Goal: Transaction & Acquisition: Purchase product/service

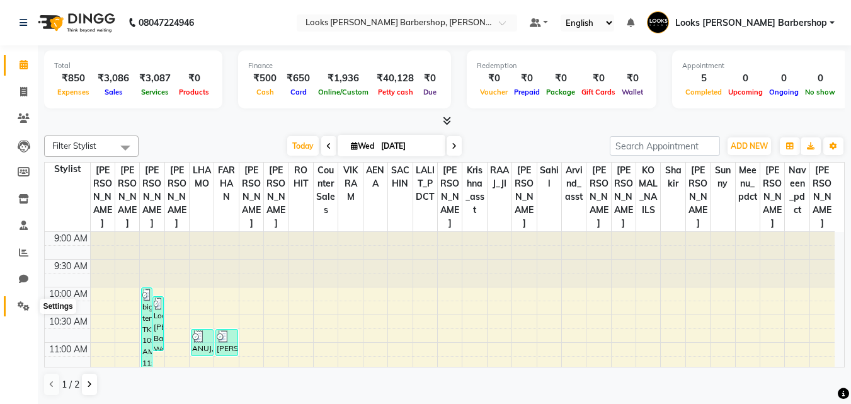
click at [25, 304] on icon at bounding box center [24, 305] width 12 height 9
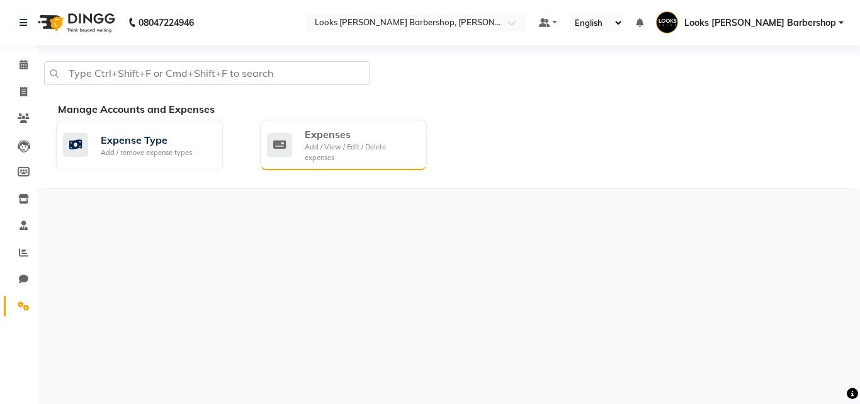
click at [338, 134] on div "Expenses" at bounding box center [361, 134] width 112 height 15
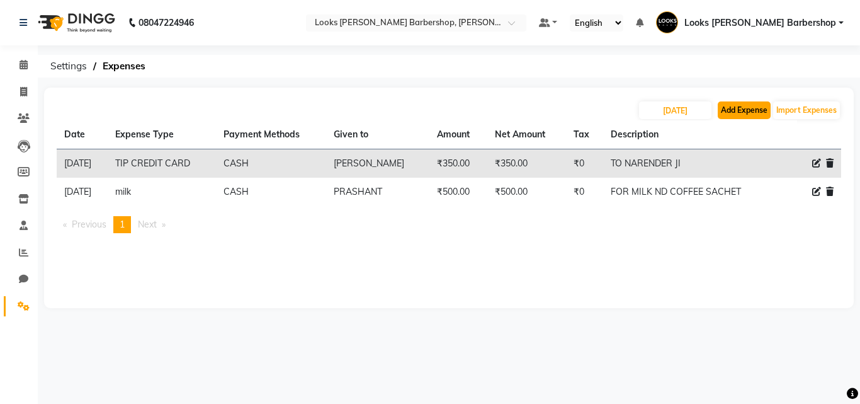
click at [757, 105] on button "Add Expense" at bounding box center [744, 110] width 53 height 18
select select "1"
select select "3128"
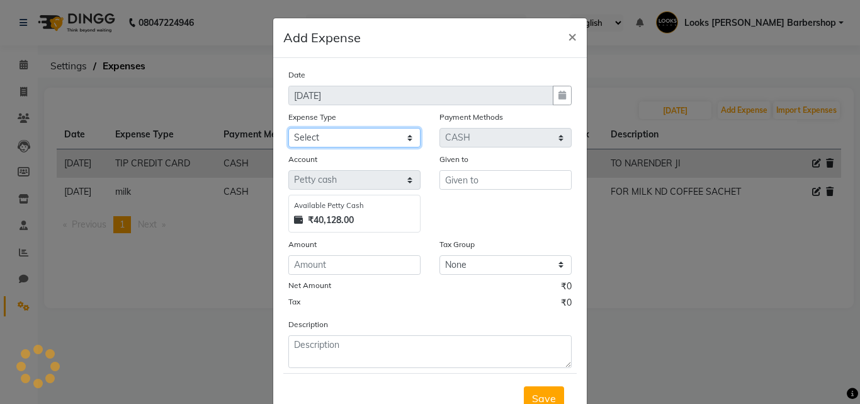
click at [355, 142] on select "Select Bank Deposit Blinkit Cash Handover CLIENT Client ordered food Client Ref…" at bounding box center [354, 138] width 132 height 20
select select "23704"
click at [288, 128] on select "Select Bank Deposit Blinkit Cash Handover CLIENT Client ordered food Client Ref…" at bounding box center [354, 138] width 132 height 20
click at [351, 141] on select "Select Bank Deposit Blinkit Cash Handover CLIENT Client ordered food Client Ref…" at bounding box center [354, 138] width 132 height 20
click at [288, 128] on select "Select Bank Deposit Blinkit Cash Handover CLIENT Client ordered food Client Ref…" at bounding box center [354, 138] width 132 height 20
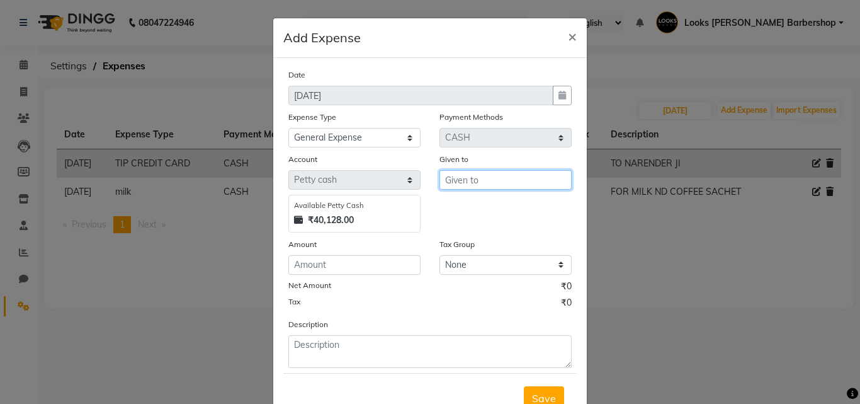
click at [535, 186] on input "text" at bounding box center [506, 180] width 132 height 20
type input "EXCITEL WIFI"
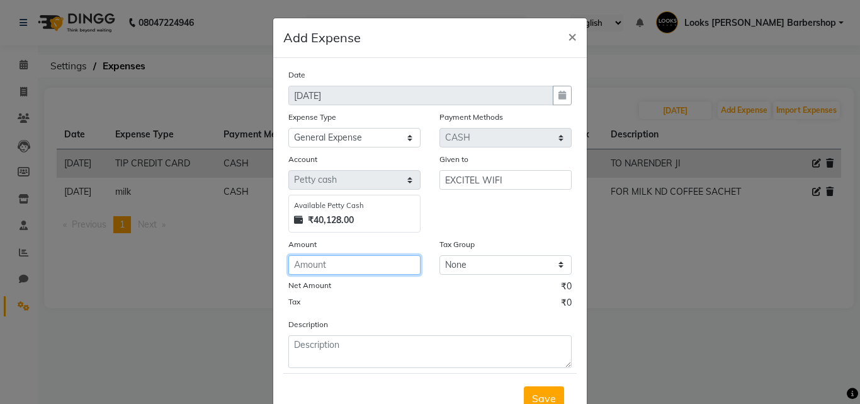
click at [314, 262] on input "number" at bounding box center [354, 265] width 132 height 20
type input "2900"
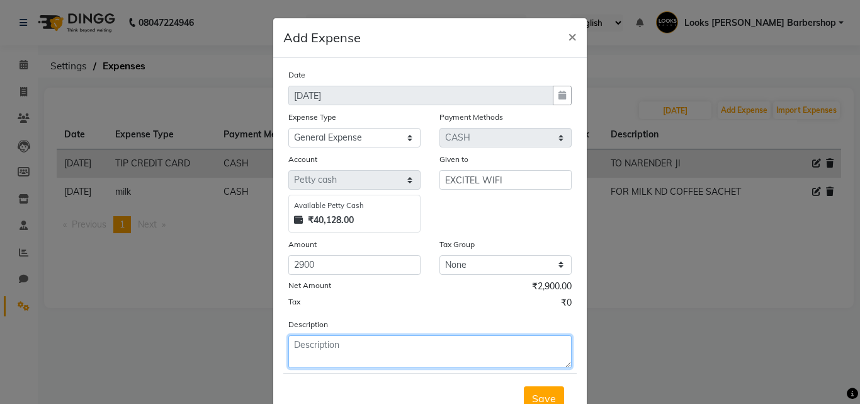
click at [321, 358] on textarea at bounding box center [429, 351] width 283 height 33
click at [302, 343] on textarea "TO EXCITEL WIFI BILL" at bounding box center [429, 351] width 283 height 33
click at [408, 336] on textarea "FOR EXCITEL WIFI BILL" at bounding box center [429, 351] width 283 height 33
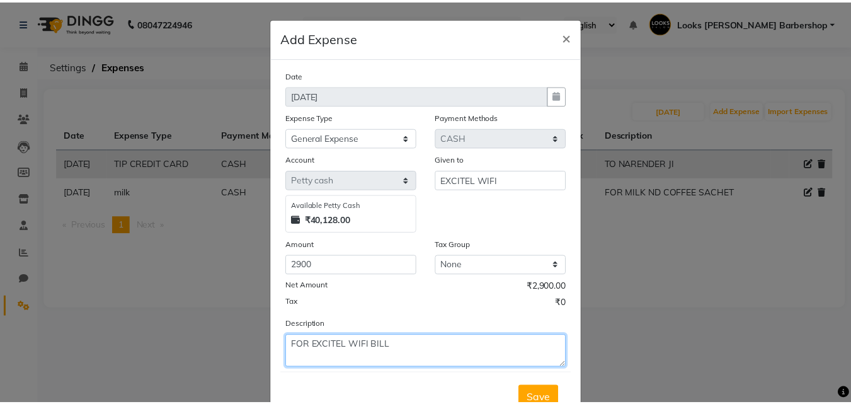
scroll to position [47, 0]
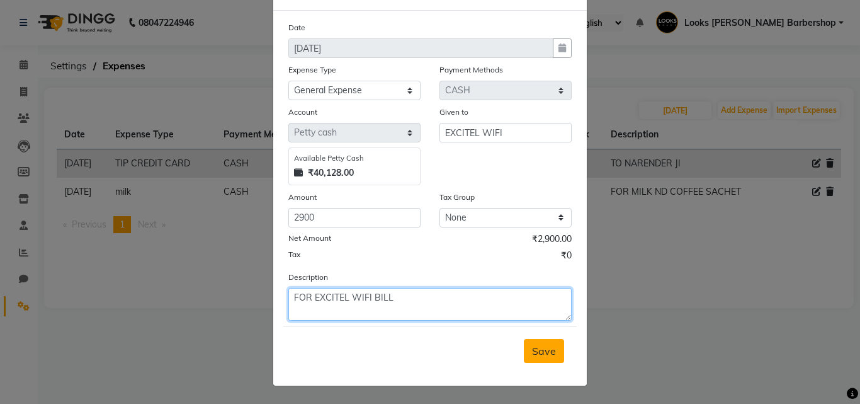
type textarea "FOR EXCITEL WIFI BILL"
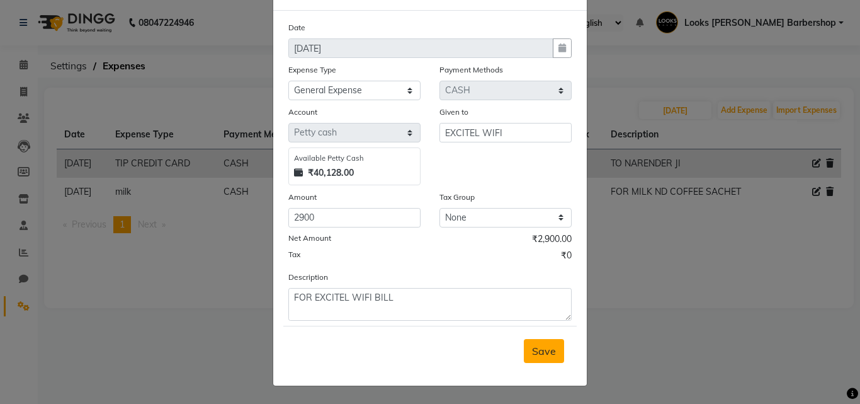
click at [532, 346] on span "Save" at bounding box center [544, 351] width 24 height 13
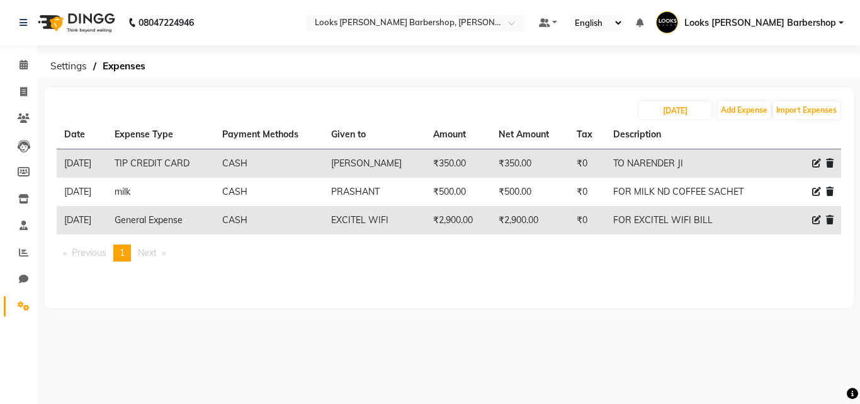
click at [12, 33] on div "08047224946" at bounding box center [106, 22] width 193 height 35
click at [34, 66] on span at bounding box center [24, 65] width 22 height 14
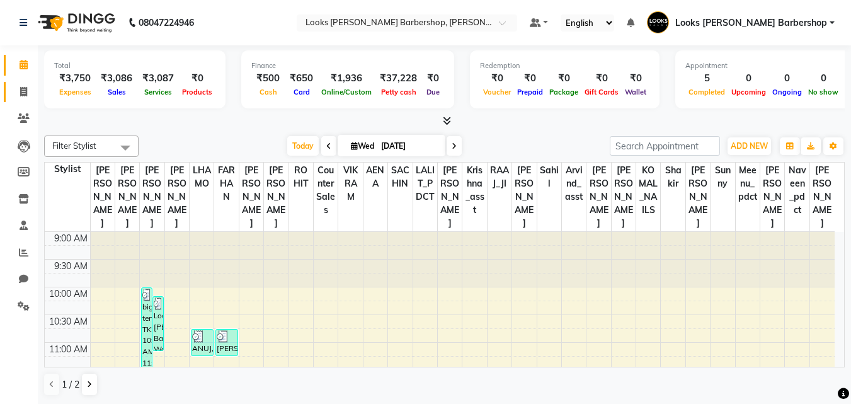
click at [17, 84] on link "Invoice" at bounding box center [19, 92] width 30 height 21
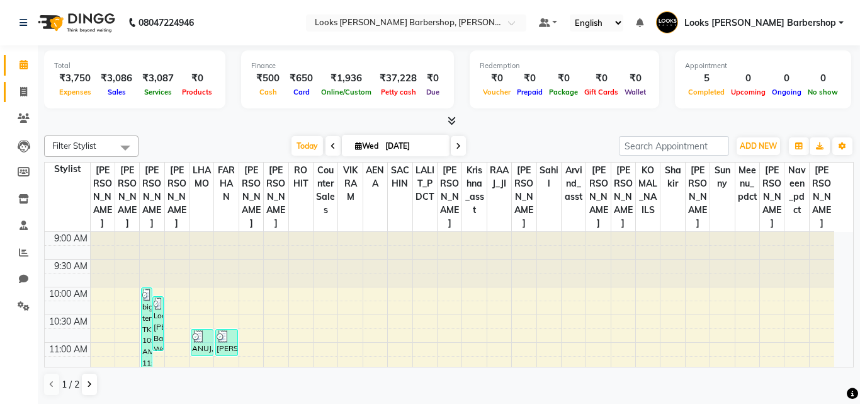
select select "4323"
select select "service"
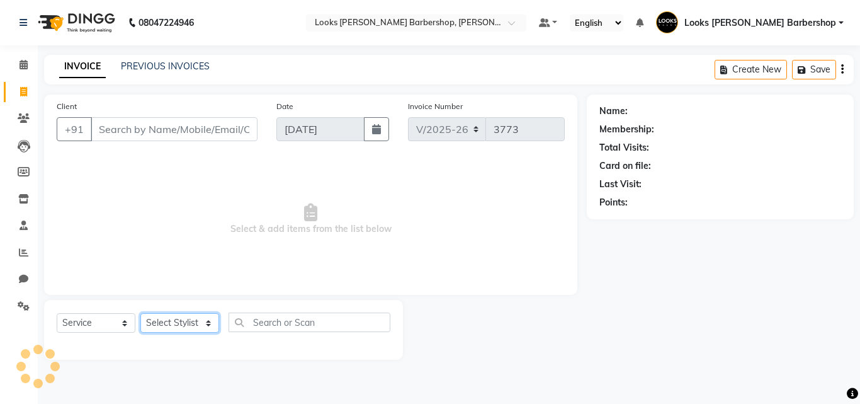
click at [190, 330] on select "Select Stylist" at bounding box center [179, 323] width 79 height 20
click at [189, 322] on select "Select Stylist" at bounding box center [179, 323] width 79 height 20
click at [194, 321] on select "Select Stylist" at bounding box center [179, 323] width 79 height 20
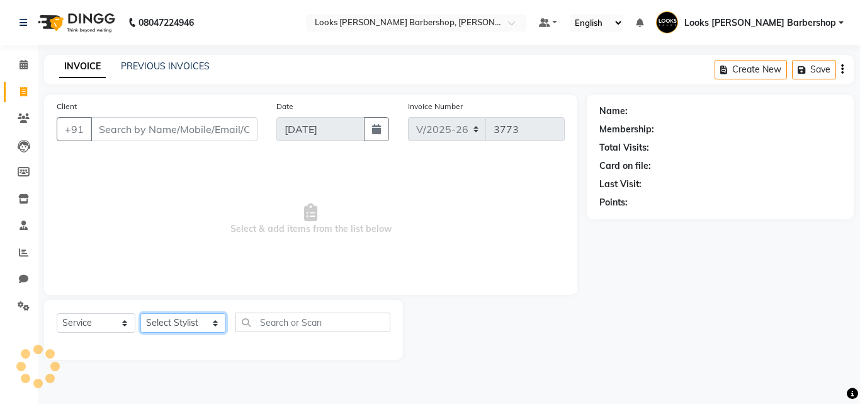
click at [194, 321] on select "Select Stylist [PERSON_NAME] AENA Amazon_Kart Arvind_asst [PERSON_NAME] Counter…" at bounding box center [183, 323] width 86 height 20
click at [140, 313] on select "Select Stylist [PERSON_NAME] AENA Amazon_Kart Arvind_asst [PERSON_NAME] Counter…" at bounding box center [183, 323] width 86 height 20
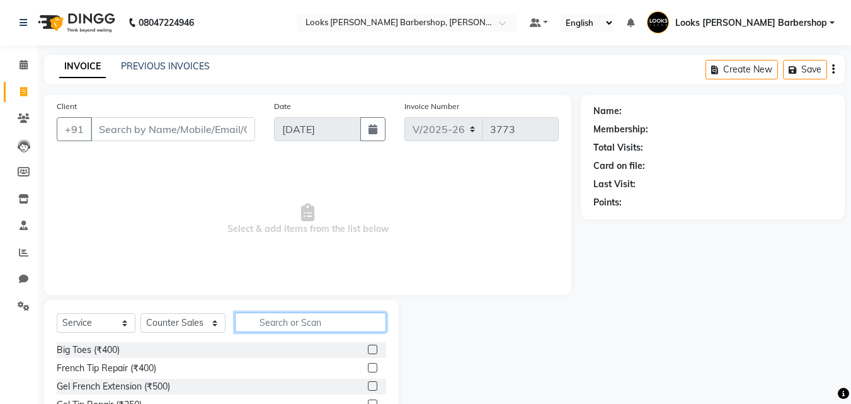
click at [293, 324] on input "text" at bounding box center [311, 322] width 152 height 20
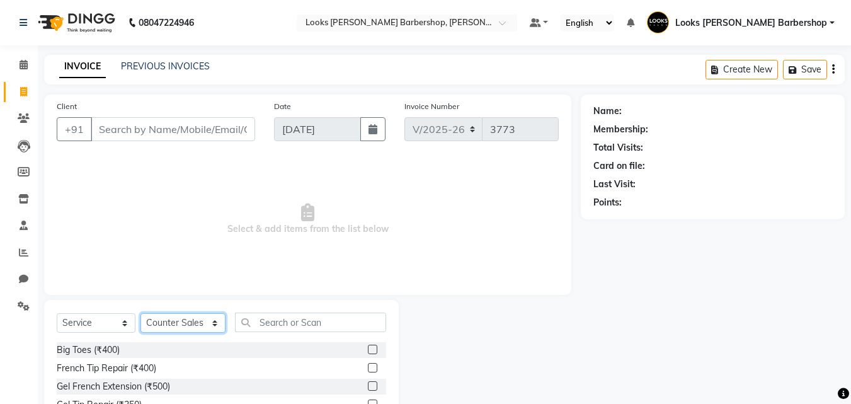
click at [180, 326] on select "Select Stylist [PERSON_NAME] AENA Amazon_Kart Arvind_asst [PERSON_NAME] Counter…" at bounding box center [182, 323] width 85 height 20
select select "23408"
click at [140, 313] on select "Select Stylist [PERSON_NAME] AENA Amazon_Kart Arvind_asst [PERSON_NAME] Counter…" at bounding box center [182, 323] width 85 height 20
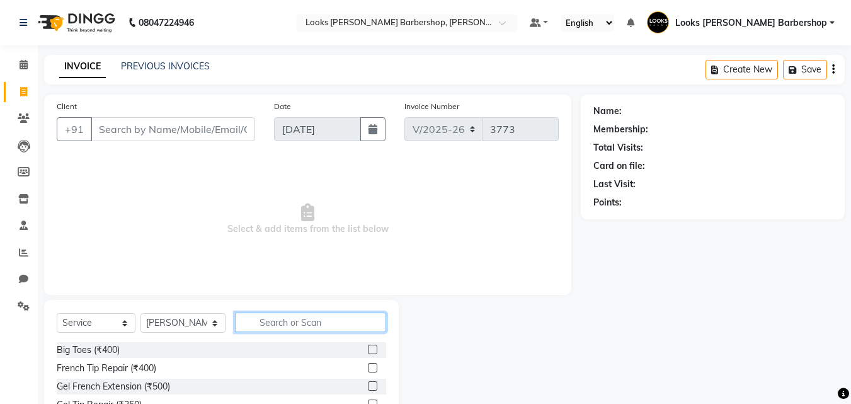
click at [272, 326] on input "text" at bounding box center [311, 322] width 152 height 20
type input "CUT"
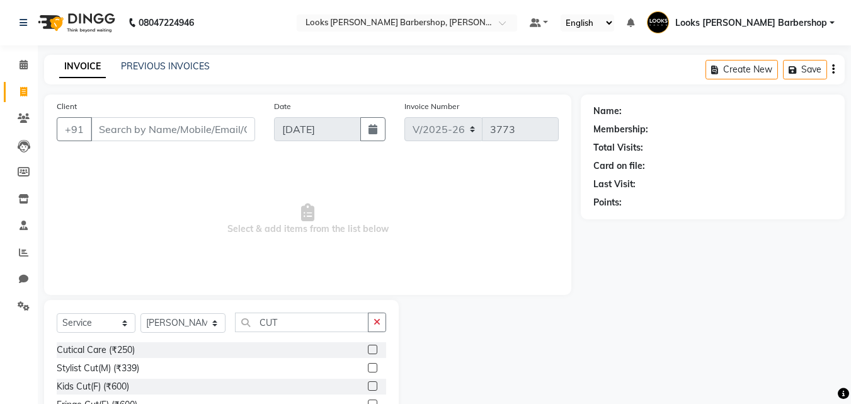
click at [368, 367] on label at bounding box center [372, 367] width 9 height 9
click at [368, 367] on input "checkbox" at bounding box center [372, 368] width 8 height 8
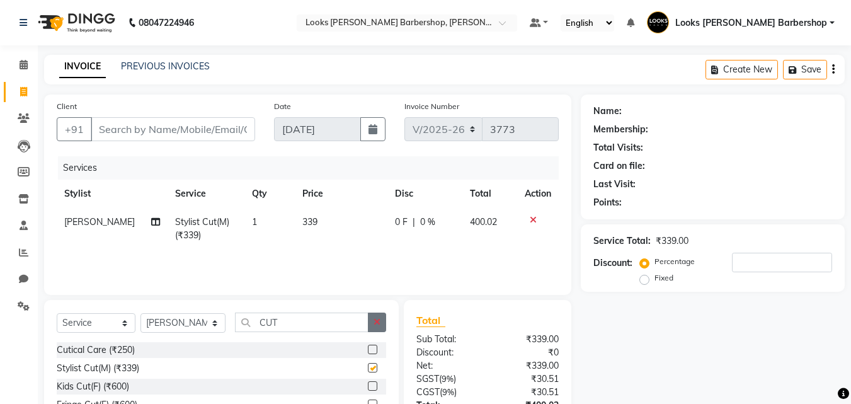
checkbox input "false"
click at [372, 324] on button "button" at bounding box center [377, 322] width 18 height 20
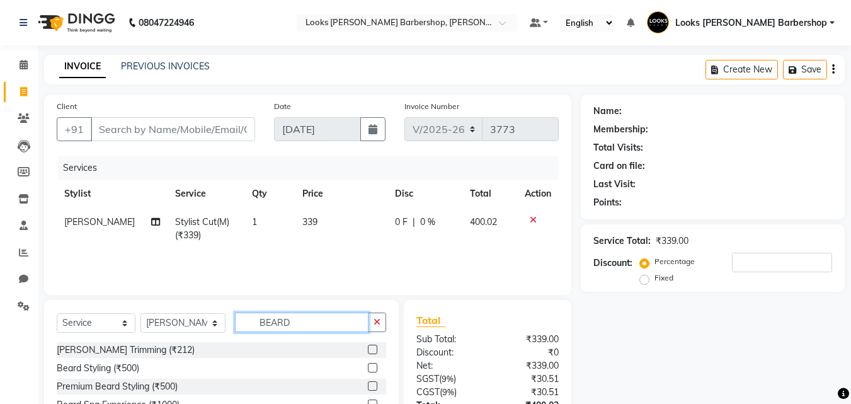
type input "BEARD"
click at [370, 350] on label at bounding box center [372, 349] width 9 height 9
click at [370, 350] on input "checkbox" at bounding box center [372, 350] width 8 height 8
checkbox input "true"
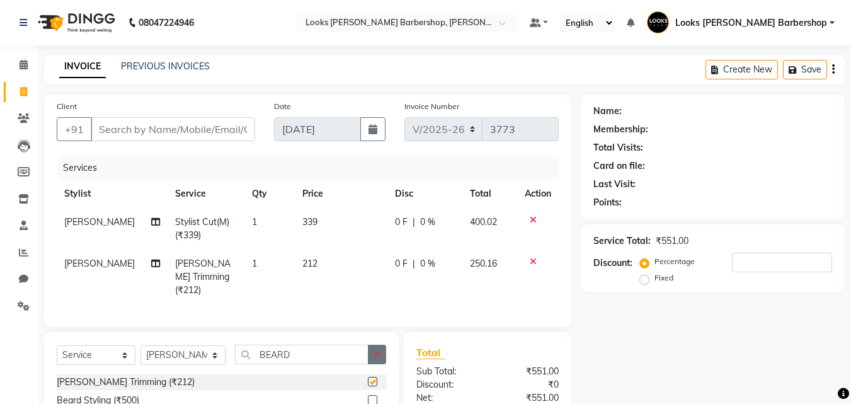
drag, startPoint x: 374, startPoint y: 346, endPoint x: 363, endPoint y: 346, distance: 10.7
click at [372, 346] on button "button" at bounding box center [377, 355] width 18 height 20
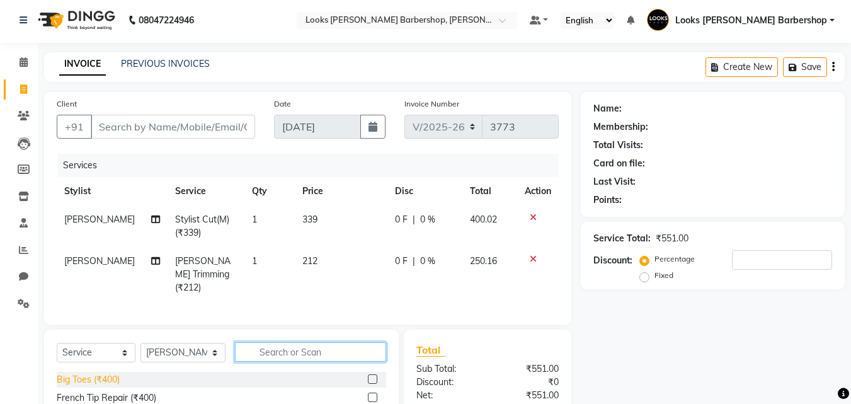
scroll to position [142, 0]
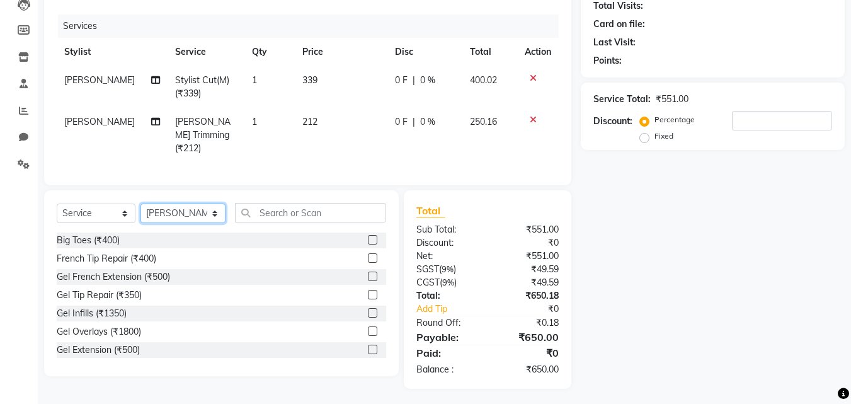
click at [176, 215] on select "Select Stylist [PERSON_NAME] AENA Amazon_Kart Arvind_asst [PERSON_NAME] Counter…" at bounding box center [182, 213] width 85 height 20
select select "23413"
click at [140, 203] on select "Select Stylist [PERSON_NAME] AENA Amazon_Kart Arvind_asst [PERSON_NAME] Counter…" at bounding box center [182, 213] width 85 height 20
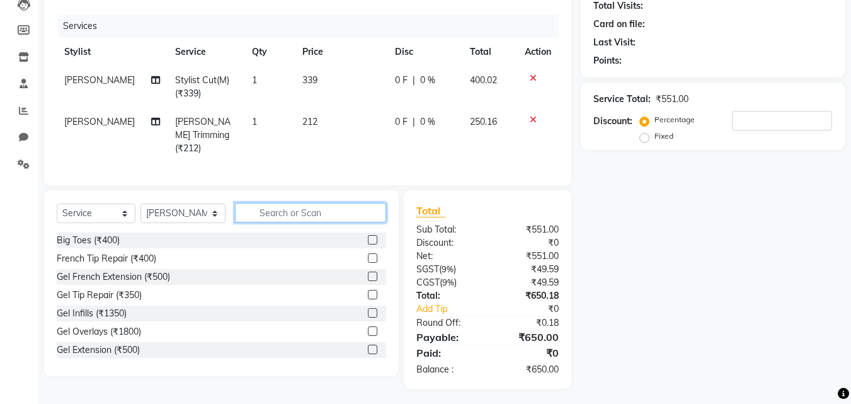
click at [263, 217] on input "text" at bounding box center [311, 213] width 152 height 20
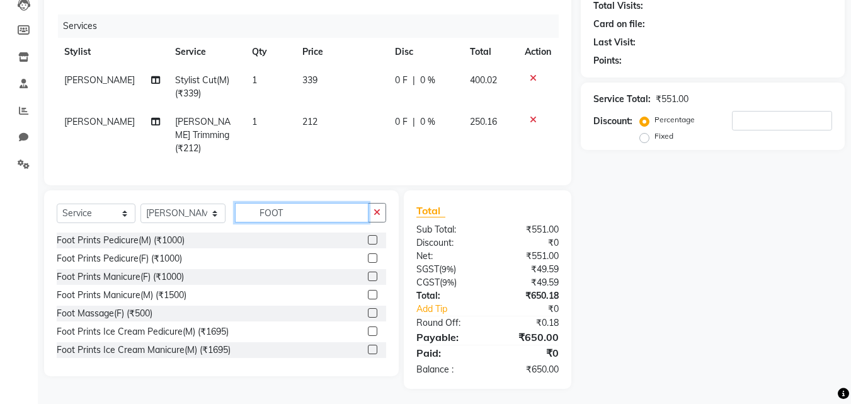
type input "FOOT"
click at [368, 237] on label at bounding box center [372, 239] width 9 height 9
click at [368, 237] on input "checkbox" at bounding box center [372, 240] width 8 height 8
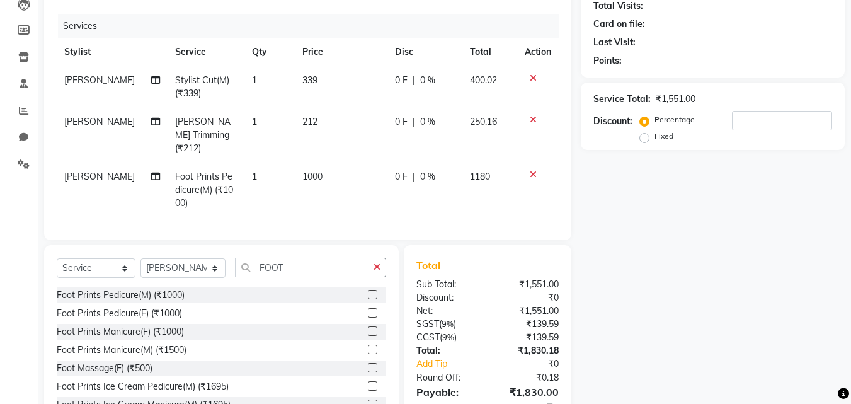
click at [368, 292] on label at bounding box center [372, 294] width 9 height 9
click at [368, 292] on input "checkbox" at bounding box center [372, 295] width 8 height 8
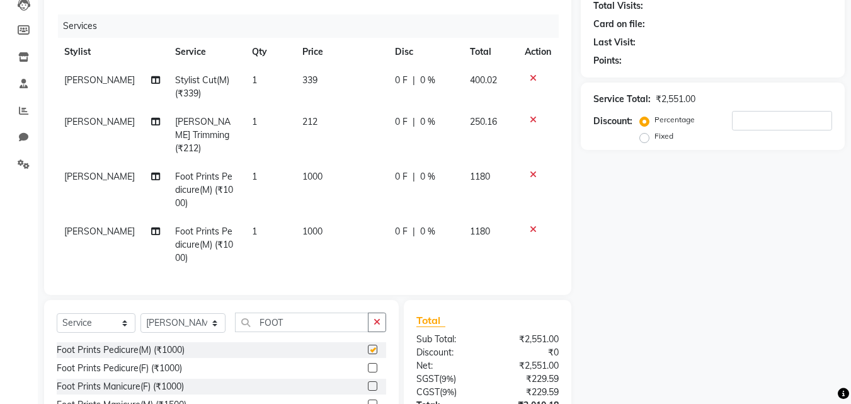
checkbox input "false"
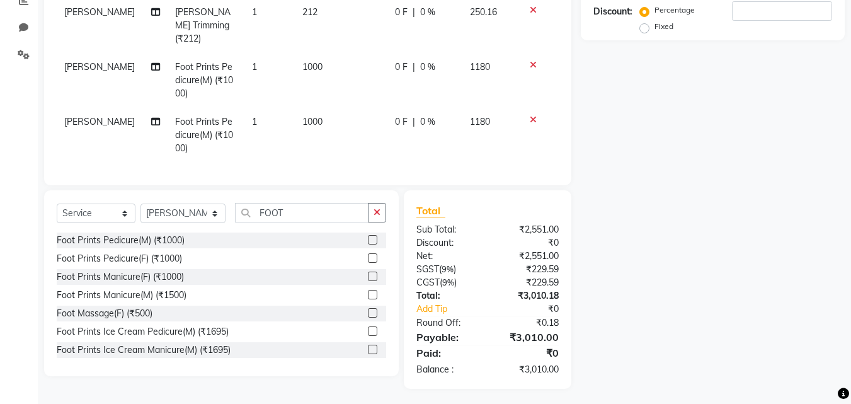
scroll to position [0, 0]
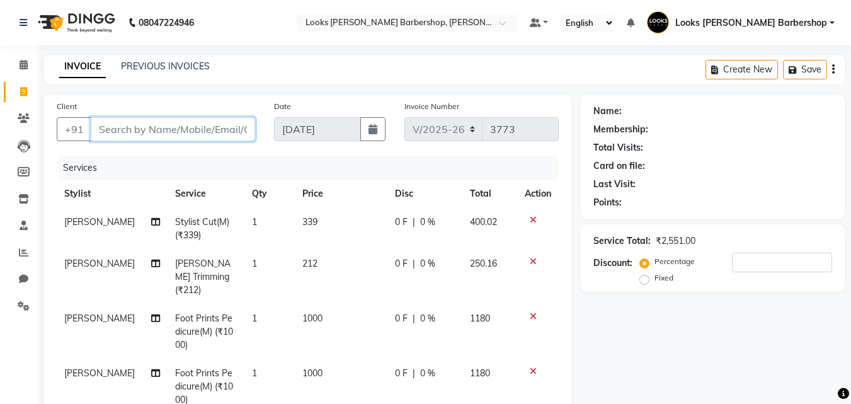
click at [193, 127] on input "Client" at bounding box center [173, 129] width 164 height 24
type input "9"
type input "0"
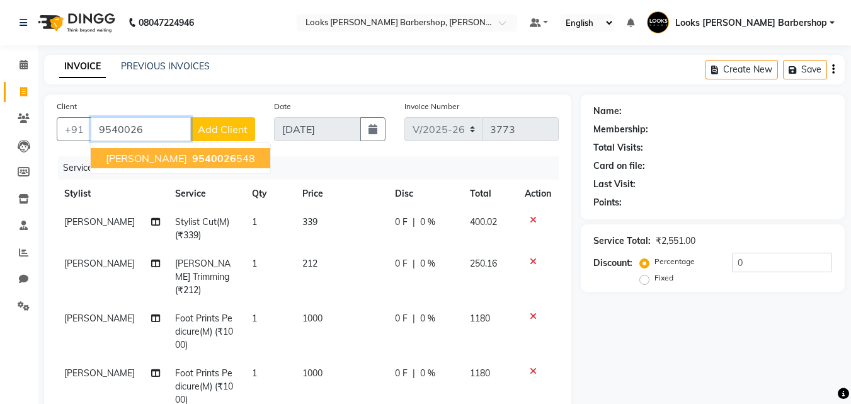
click at [192, 154] on span "9540026" at bounding box center [214, 158] width 44 height 13
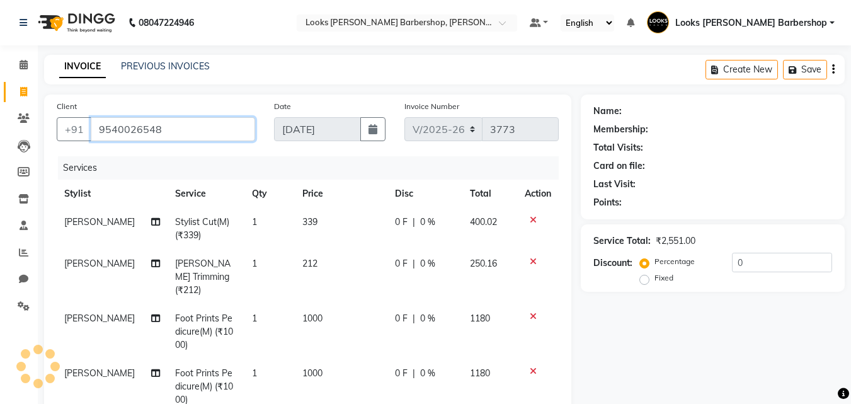
type input "9540026548"
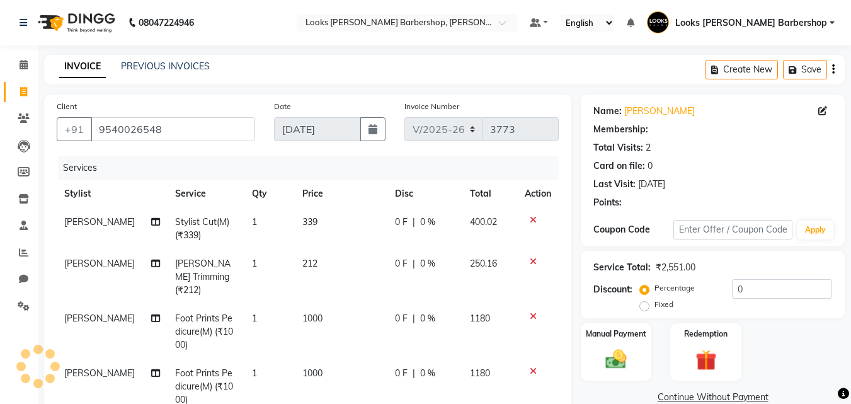
select select "1: Object"
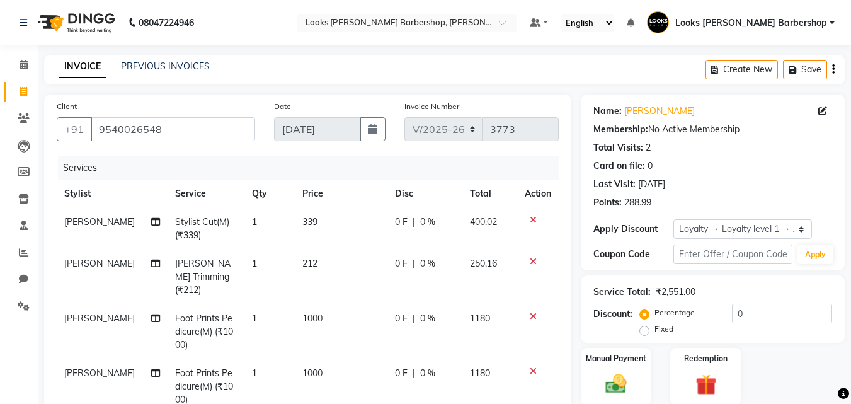
scroll to position [251, 0]
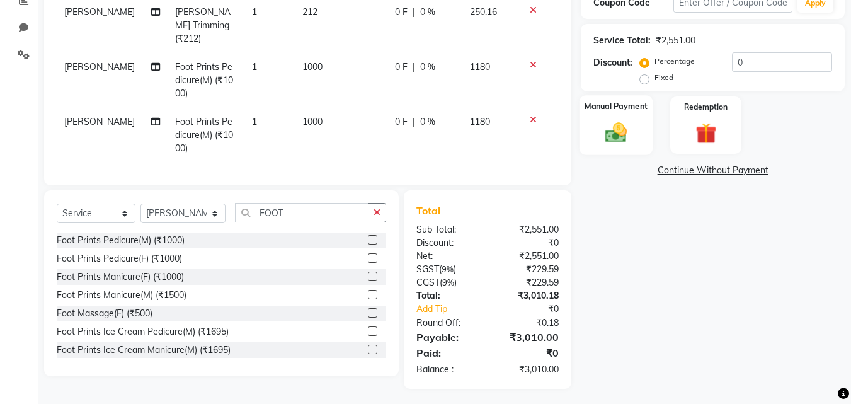
click at [626, 134] on img at bounding box center [615, 132] width 35 height 25
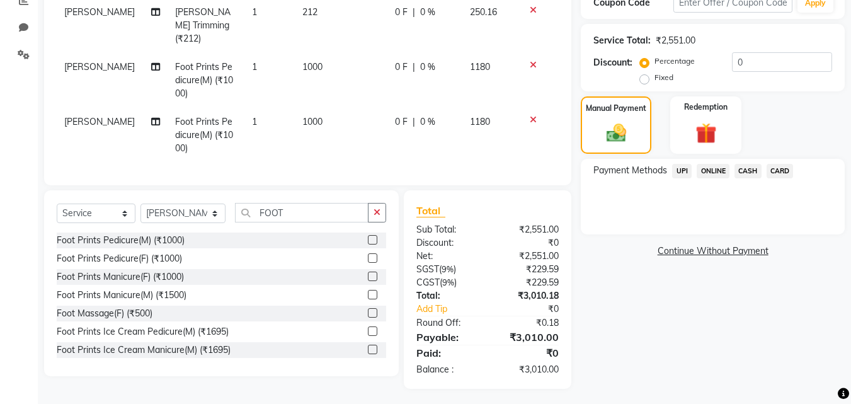
click at [787, 174] on span "CARD" at bounding box center [780, 171] width 27 height 14
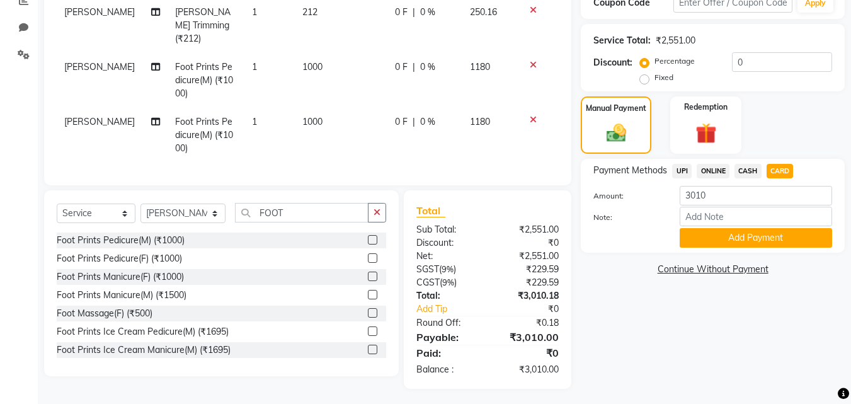
click at [784, 232] on button "Add Payment" at bounding box center [756, 238] width 152 height 20
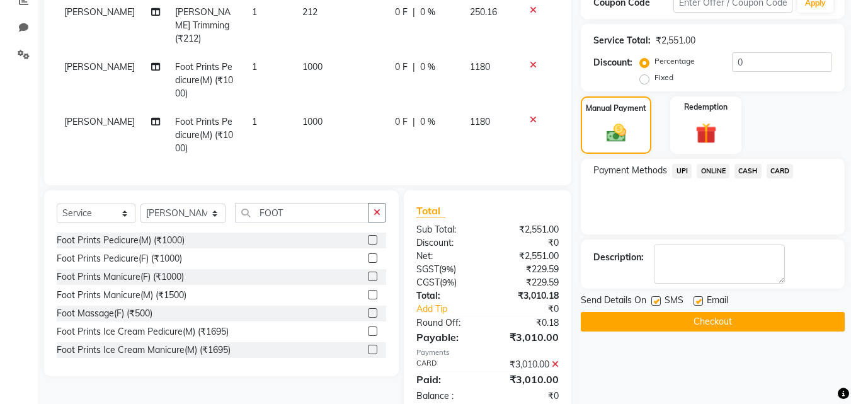
drag, startPoint x: 719, startPoint y: 320, endPoint x: 757, endPoint y: 322, distance: 37.8
click at [722, 319] on button "Checkout" at bounding box center [713, 322] width 264 height 20
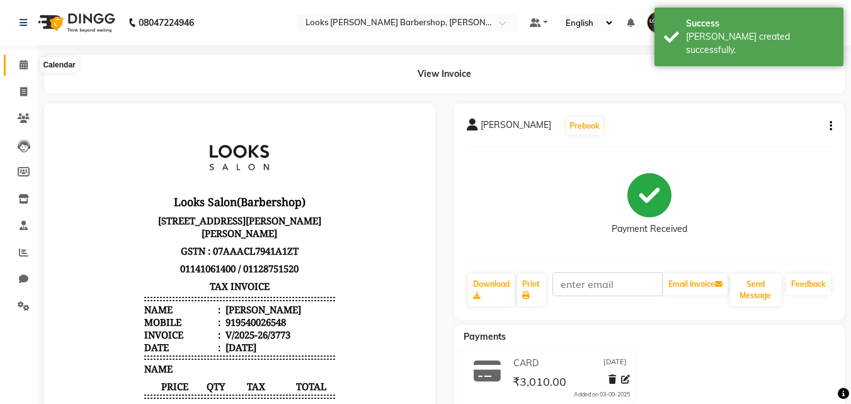
click at [14, 68] on span at bounding box center [24, 65] width 22 height 14
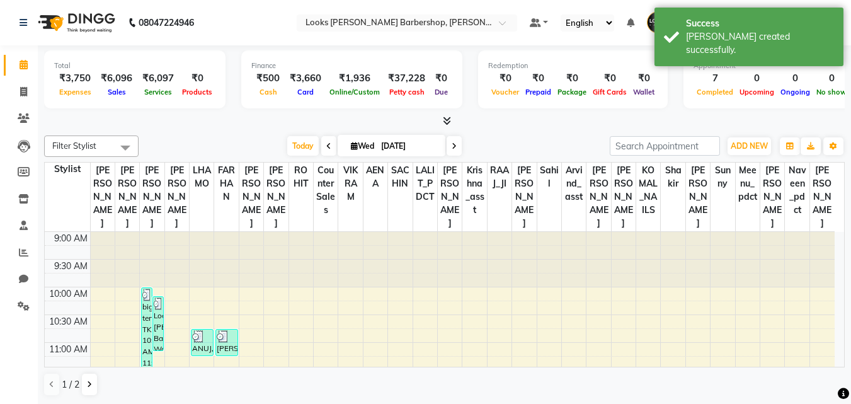
click at [442, 122] on span at bounding box center [444, 121] width 13 height 13
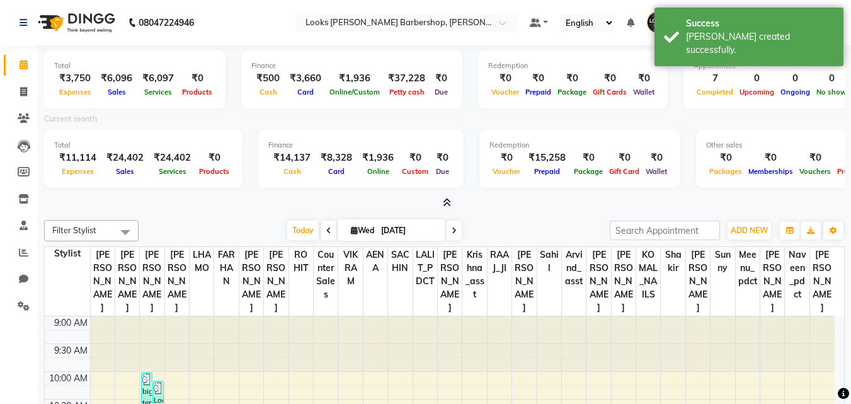
click at [447, 203] on icon at bounding box center [447, 202] width 8 height 9
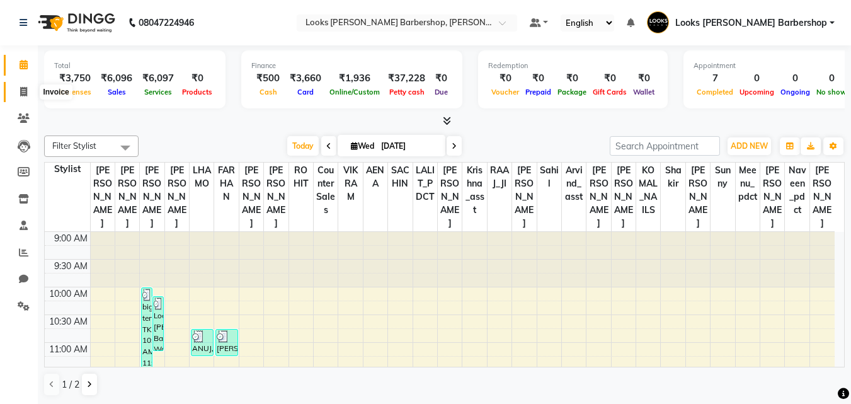
click at [25, 97] on span at bounding box center [24, 92] width 22 height 14
select select "service"
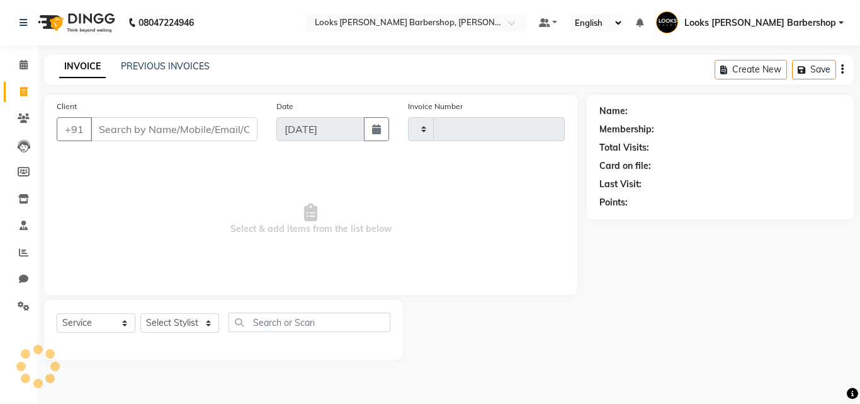
type input "3774"
select select "4323"
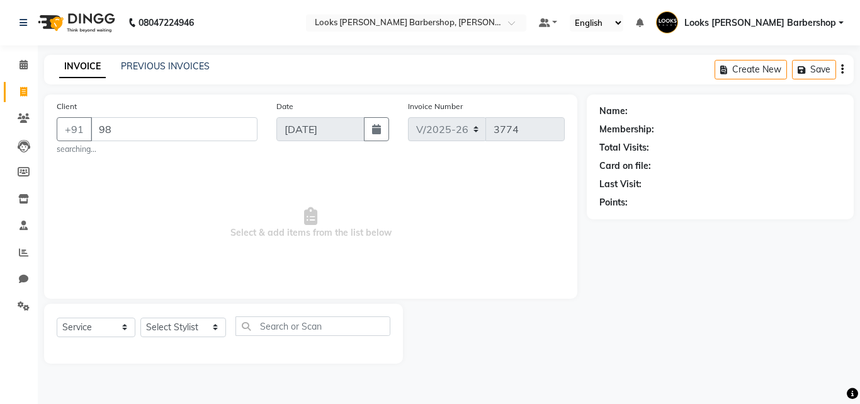
type input "9"
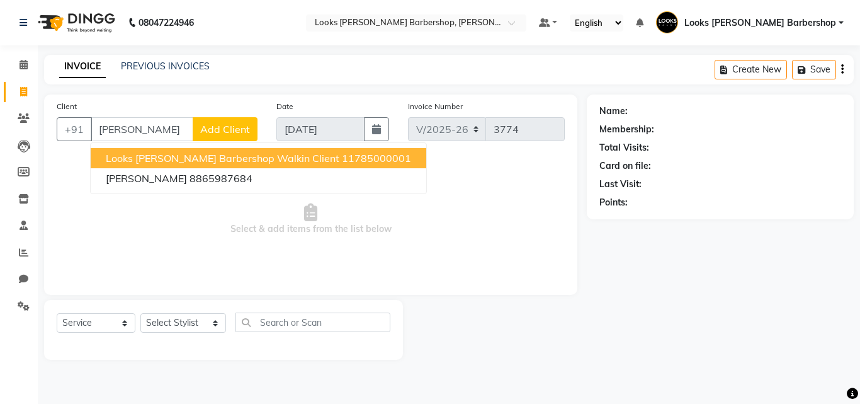
click at [173, 157] on span "Looks [PERSON_NAME] Barbershop Walkin Client" at bounding box center [223, 158] width 234 height 13
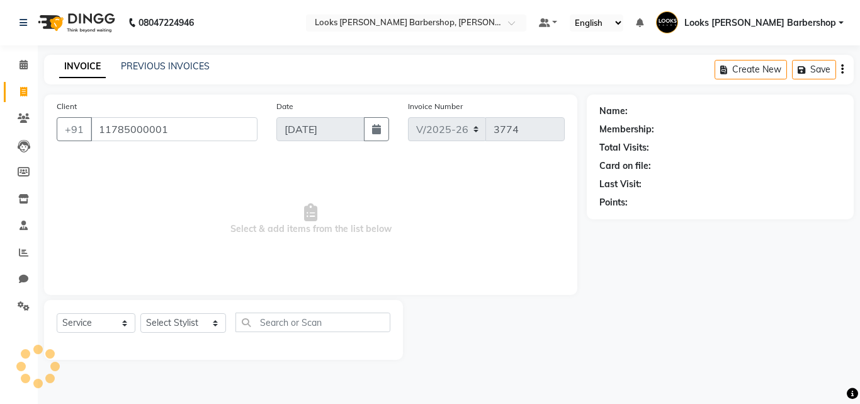
type input "11785000001"
select select "1: Object"
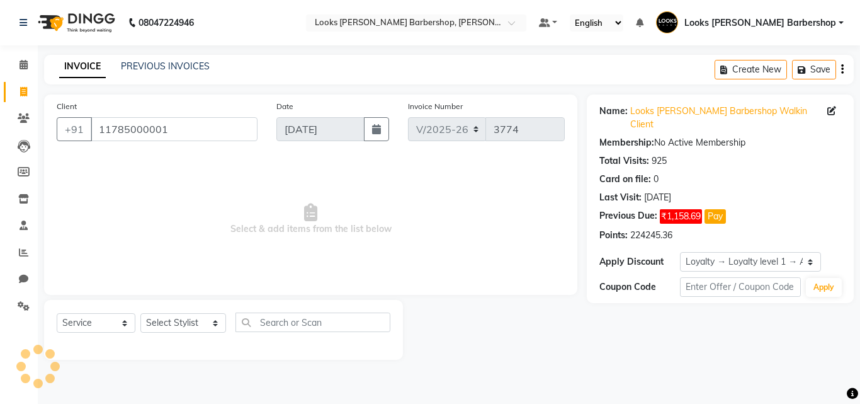
click at [188, 312] on div "Select Service Product Membership Package Voucher Prepaid Gift Card Select Styl…" at bounding box center [223, 330] width 359 height 60
click at [188, 329] on select "Select Stylist [PERSON_NAME] AENA Amazon_Kart Arvind_asst [PERSON_NAME] Counter…" at bounding box center [183, 323] width 86 height 20
select select "23406"
click at [140, 313] on select "Select Stylist [PERSON_NAME] AENA Amazon_Kart Arvind_asst [PERSON_NAME] Counter…" at bounding box center [183, 323] width 86 height 20
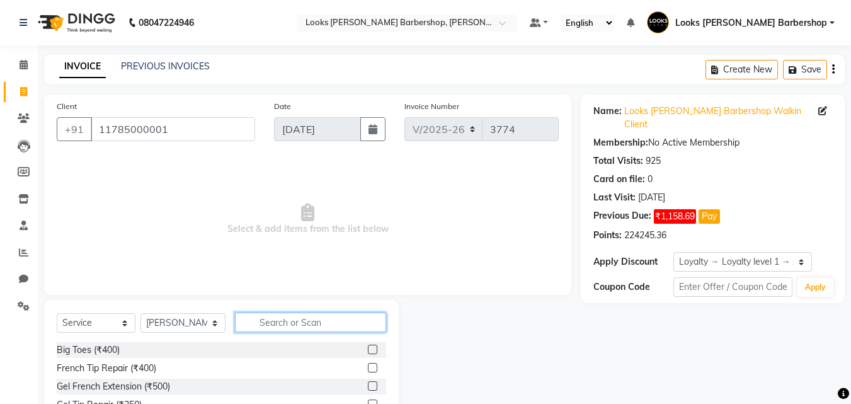
click at [265, 331] on input "text" at bounding box center [311, 322] width 152 height 20
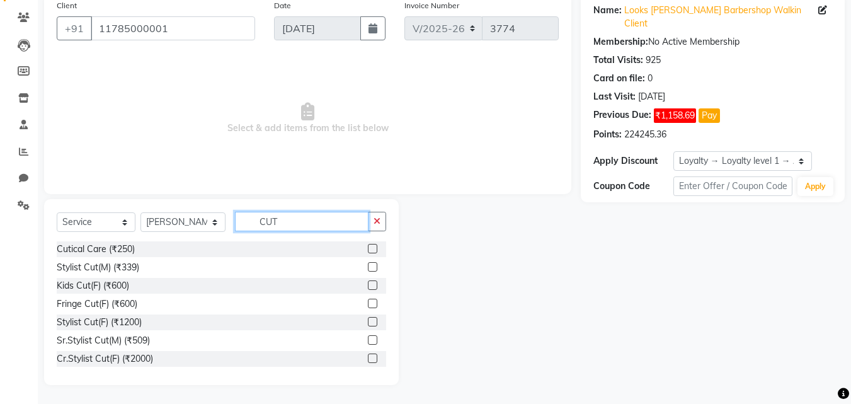
type input "CUT"
click at [368, 263] on label at bounding box center [372, 266] width 9 height 9
click at [368, 263] on input "checkbox" at bounding box center [372, 267] width 8 height 8
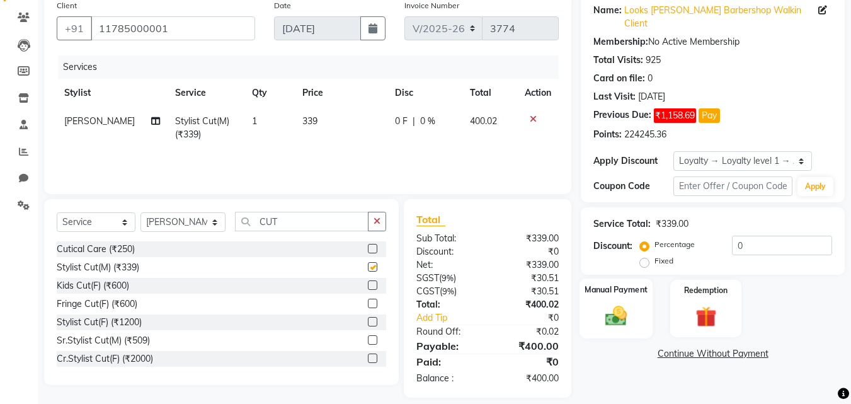
checkbox input "false"
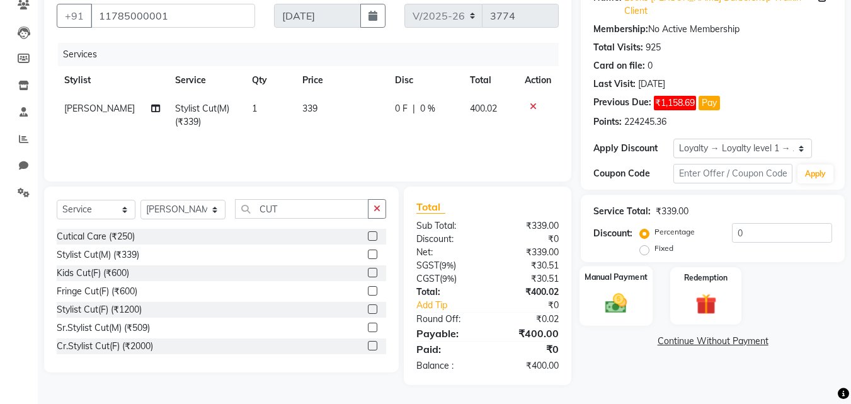
click at [620, 300] on img at bounding box center [615, 302] width 35 height 25
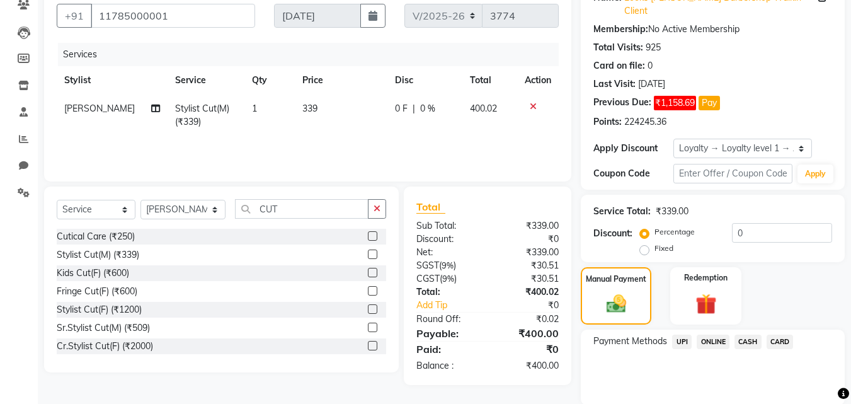
scroll to position [146, 0]
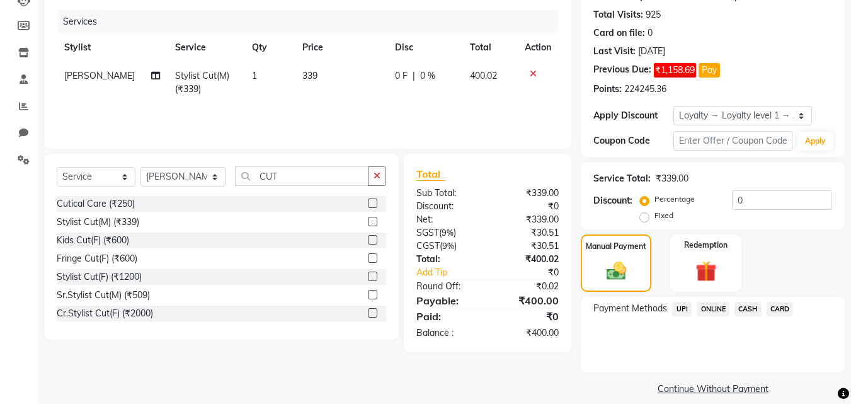
click at [750, 302] on span "CASH" at bounding box center [747, 309] width 27 height 14
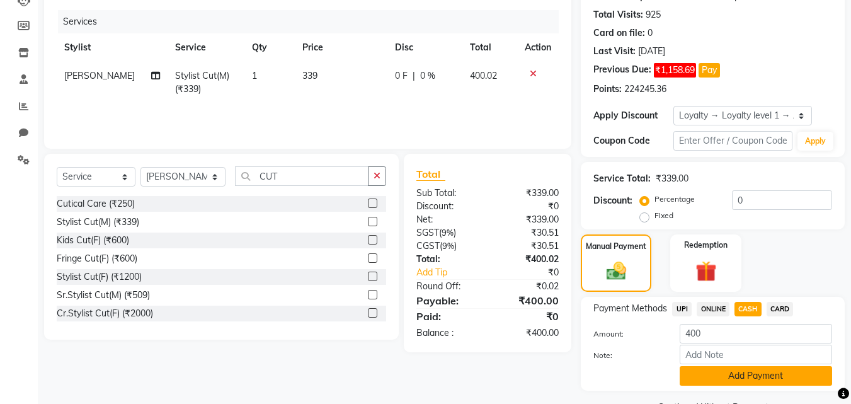
click at [731, 366] on button "Add Payment" at bounding box center [756, 376] width 152 height 20
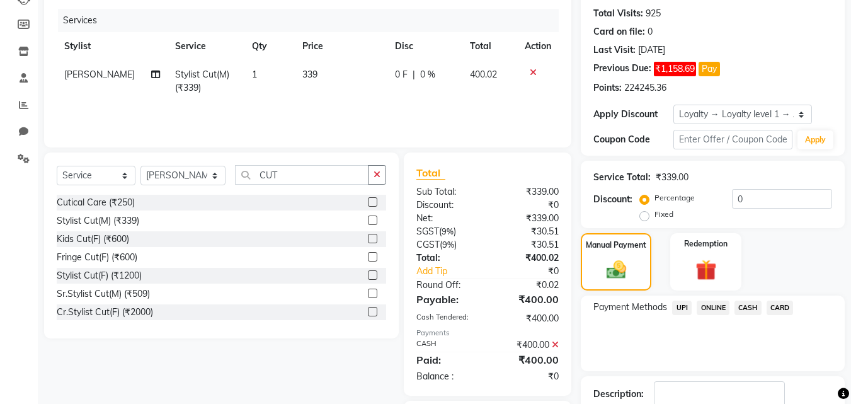
scroll to position [220, 0]
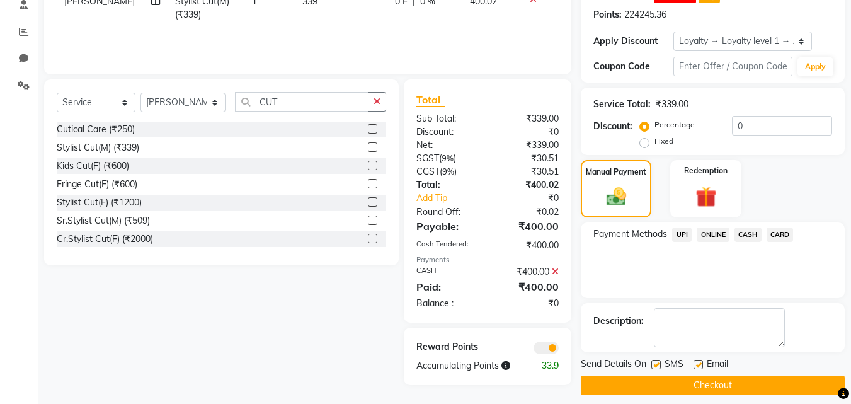
click at [704, 378] on button "Checkout" at bounding box center [713, 385] width 264 height 20
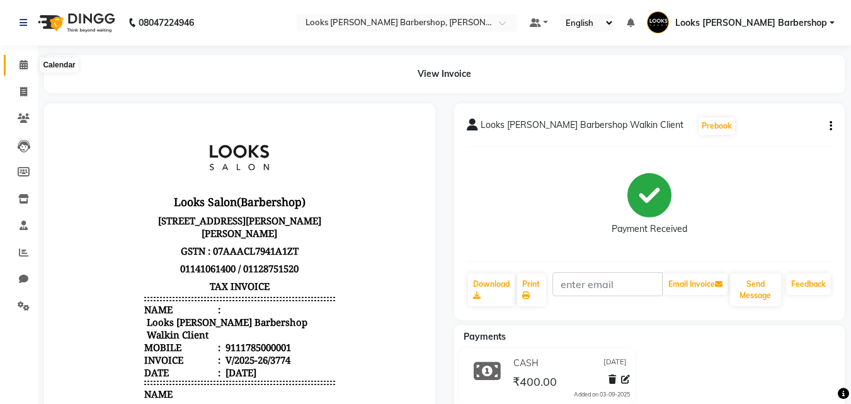
click at [29, 63] on span at bounding box center [24, 65] width 22 height 14
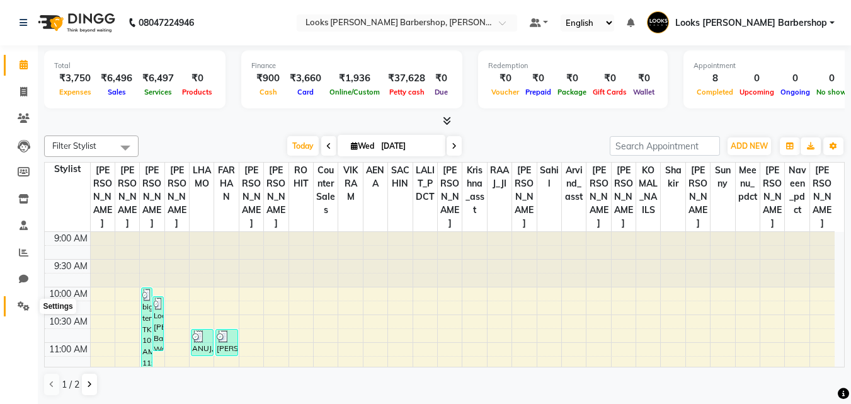
click at [22, 303] on icon at bounding box center [24, 305] width 12 height 9
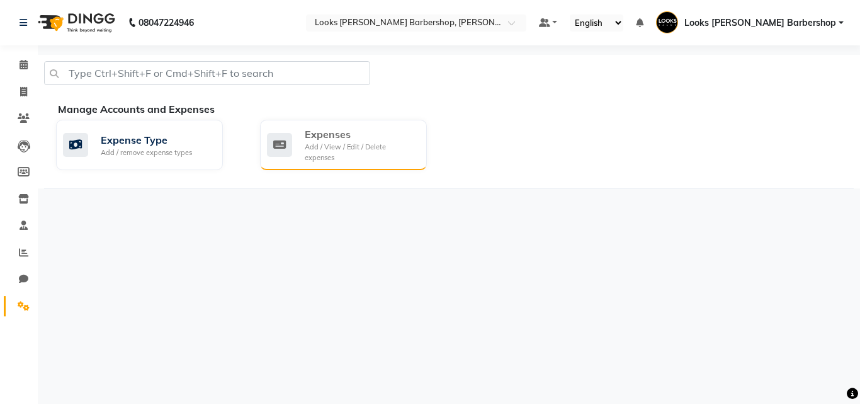
click at [351, 142] on div "Add / View / Edit / Delete expenses" at bounding box center [361, 152] width 112 height 21
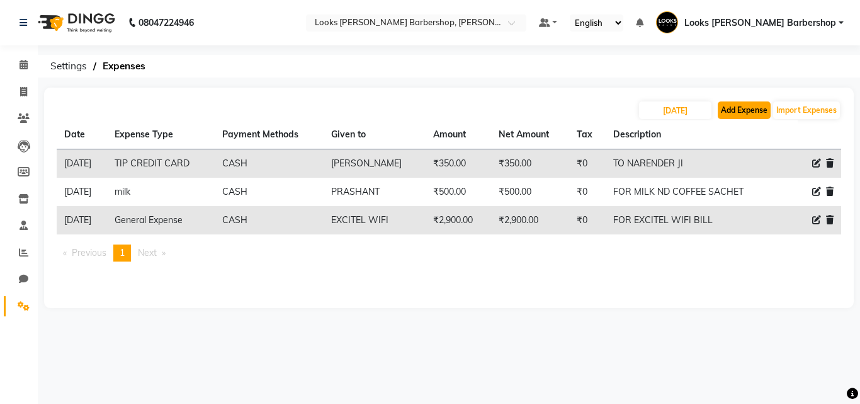
click at [737, 107] on button "Add Expense" at bounding box center [744, 110] width 53 height 18
select select "1"
select select "3128"
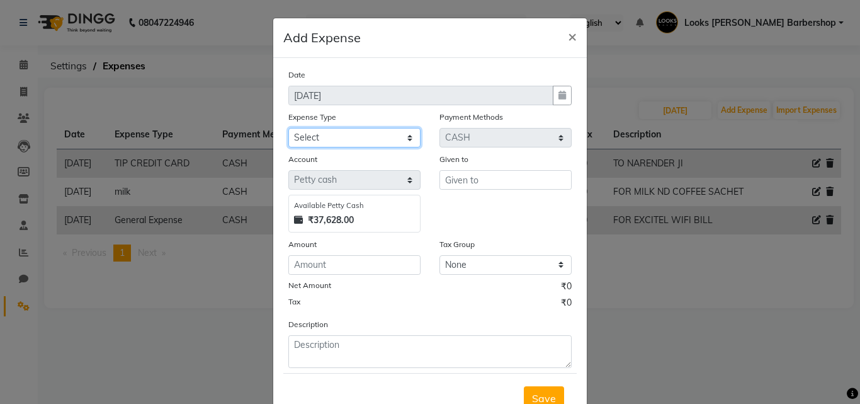
click at [319, 133] on select "Select Bank Deposit Blinkit Cash Handover CLIENT Client ordered food Client Ref…" at bounding box center [354, 138] width 132 height 20
select select "5010"
click at [288, 128] on select "Select Bank Deposit Blinkit Cash Handover CLIENT Client ordered food Client Ref…" at bounding box center [354, 138] width 132 height 20
click at [476, 190] on div "Given to" at bounding box center [505, 192] width 151 height 80
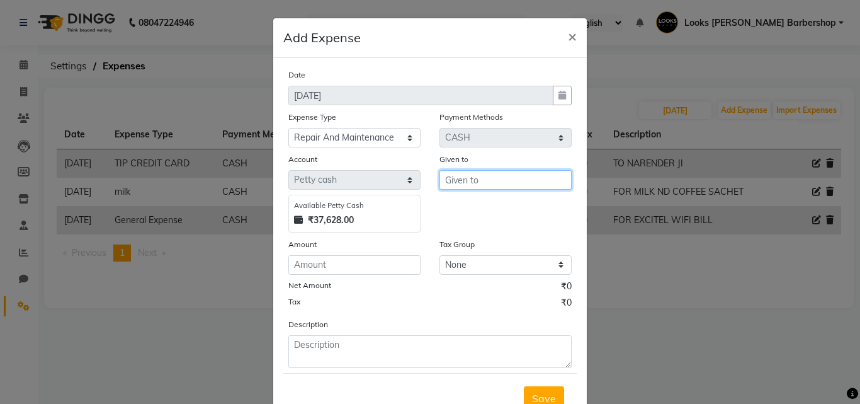
click at [469, 185] on input "text" at bounding box center [506, 180] width 132 height 20
type input "BHAGWAN JI"
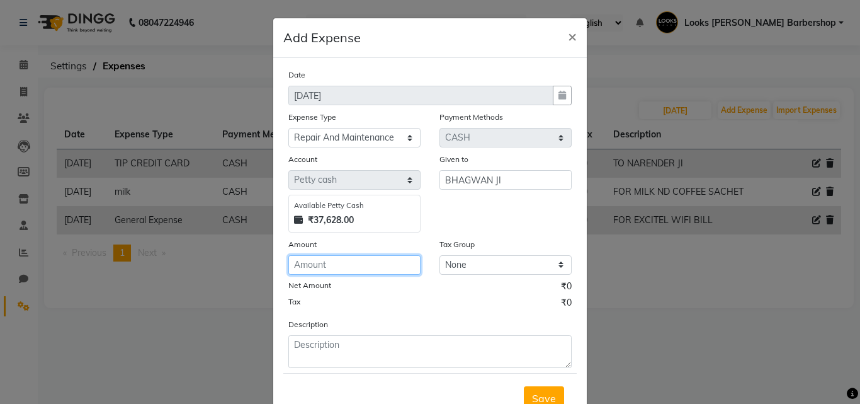
click at [357, 267] on input "number" at bounding box center [354, 265] width 132 height 20
type input "100"
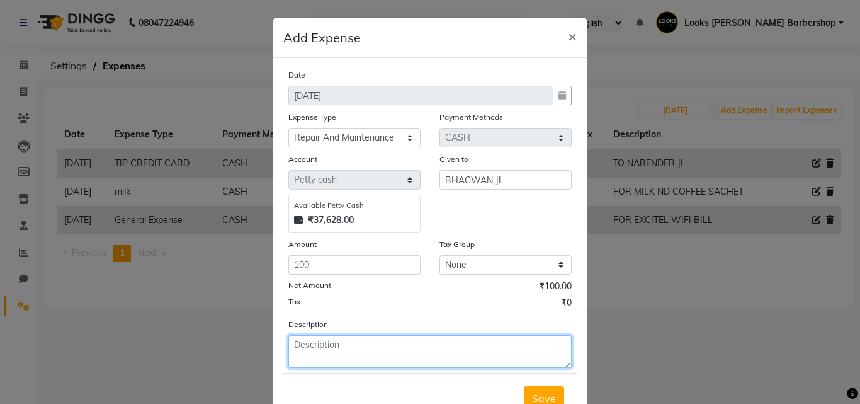
click at [348, 353] on textarea at bounding box center [429, 351] width 283 height 33
type textarea "POWER SWITCH"
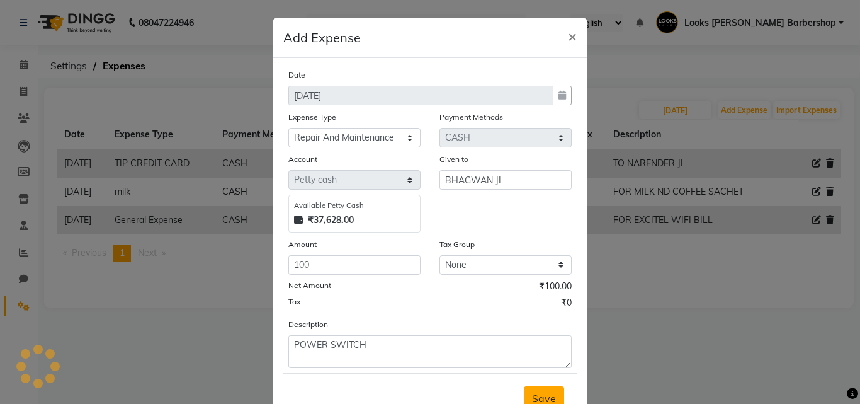
click at [544, 402] on span "Save" at bounding box center [544, 398] width 24 height 13
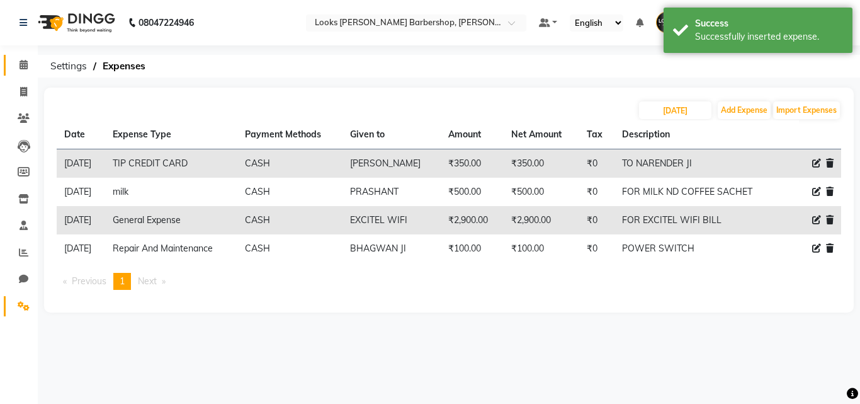
click at [30, 55] on link "Calendar" at bounding box center [19, 65] width 30 height 21
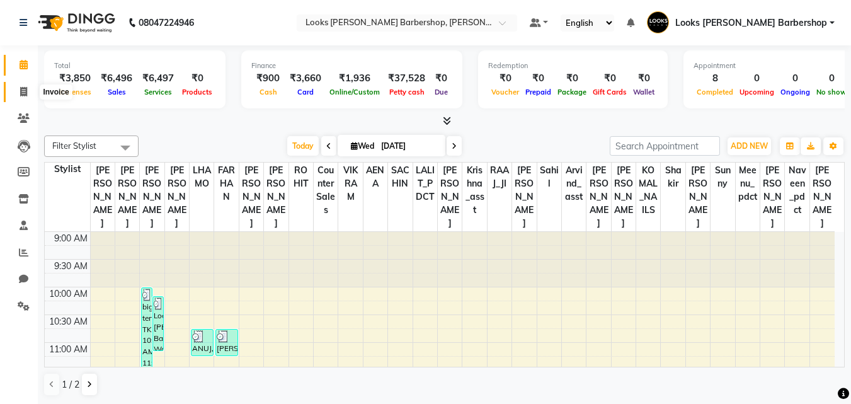
click at [15, 90] on span at bounding box center [24, 92] width 22 height 14
select select "service"
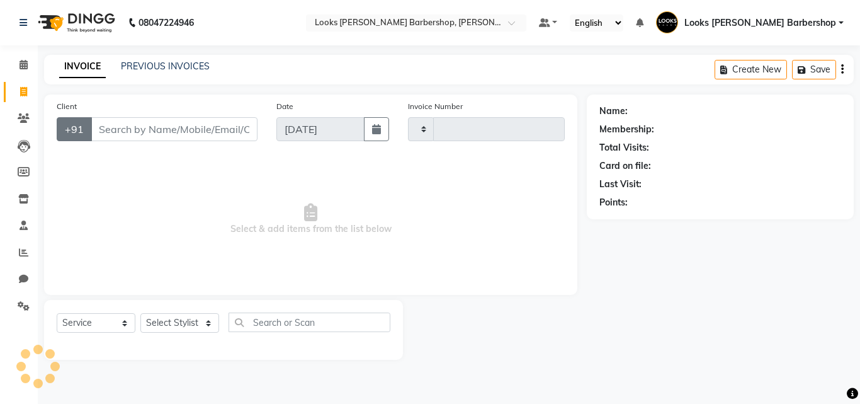
type input "3775"
select select "4323"
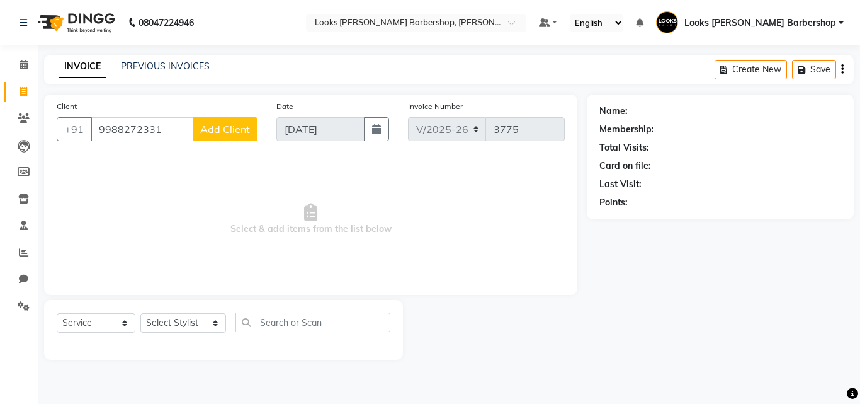
click at [121, 129] on input "9988272331" at bounding box center [142, 129] width 103 height 24
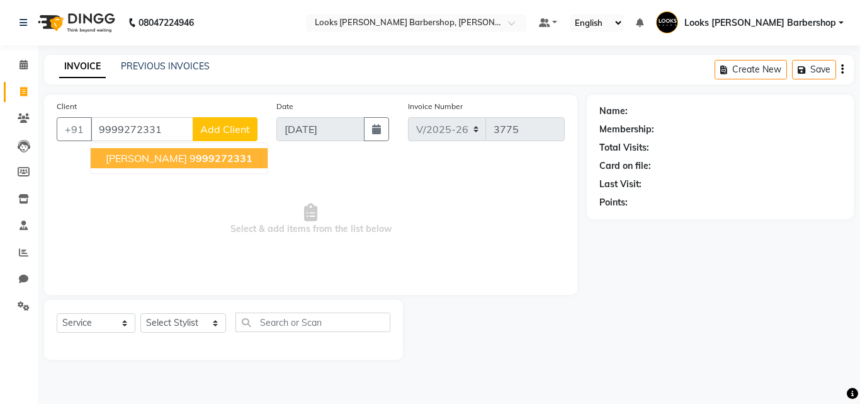
type input "9999272331"
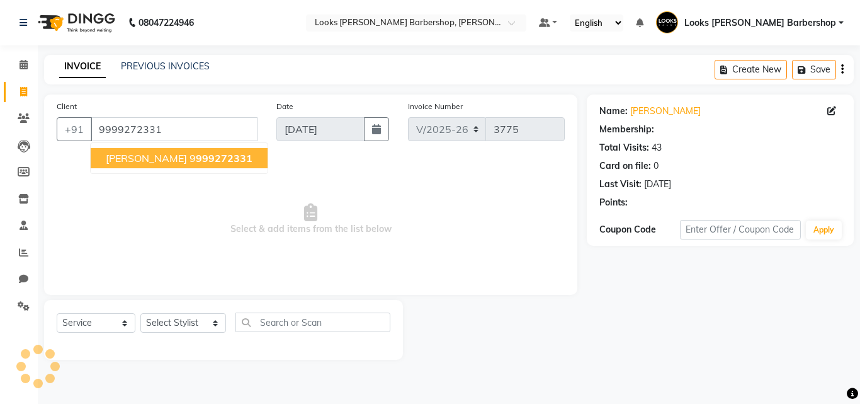
select select "1: Object"
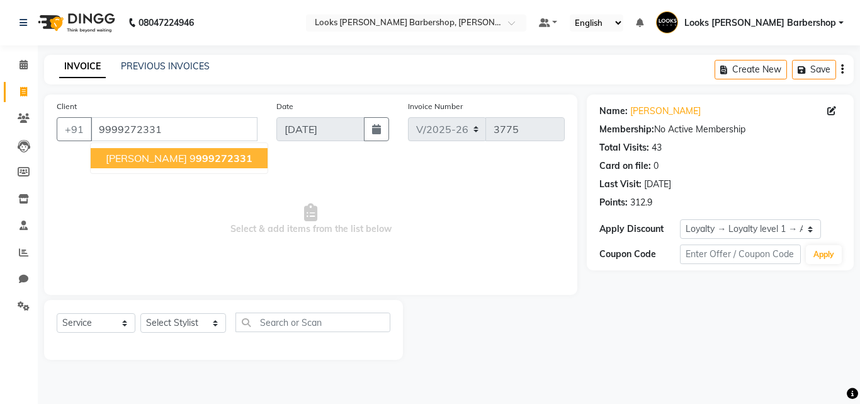
click at [196, 159] on ngb-highlight "9 999272331" at bounding box center [221, 158] width 63 height 13
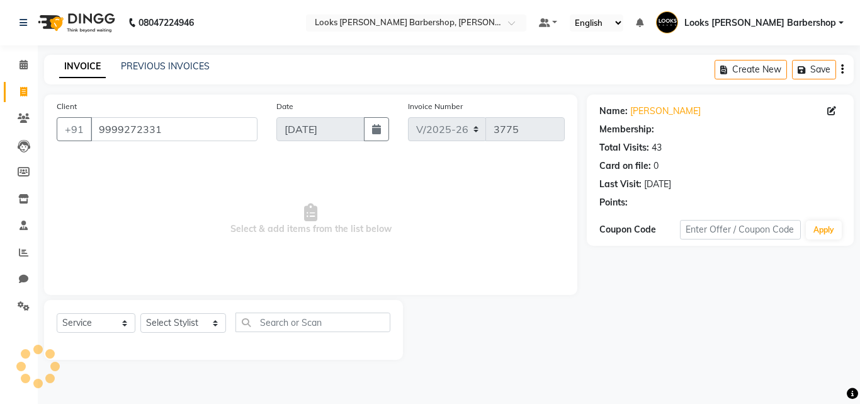
select select "1: Object"
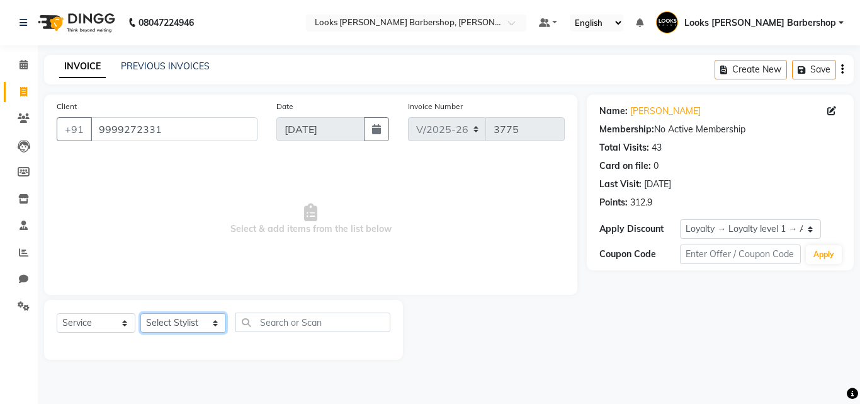
click at [172, 325] on select "Select Stylist [PERSON_NAME] AENA Amazon_Kart Arvind_asst [PERSON_NAME] Counter…" at bounding box center [183, 323] width 86 height 20
select select "23410"
click at [140, 313] on select "Select Stylist [PERSON_NAME] AENA Amazon_Kart Arvind_asst [PERSON_NAME] Counter…" at bounding box center [183, 323] width 86 height 20
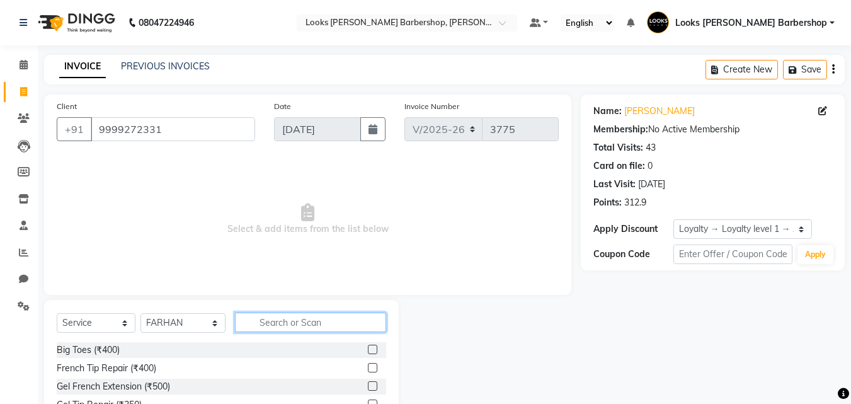
click at [270, 324] on input "text" at bounding box center [311, 322] width 152 height 20
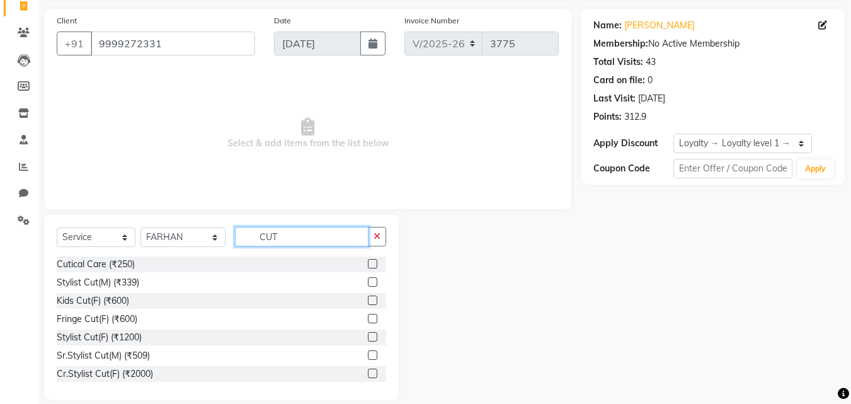
scroll to position [101, 0]
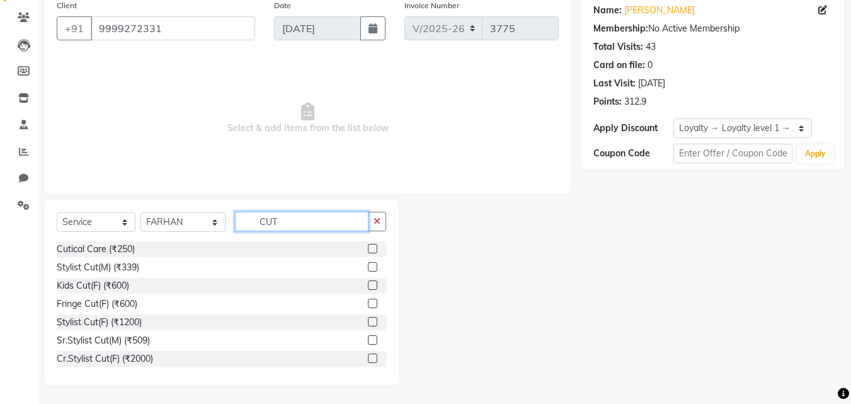
type input "CUT"
click at [368, 336] on label at bounding box center [372, 339] width 9 height 9
click at [368, 336] on input "checkbox" at bounding box center [372, 340] width 8 height 8
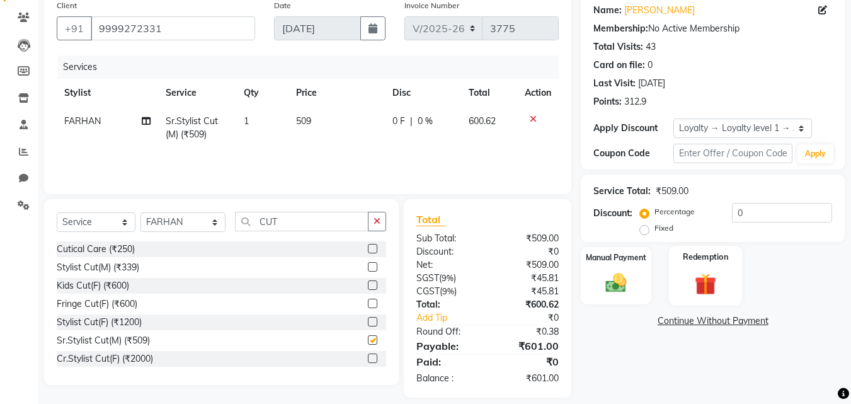
checkbox input "false"
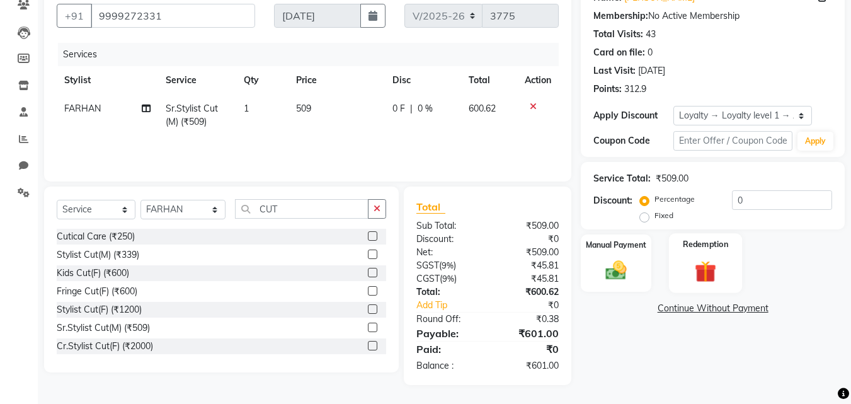
click at [708, 273] on img at bounding box center [705, 271] width 35 height 27
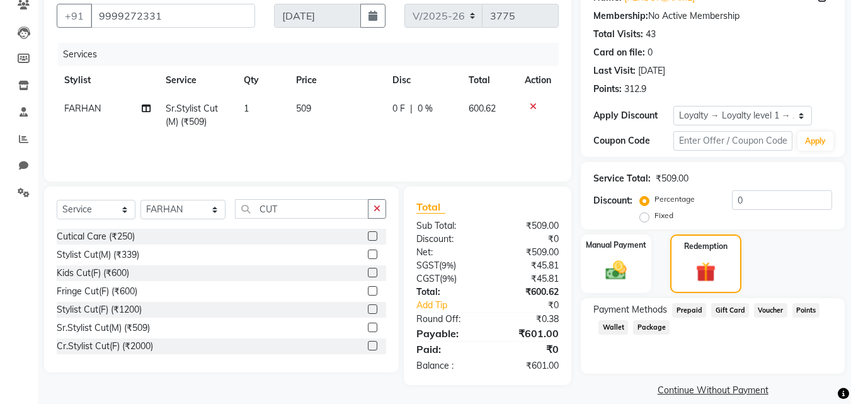
click at [811, 310] on span "Points" at bounding box center [806, 310] width 28 height 14
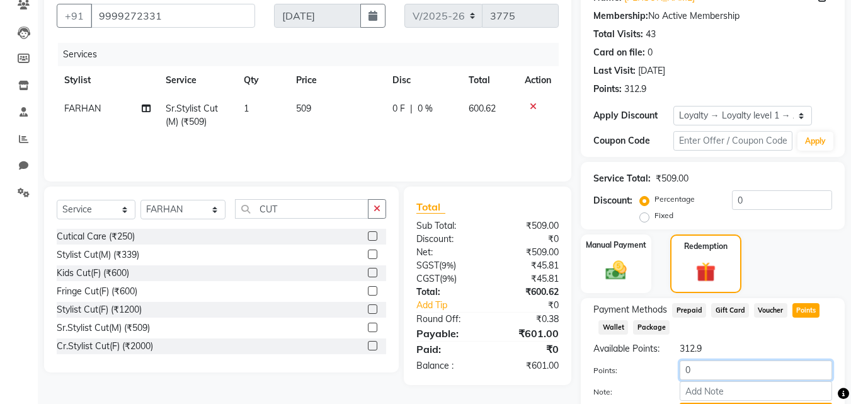
click at [735, 375] on input "0" at bounding box center [756, 370] width 152 height 20
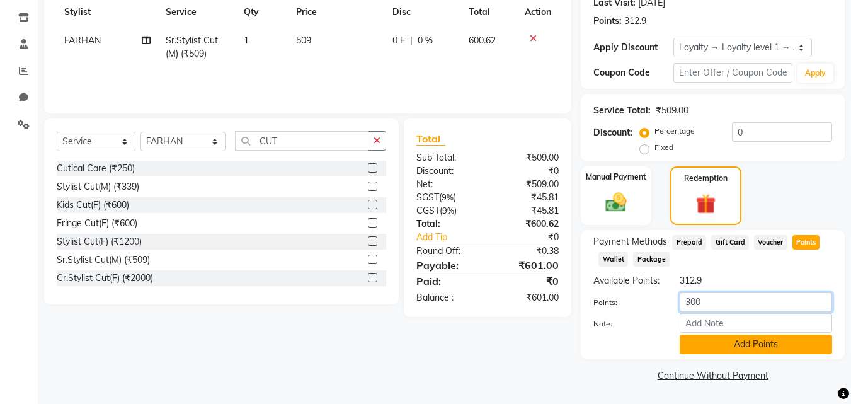
type input "300"
click at [744, 338] on button "Add Points" at bounding box center [756, 344] width 152 height 20
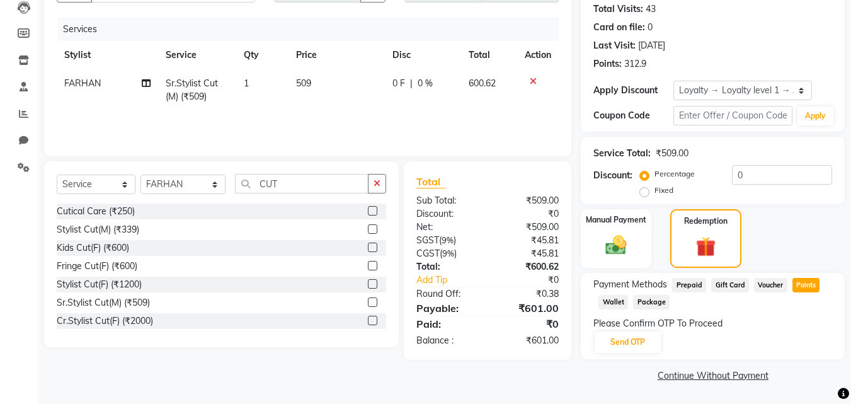
scroll to position [139, 0]
click at [647, 336] on button "Send OTP" at bounding box center [628, 341] width 66 height 21
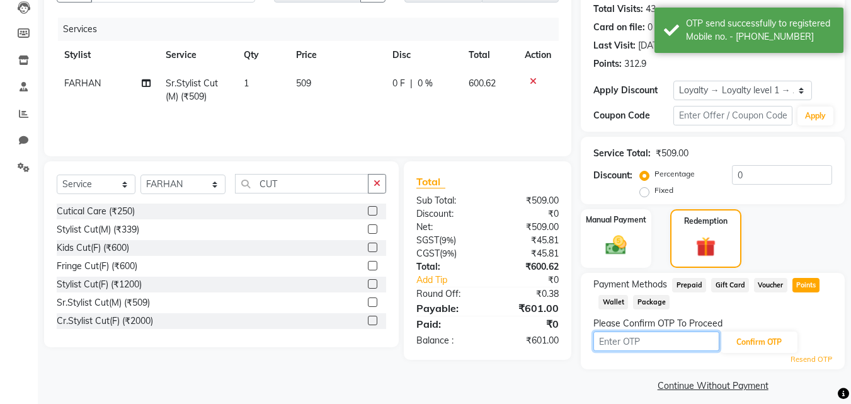
click at [633, 343] on input "text" at bounding box center [656, 341] width 126 height 20
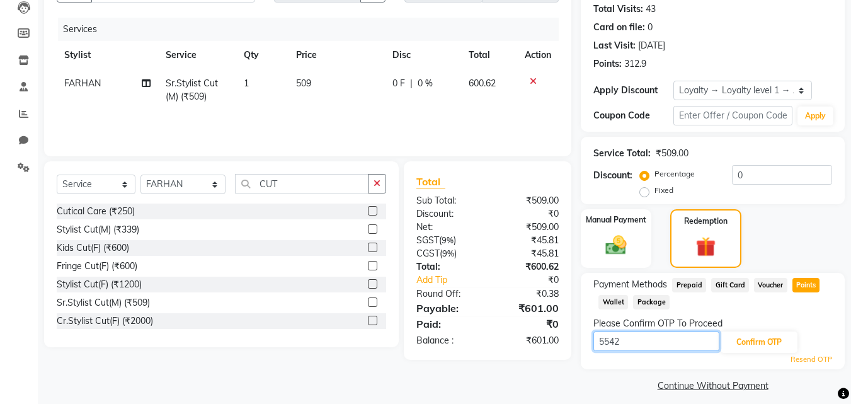
type input "5542"
click at [767, 325] on div "Please Confirm OTP To Proceed" at bounding box center [712, 323] width 239 height 13
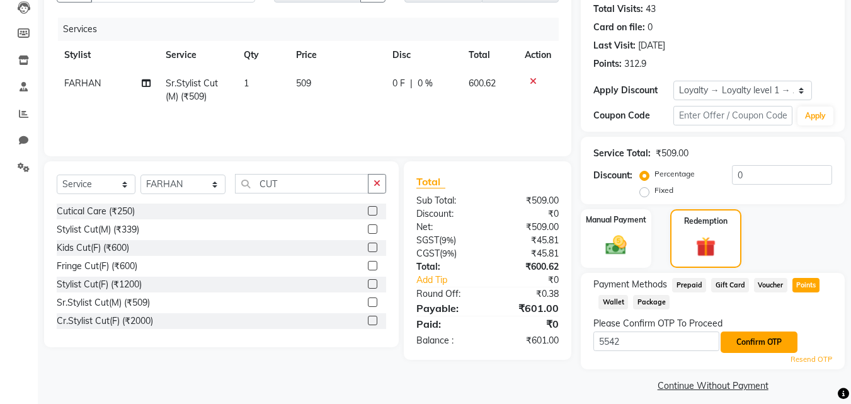
click at [763, 336] on button "Confirm OTP" at bounding box center [759, 341] width 77 height 21
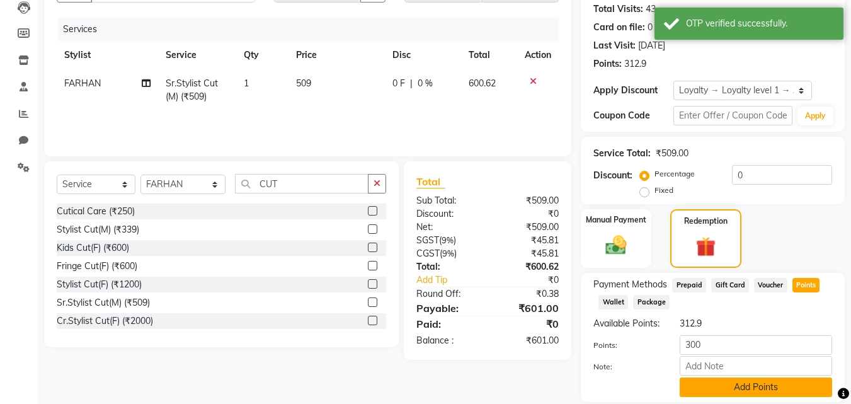
click at [722, 392] on button "Add Points" at bounding box center [756, 387] width 152 height 20
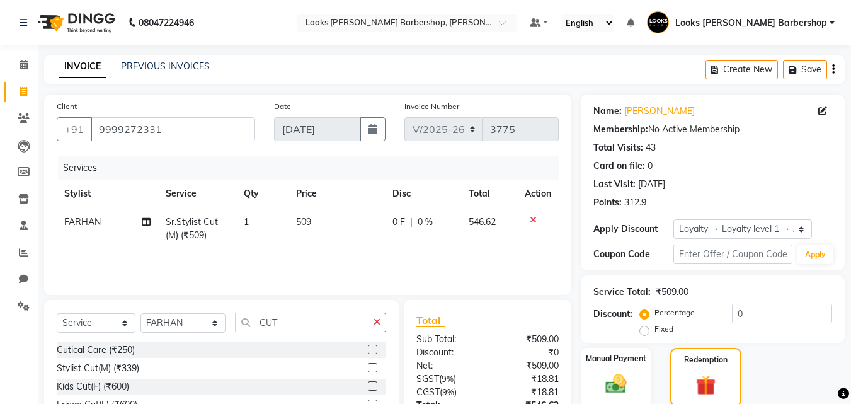
scroll to position [202, 0]
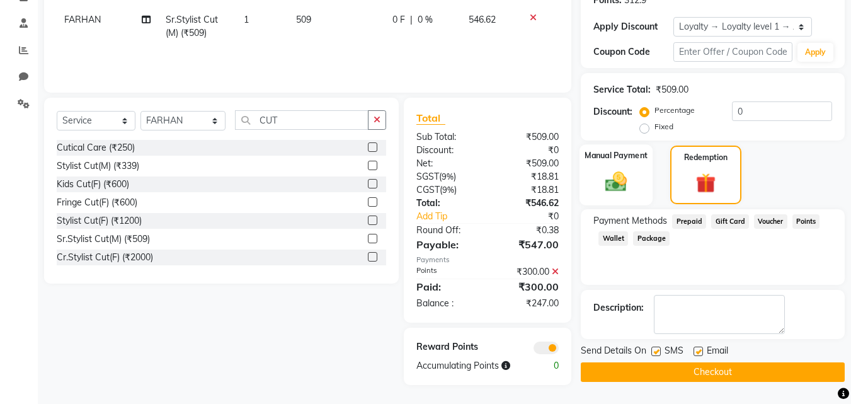
click at [619, 186] on img at bounding box center [615, 181] width 35 height 25
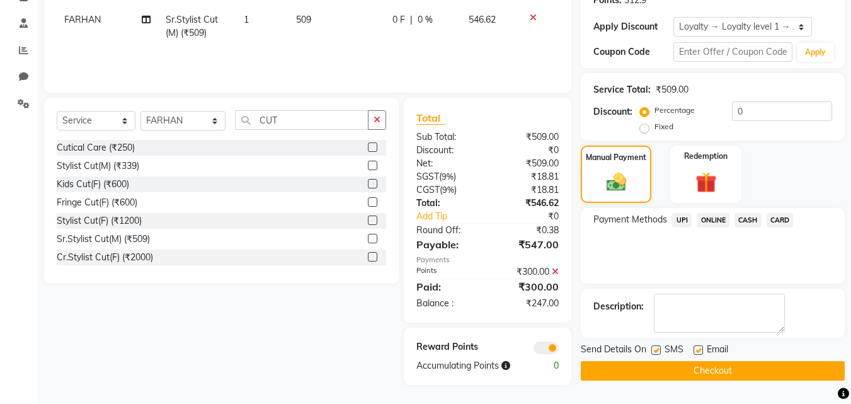
click at [683, 223] on span "UPI" at bounding box center [682, 220] width 20 height 14
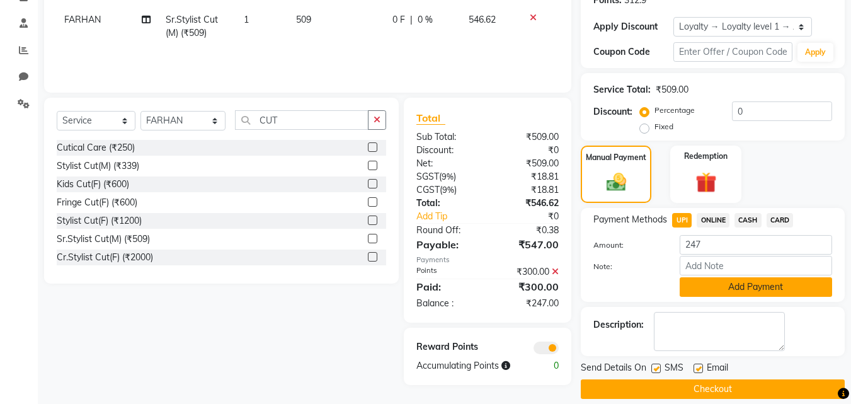
click at [700, 283] on button "Add Payment" at bounding box center [756, 287] width 152 height 20
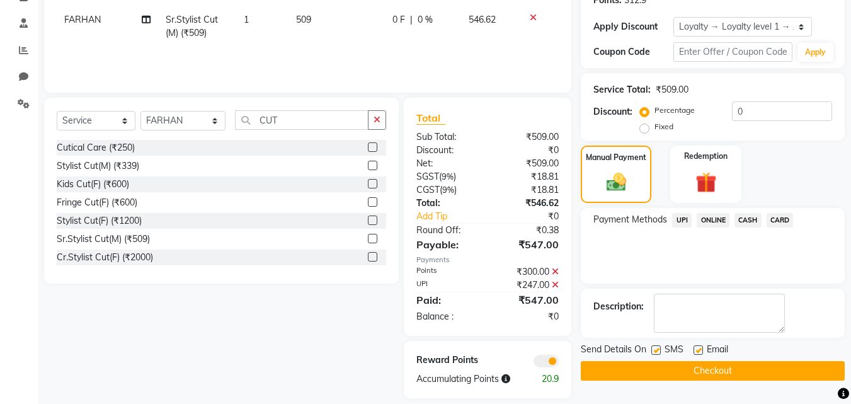
scroll to position [215, 0]
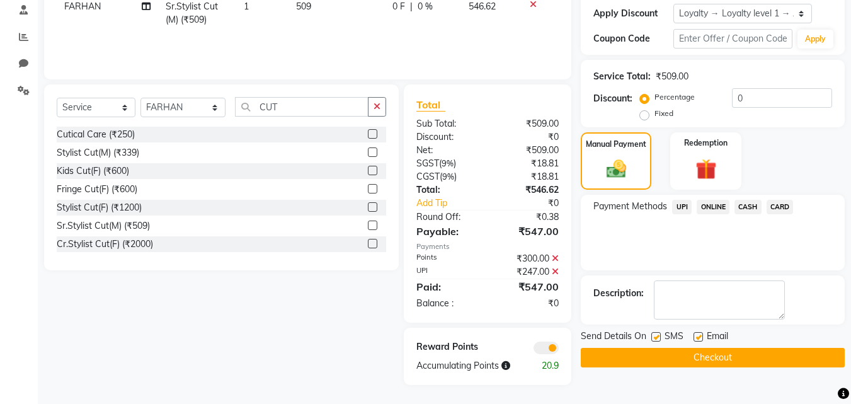
click at [717, 357] on button "Checkout" at bounding box center [713, 358] width 264 height 20
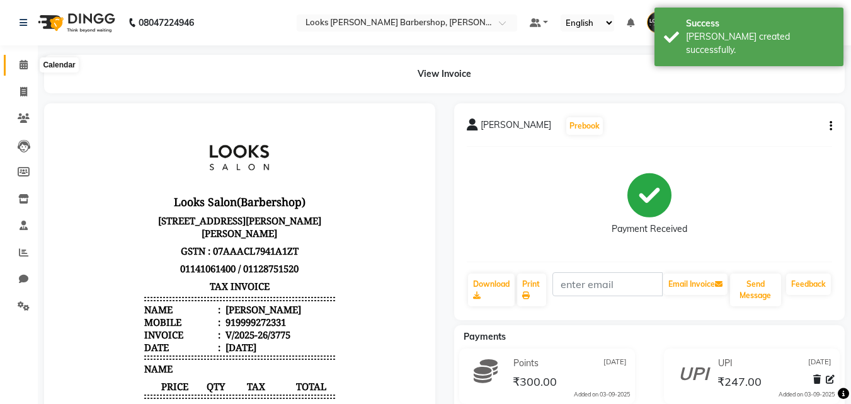
click at [28, 64] on span at bounding box center [24, 65] width 22 height 14
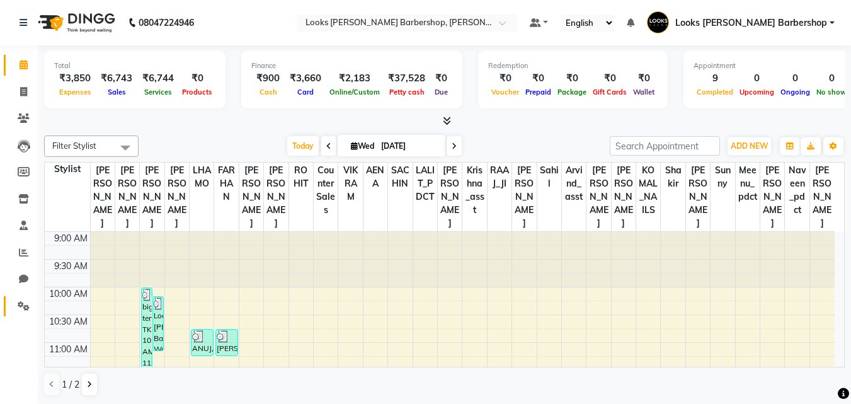
click at [25, 297] on link "Settings" at bounding box center [19, 306] width 30 height 21
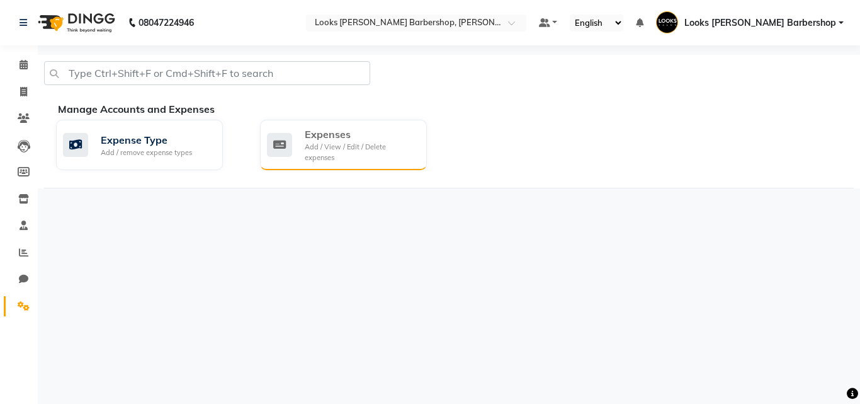
click at [335, 132] on div "Expenses" at bounding box center [361, 134] width 112 height 15
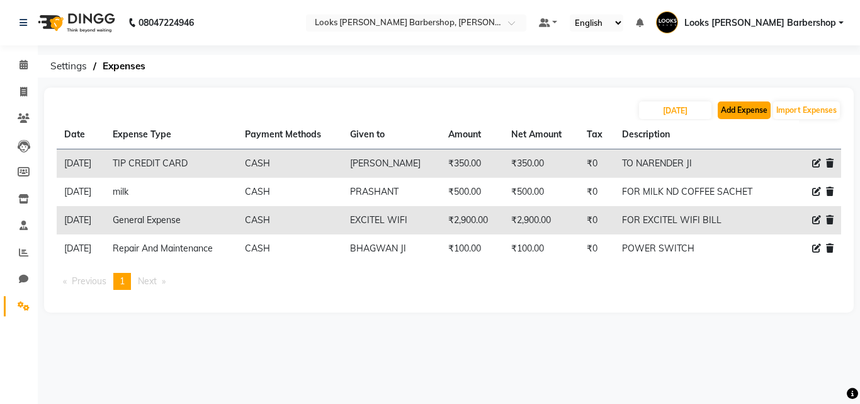
click at [734, 113] on button "Add Expense" at bounding box center [744, 110] width 53 height 18
select select "1"
select select "3128"
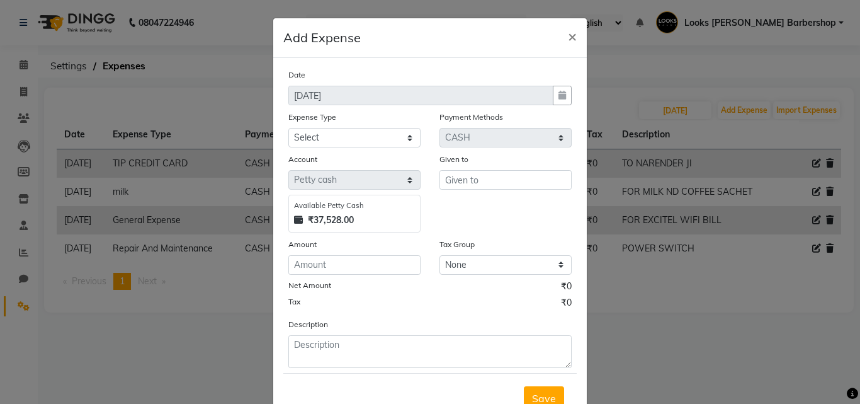
click at [292, 127] on div "Expense Type" at bounding box center [354, 119] width 132 height 18
click at [292, 132] on select "Select Bank Deposit Blinkit Cash Handover CLIENT Client ordered food Client Ref…" at bounding box center [354, 138] width 132 height 20
select select "23749"
click at [288, 128] on select "Select Bank Deposit Blinkit Cash Handover CLIENT Client ordered food Client Ref…" at bounding box center [354, 138] width 132 height 20
click at [517, 175] on input "text" at bounding box center [506, 180] width 132 height 20
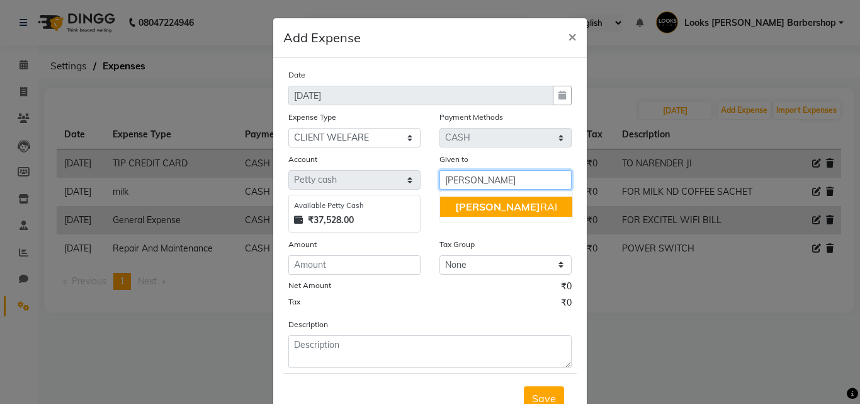
type input "[PERSON_NAME]"
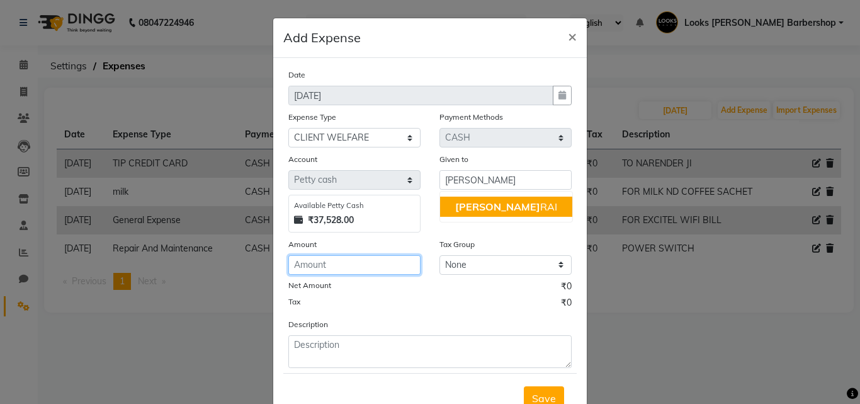
click at [331, 270] on input "number" at bounding box center [354, 265] width 132 height 20
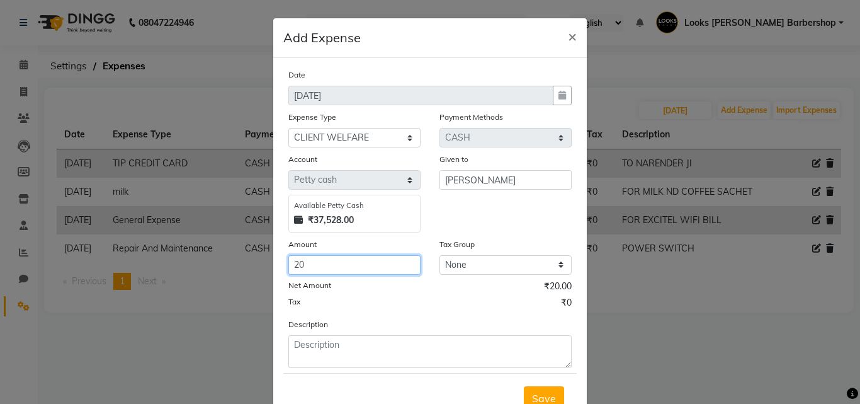
type input "20"
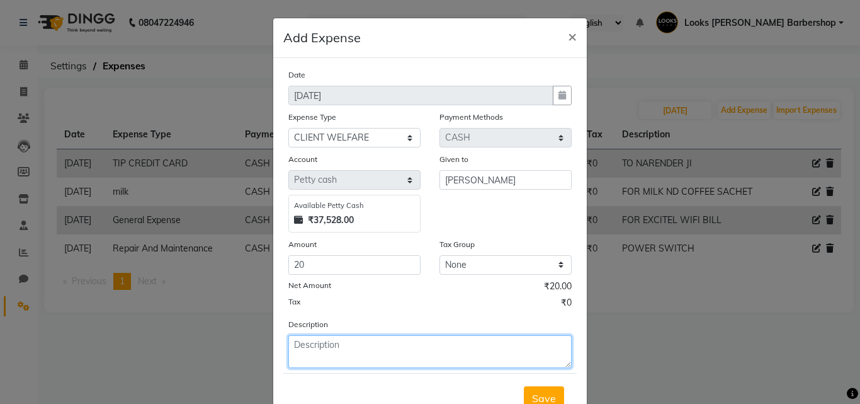
click at [331, 353] on textarea at bounding box center [429, 351] width 283 height 33
type textarea "CHOCOLATE"
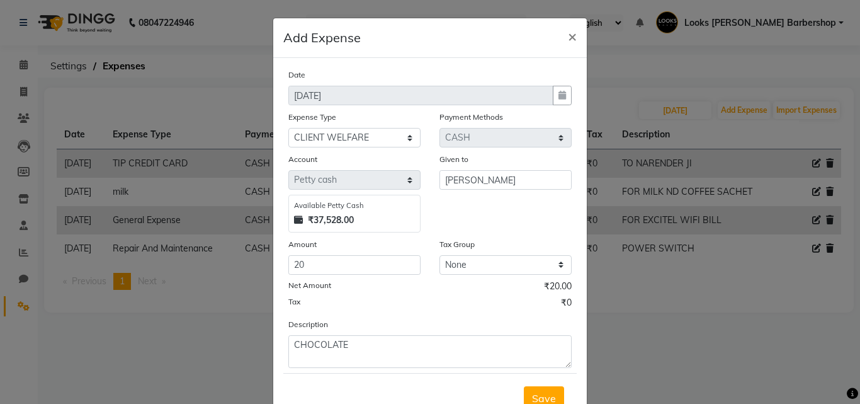
click at [532, 396] on span "Save" at bounding box center [544, 398] width 24 height 13
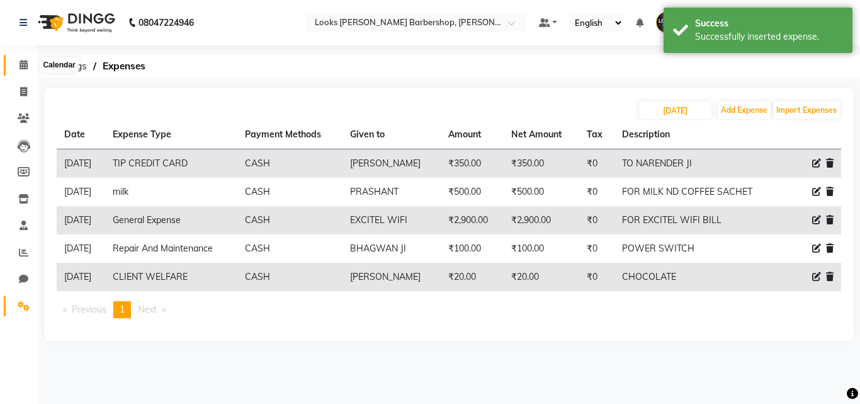
click at [21, 59] on span at bounding box center [24, 65] width 22 height 14
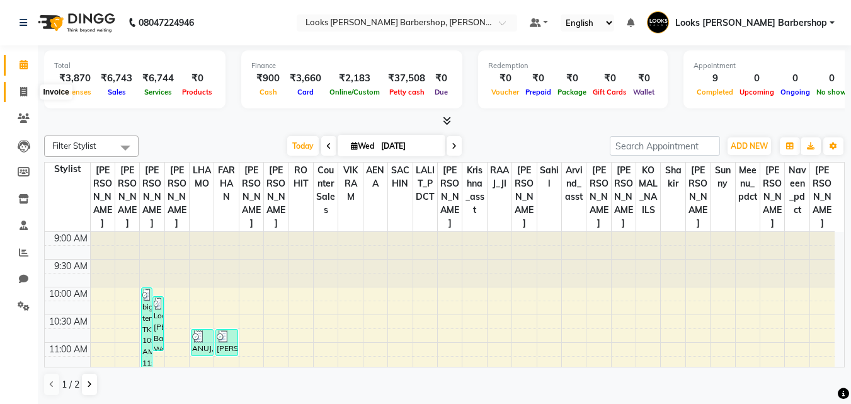
click at [21, 90] on icon at bounding box center [23, 91] width 7 height 9
select select "service"
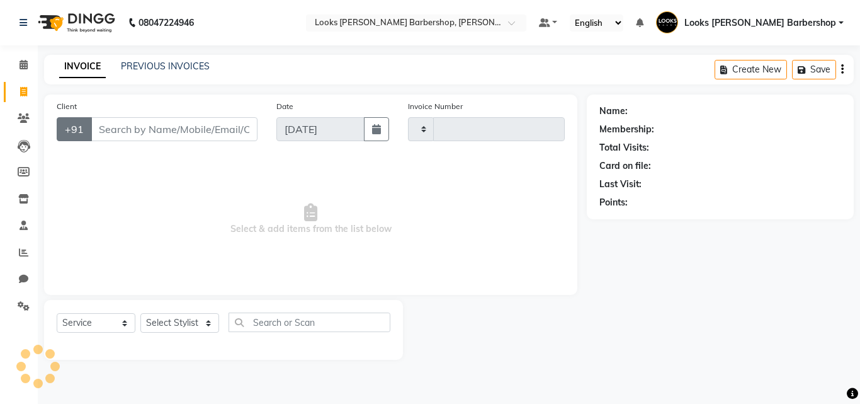
type input "3776"
select select "4323"
click at [117, 132] on input "Client" at bounding box center [174, 129] width 167 height 24
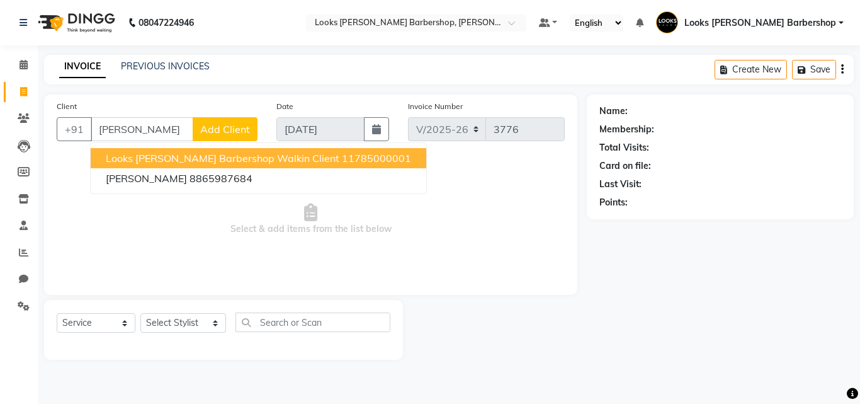
click at [187, 152] on span "Looks [PERSON_NAME] Barbershop Walkin Client" at bounding box center [223, 158] width 234 height 13
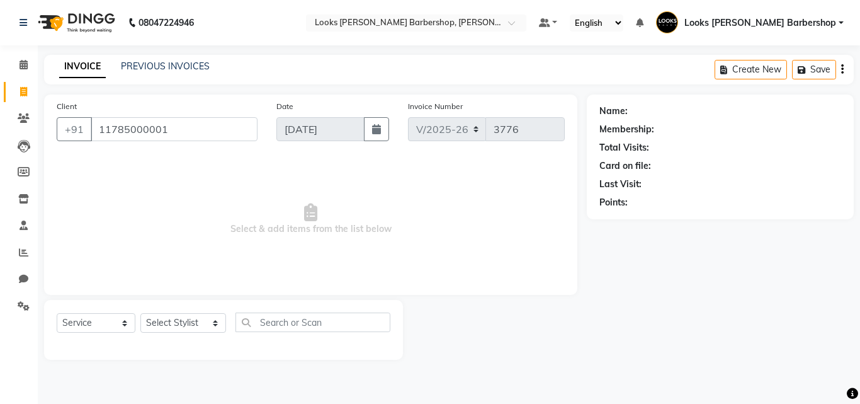
type input "11785000001"
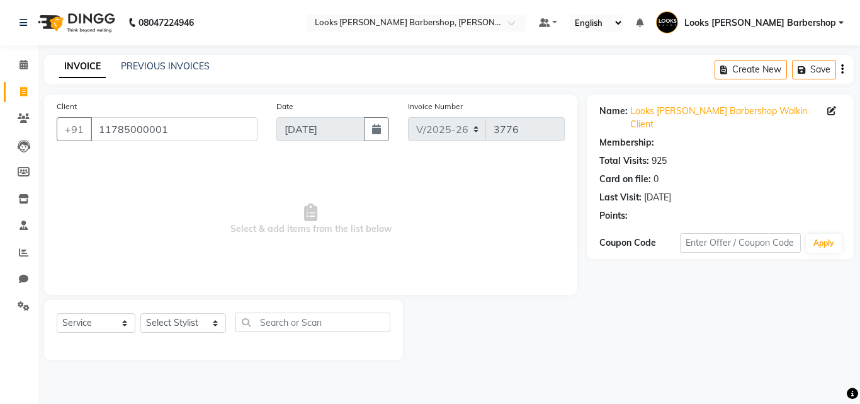
select select "1: Object"
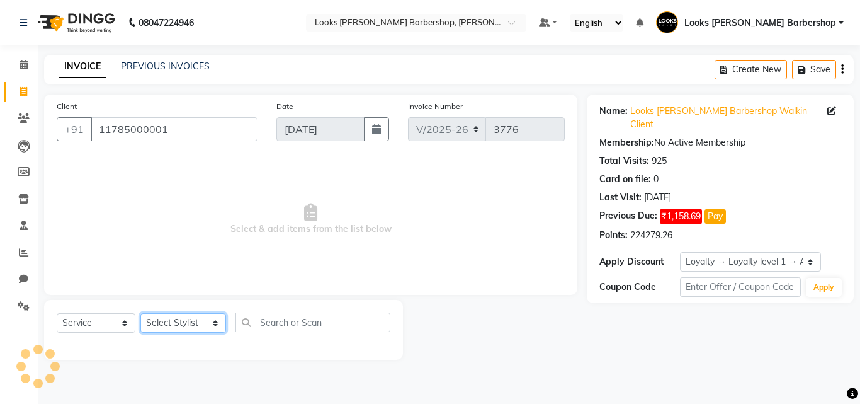
click at [205, 320] on select "Select Stylist [PERSON_NAME] AENA Amazon_Kart Arvind_asst [PERSON_NAME] Counter…" at bounding box center [183, 323] width 86 height 20
select select "23413"
click at [140, 313] on select "Select Stylist [PERSON_NAME] AENA Amazon_Kart Arvind_asst [PERSON_NAME] Counter…" at bounding box center [183, 323] width 86 height 20
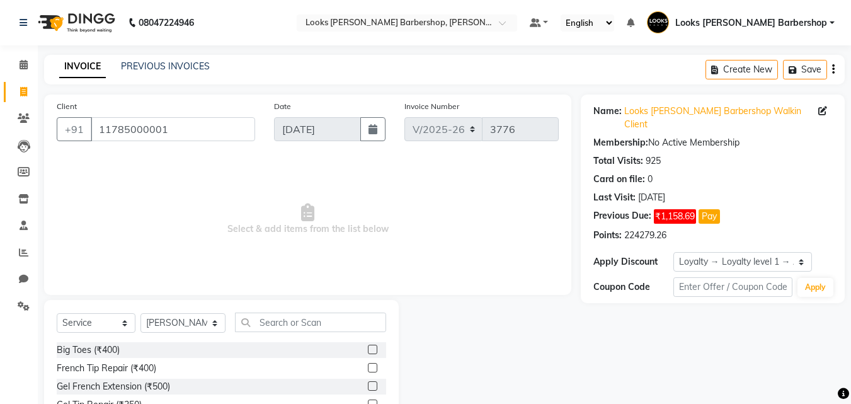
drag, startPoint x: 222, startPoint y: 319, endPoint x: 261, endPoint y: 325, distance: 40.2
click at [236, 321] on div "Select Service Product Membership Package Voucher Prepaid Gift Card Select Styl…" at bounding box center [221, 327] width 329 height 30
click at [261, 325] on input "text" at bounding box center [311, 322] width 152 height 20
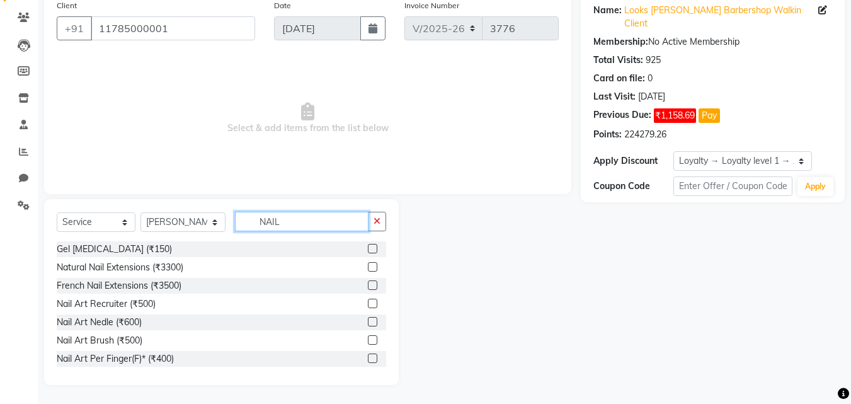
scroll to position [130, 0]
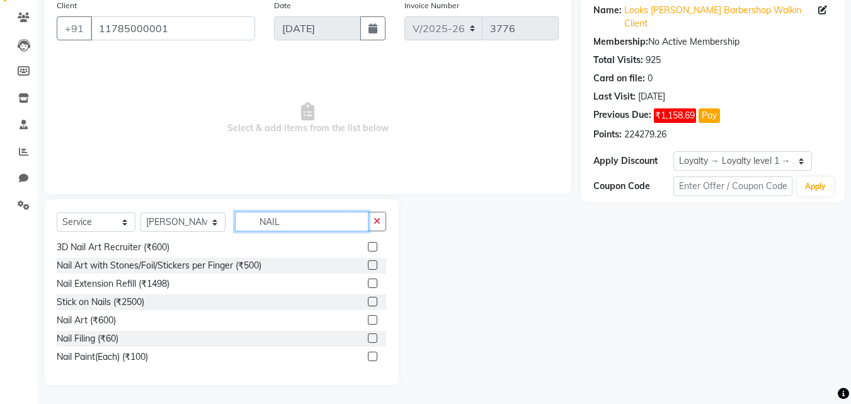
type input "NAIL"
drag, startPoint x: 359, startPoint y: 357, endPoint x: 348, endPoint y: 355, distance: 11.4
click at [368, 357] on label at bounding box center [372, 355] width 9 height 9
click at [368, 357] on input "checkbox" at bounding box center [372, 357] width 8 height 8
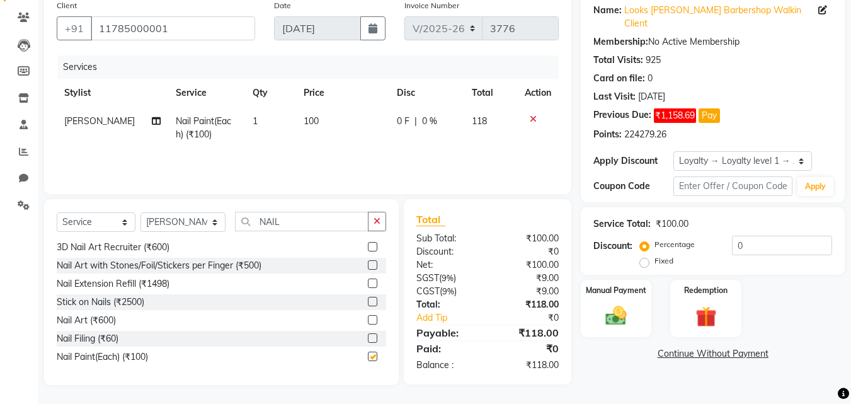
checkbox input "false"
click at [626, 303] on img at bounding box center [615, 315] width 35 height 25
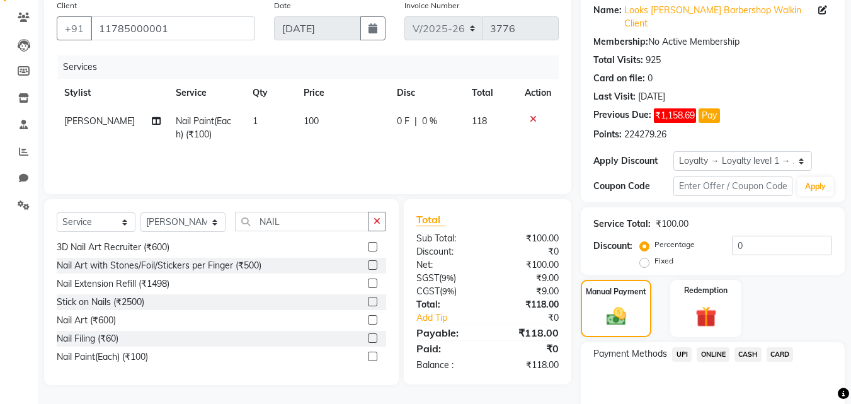
click at [685, 347] on span "UPI" at bounding box center [682, 354] width 20 height 14
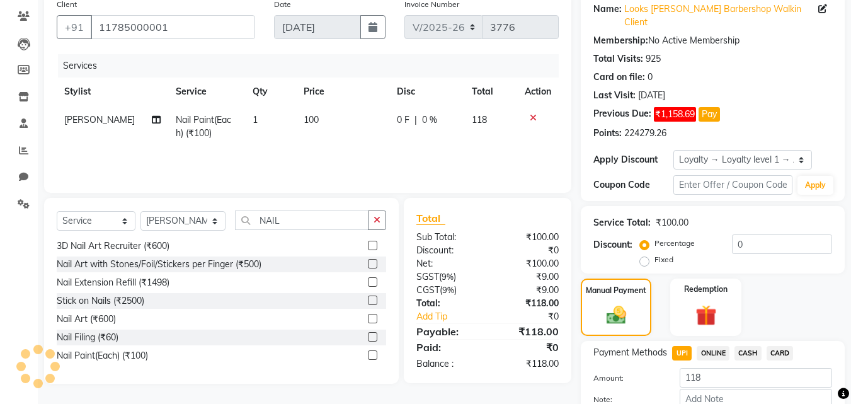
scroll to position [164, 0]
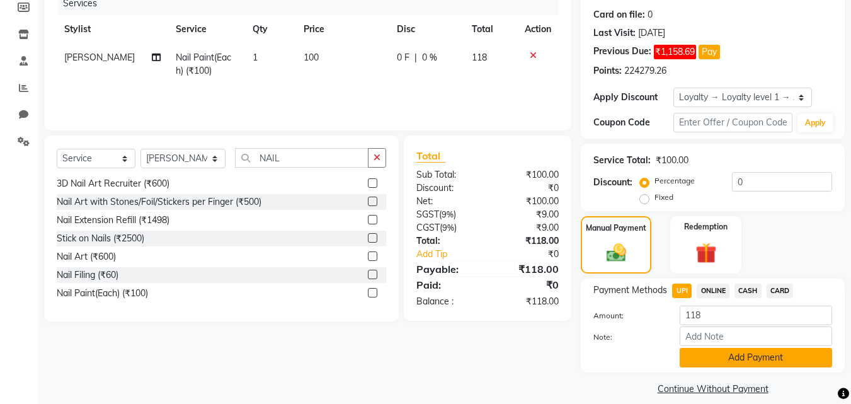
click at [710, 349] on button "Add Payment" at bounding box center [756, 358] width 152 height 20
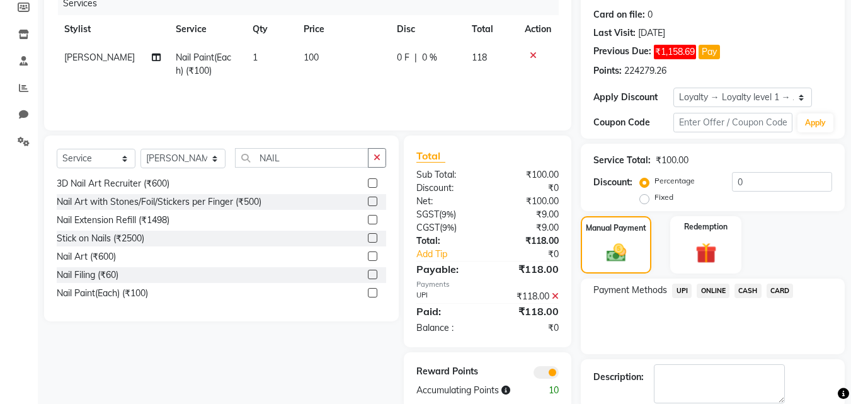
scroll to position [217, 0]
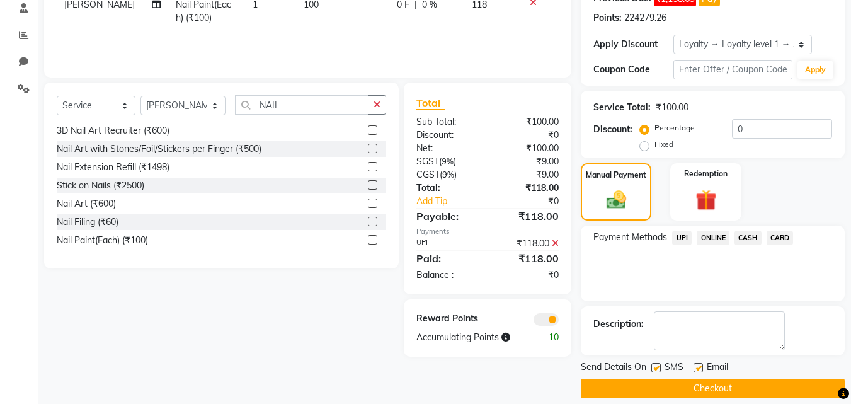
click at [675, 379] on button "Checkout" at bounding box center [713, 389] width 264 height 20
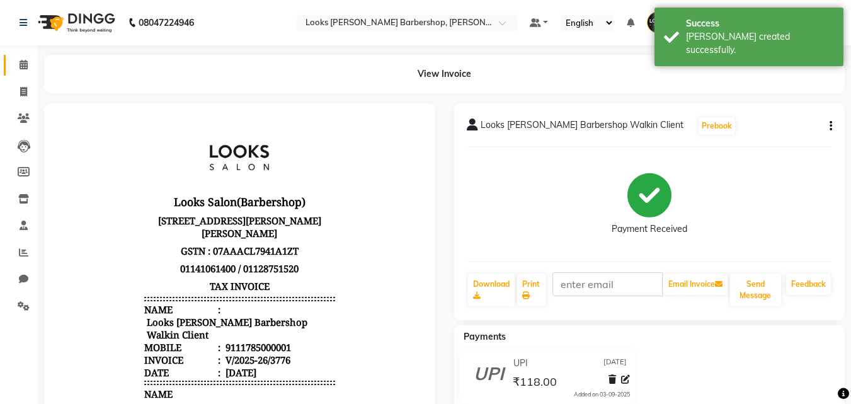
click at [32, 57] on link "Calendar" at bounding box center [19, 65] width 30 height 21
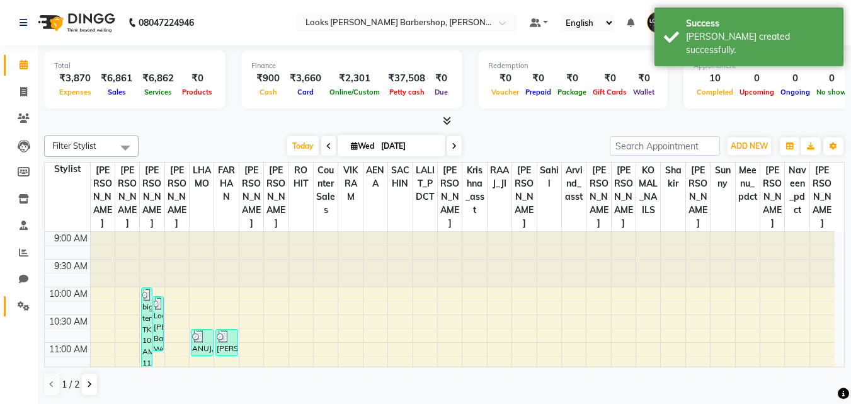
click at [12, 312] on link "Settings" at bounding box center [19, 306] width 30 height 21
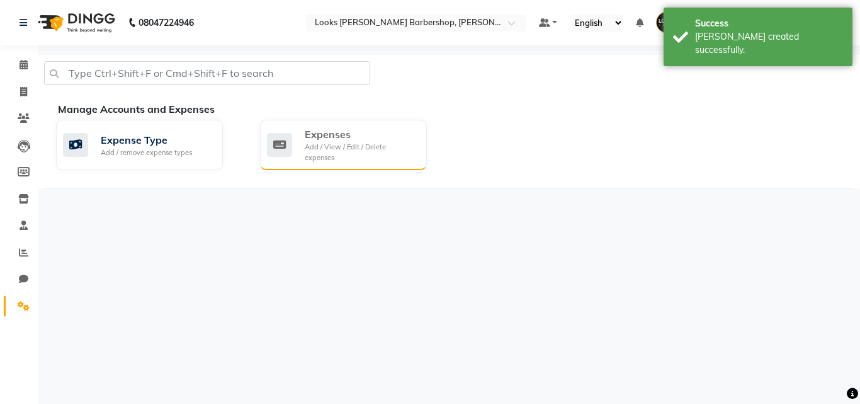
click at [311, 137] on div "Expenses" at bounding box center [361, 134] width 112 height 15
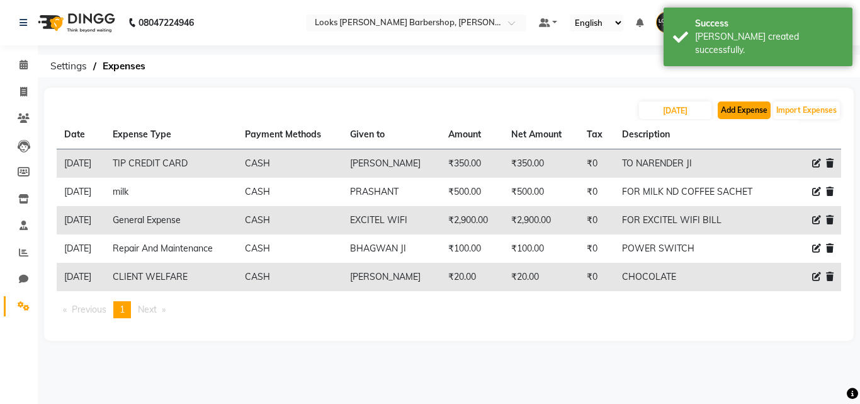
click at [732, 116] on button "Add Expense" at bounding box center [744, 110] width 53 height 18
select select "1"
select select "3128"
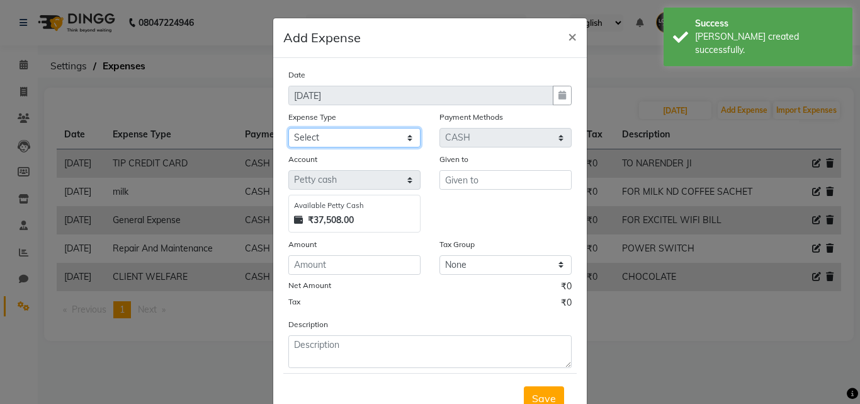
click at [340, 134] on select "Select Bank Deposit Blinkit Cash Handover CLIENT Client ordered food Client Ref…" at bounding box center [354, 138] width 132 height 20
select select "24070"
click at [288, 128] on select "Select Bank Deposit Blinkit Cash Handover CLIENT Client ordered food Client Ref…" at bounding box center [354, 138] width 132 height 20
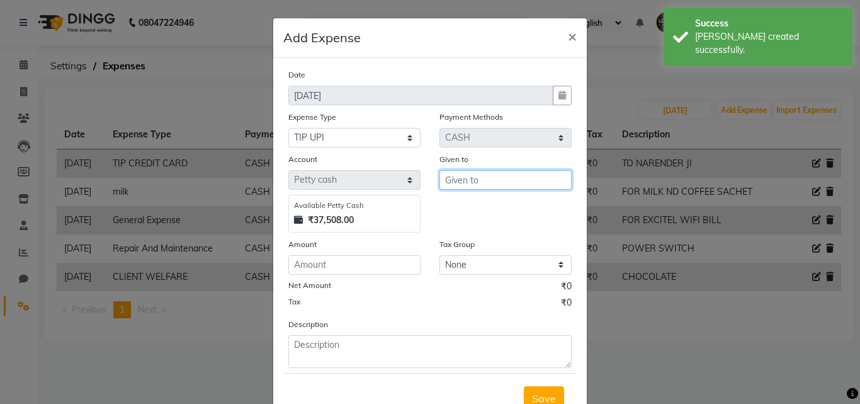
click at [494, 182] on input "text" at bounding box center [506, 180] width 132 height 20
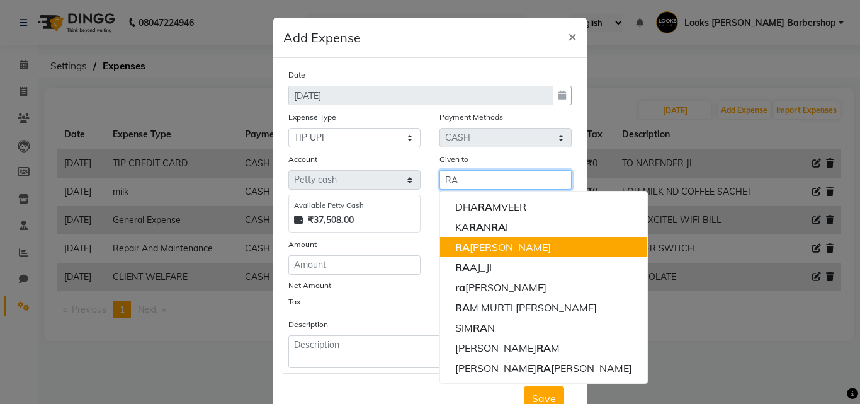
click at [469, 249] on ngb-highlight "RA AJ GUPTA" at bounding box center [503, 247] width 96 height 13
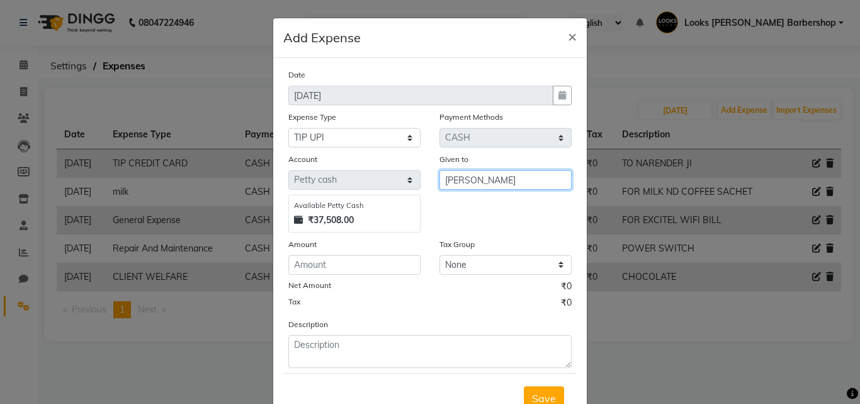
type input "[PERSON_NAME]"
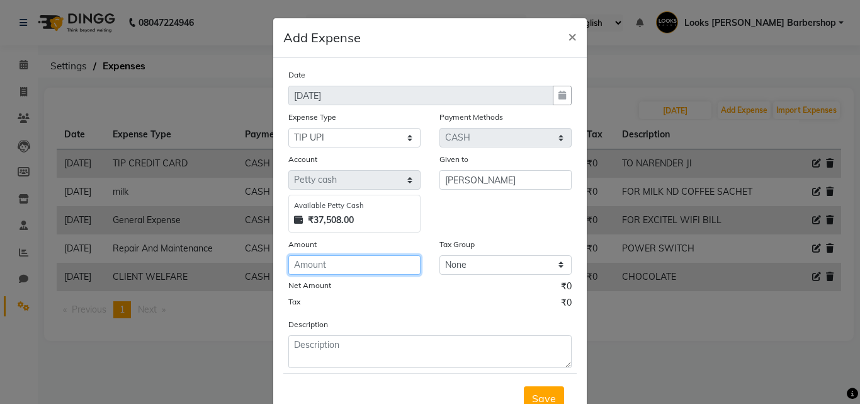
click at [342, 266] on input "number" at bounding box center [354, 265] width 132 height 20
type input "80"
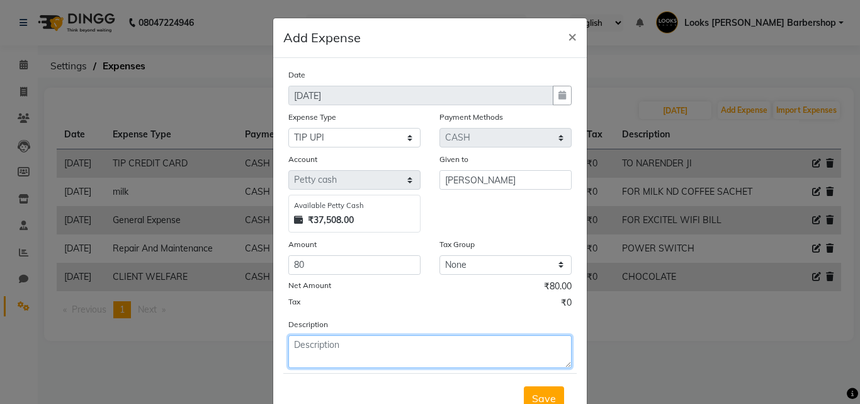
click at [336, 355] on textarea at bounding box center [429, 351] width 283 height 33
type textarea "UPI TIP TO [PERSON_NAME]"
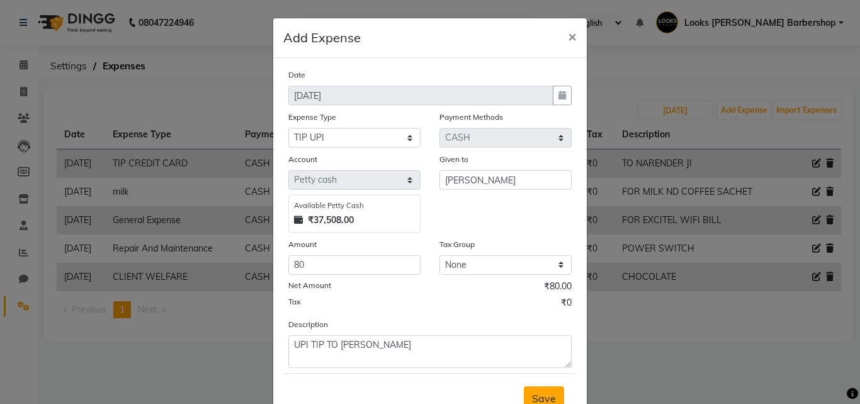
click at [535, 386] on button "Save" at bounding box center [544, 398] width 40 height 24
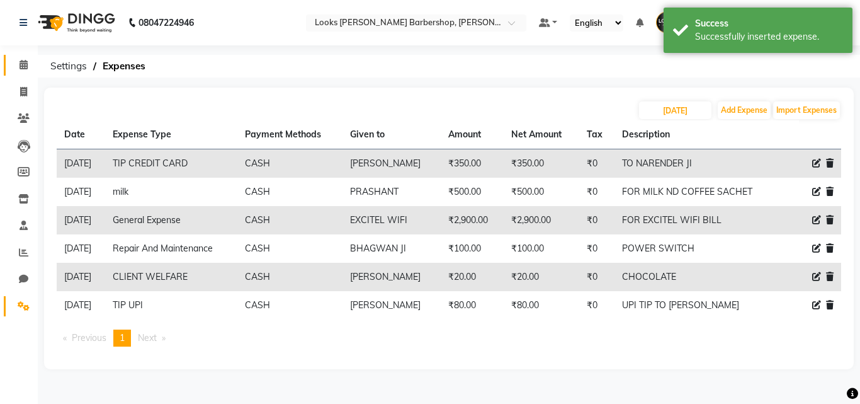
click at [11, 67] on link "Calendar" at bounding box center [19, 65] width 30 height 21
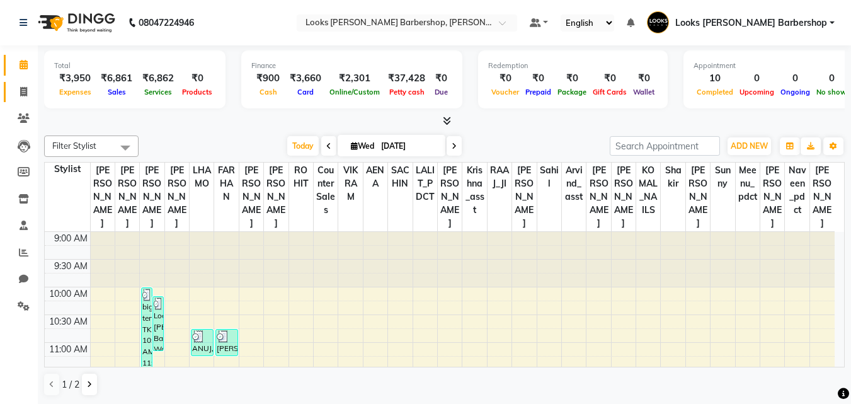
click at [9, 96] on link "Invoice" at bounding box center [19, 92] width 30 height 21
select select "service"
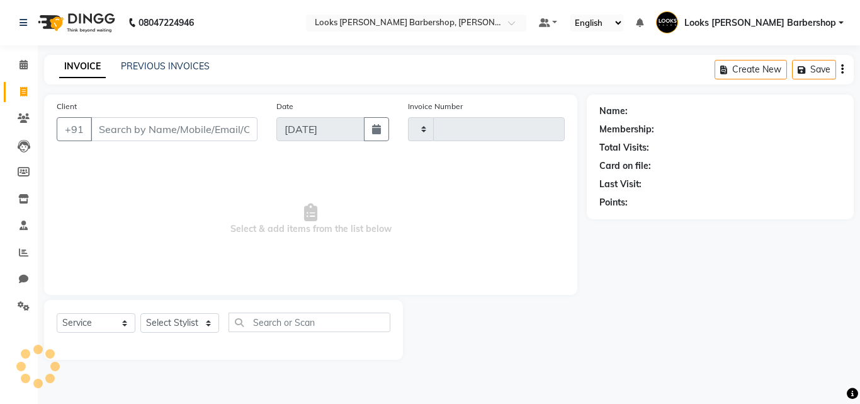
type input "3777"
select select "4323"
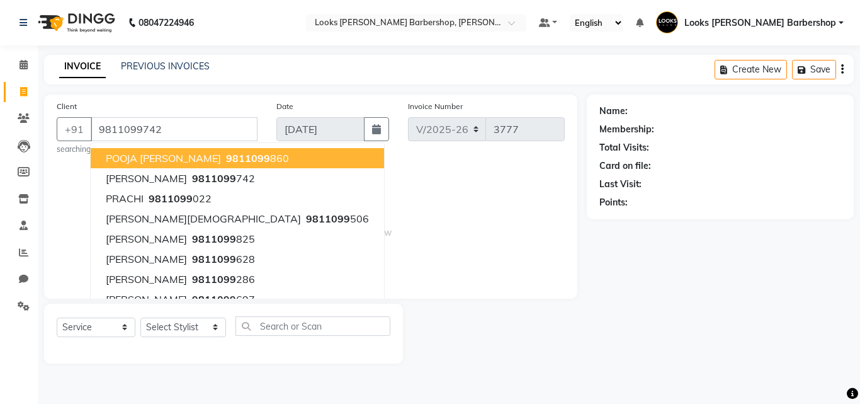
type input "9811099742"
select select "1: Object"
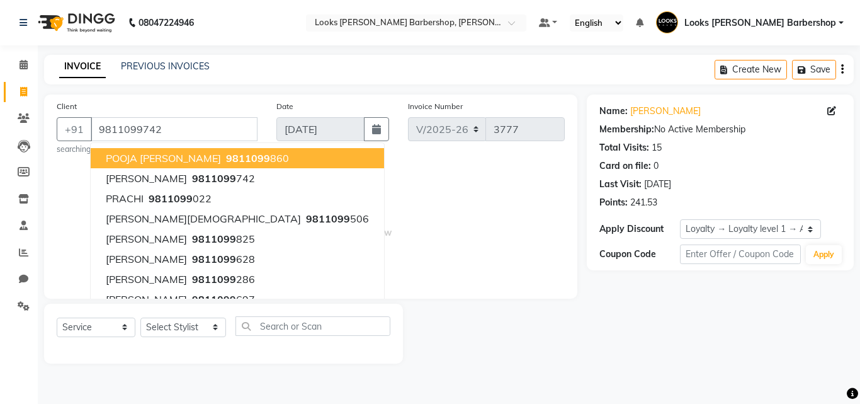
click at [188, 337] on div "Select Service Product Membership Package Voucher Prepaid Gift Card Select Styl…" at bounding box center [224, 331] width 334 height 30
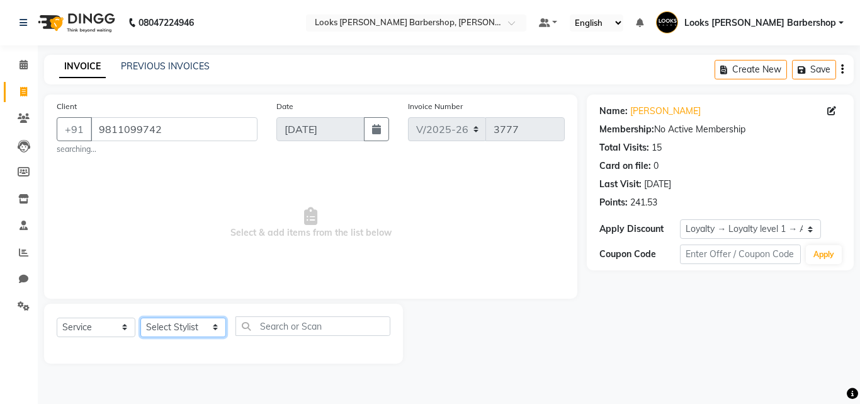
click at [167, 323] on select "Select Stylist [PERSON_NAME] AENA Amazon_Kart Arvind_asst [PERSON_NAME] Counter…" at bounding box center [183, 327] width 86 height 20
select select "23406"
click at [140, 317] on select "Select Stylist [PERSON_NAME] AENA Amazon_Kart Arvind_asst [PERSON_NAME] Counter…" at bounding box center [183, 327] width 86 height 20
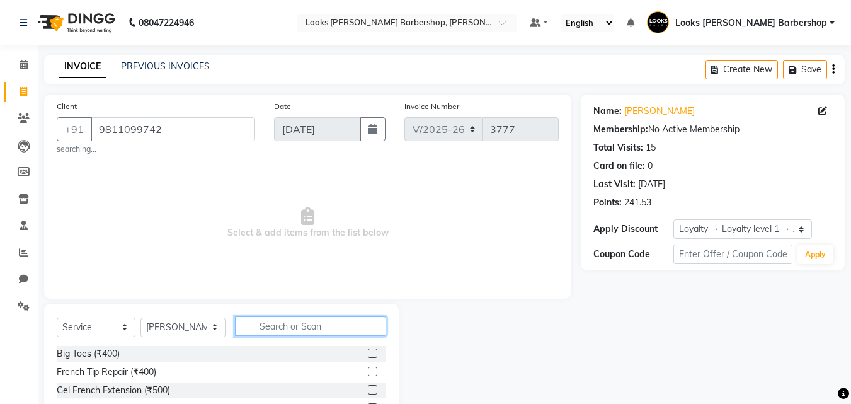
drag, startPoint x: 336, startPoint y: 325, endPoint x: 357, endPoint y: 328, distance: 20.9
click at [337, 325] on input "text" at bounding box center [311, 326] width 152 height 20
type input "CU"
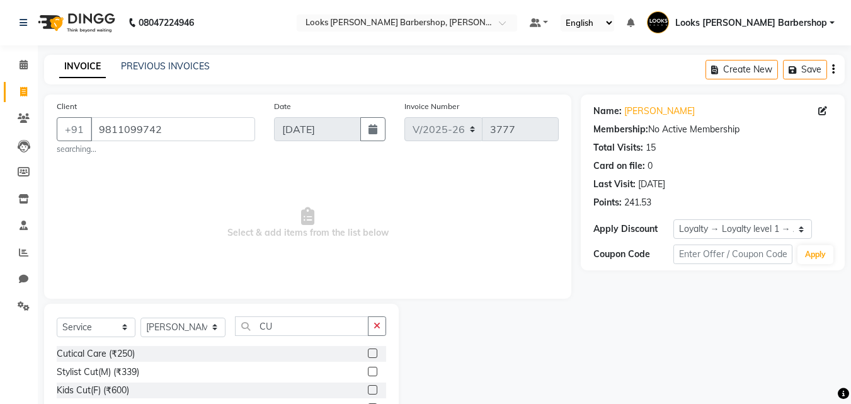
click at [368, 369] on label at bounding box center [372, 371] width 9 height 9
click at [368, 369] on input "checkbox" at bounding box center [372, 372] width 8 height 8
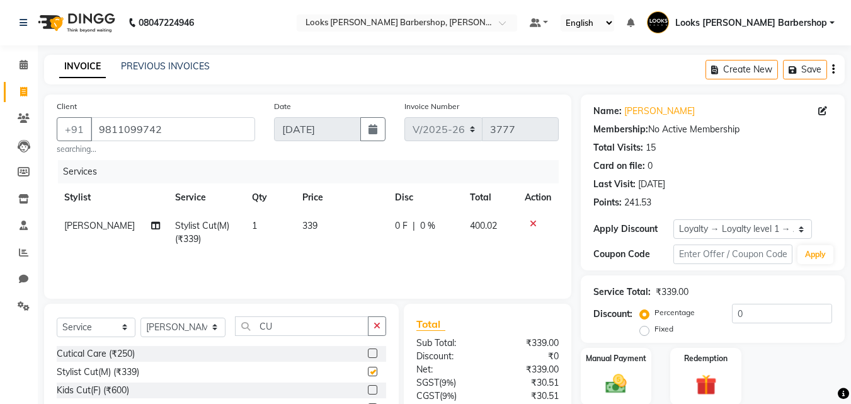
checkbox input "false"
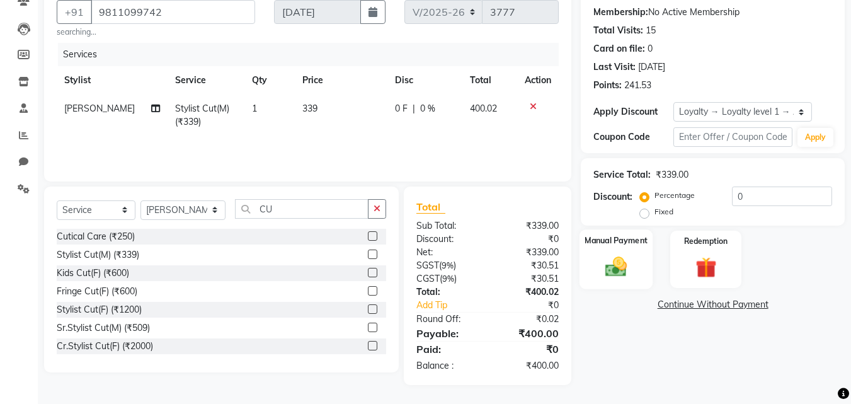
click at [603, 264] on img at bounding box center [615, 266] width 35 height 25
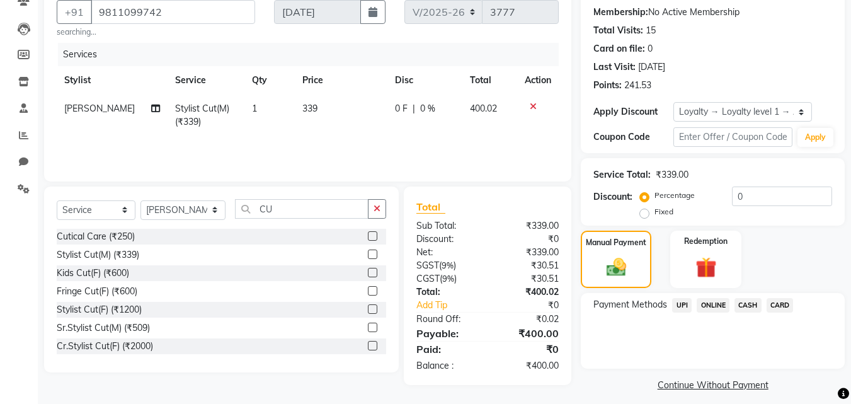
click at [759, 305] on span "CASH" at bounding box center [747, 305] width 27 height 14
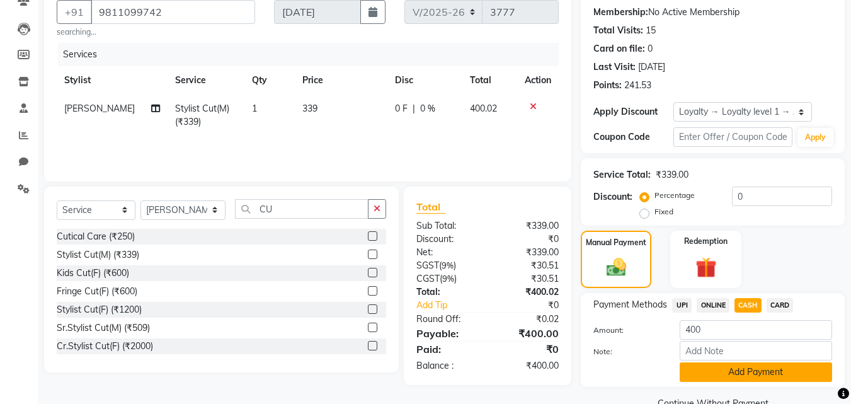
scroll to position [145, 0]
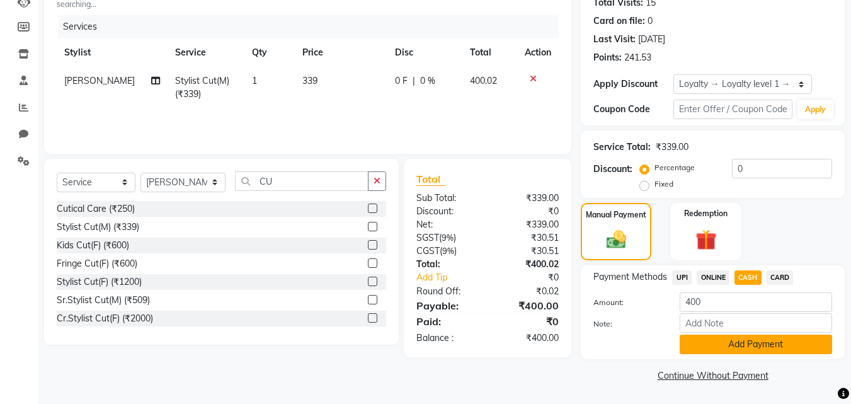
click at [756, 340] on button "Add Payment" at bounding box center [756, 344] width 152 height 20
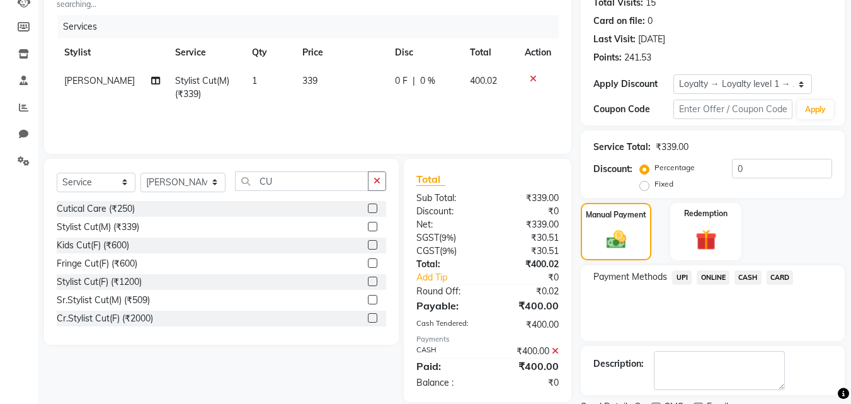
scroll to position [224, 0]
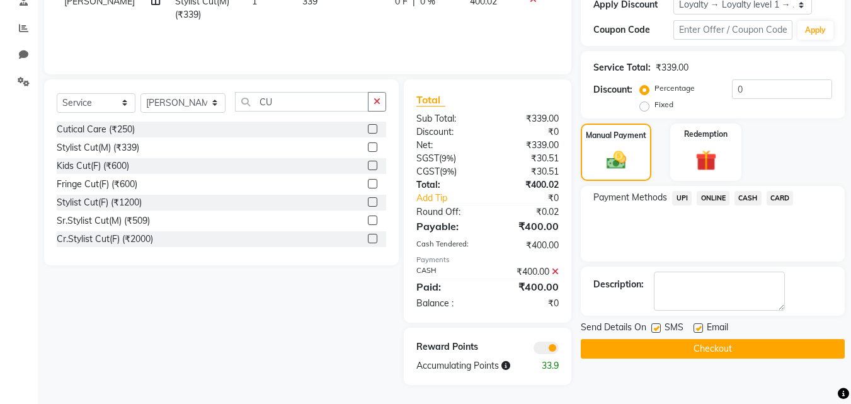
click at [708, 353] on button "Checkout" at bounding box center [713, 349] width 264 height 20
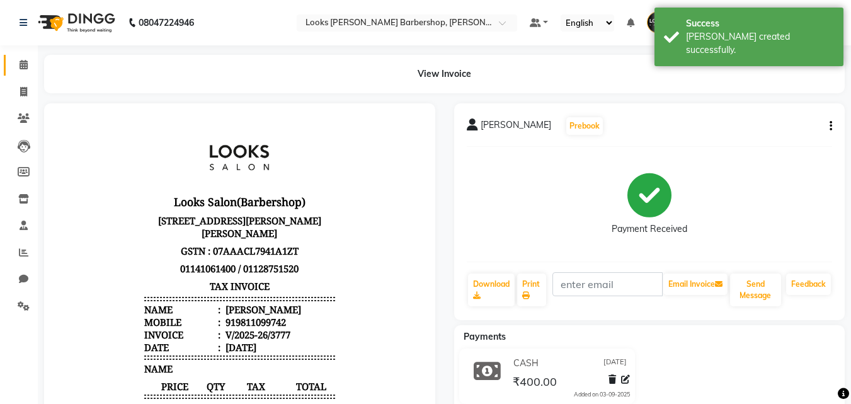
click at [16, 55] on link "Calendar" at bounding box center [19, 65] width 30 height 21
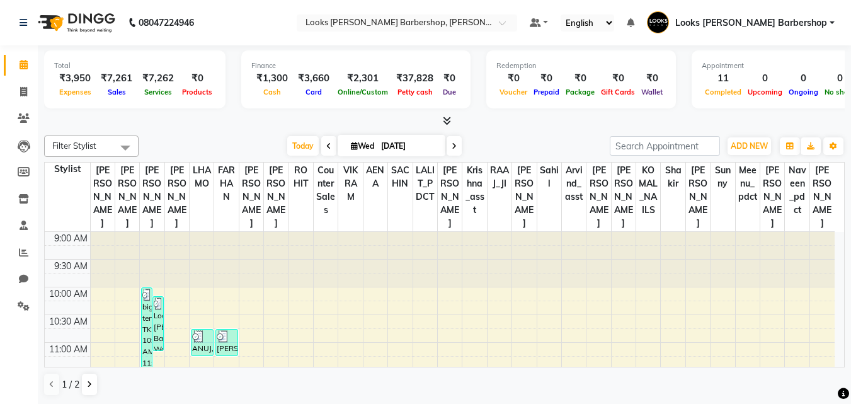
click at [445, 120] on icon at bounding box center [447, 120] width 8 height 9
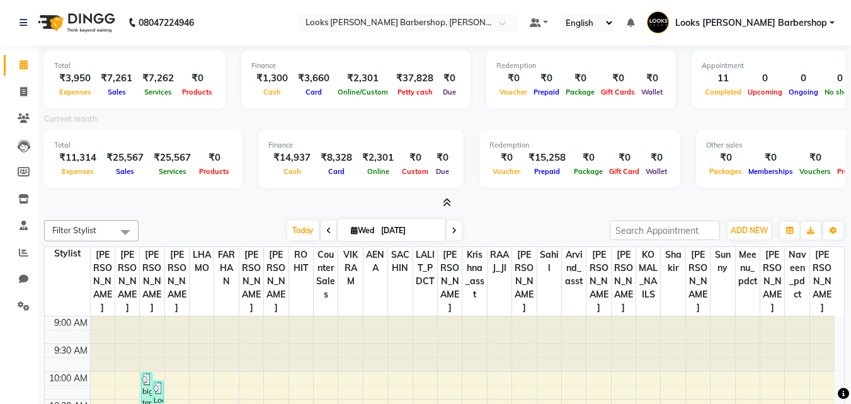
click at [455, 194] on div "Total ₹3,950 Expenses ₹7,261 Sales ₹7,262 Services ₹0 Products Finance ₹1,300 C…" at bounding box center [444, 127] width 801 height 164
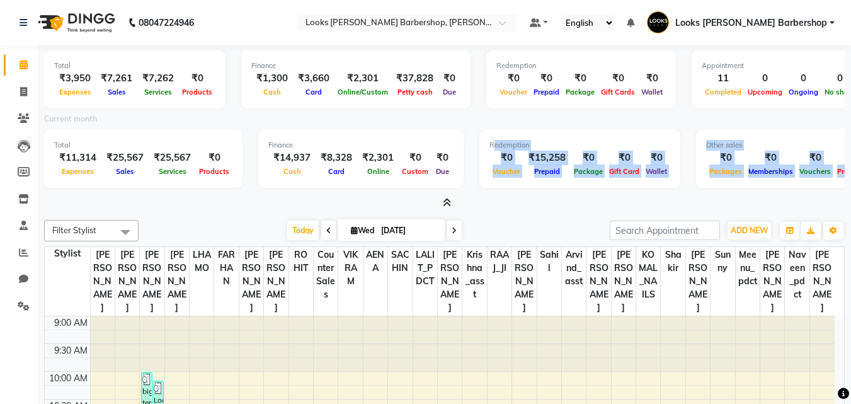
click at [459, 190] on div "Total ₹3,950 Expenses ₹7,261 Sales ₹7,262 Services ₹0 Products Finance ₹1,300 C…" at bounding box center [444, 127] width 801 height 164
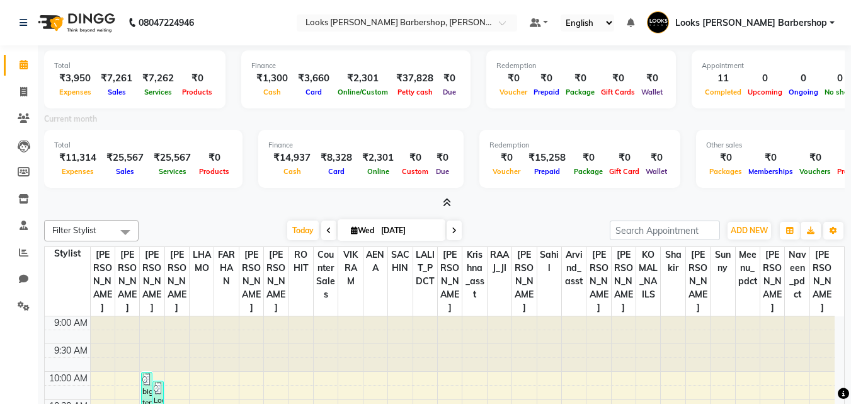
click at [511, 227] on div "[DATE] [DATE]" at bounding box center [374, 230] width 459 height 19
click at [443, 201] on icon at bounding box center [447, 202] width 8 height 9
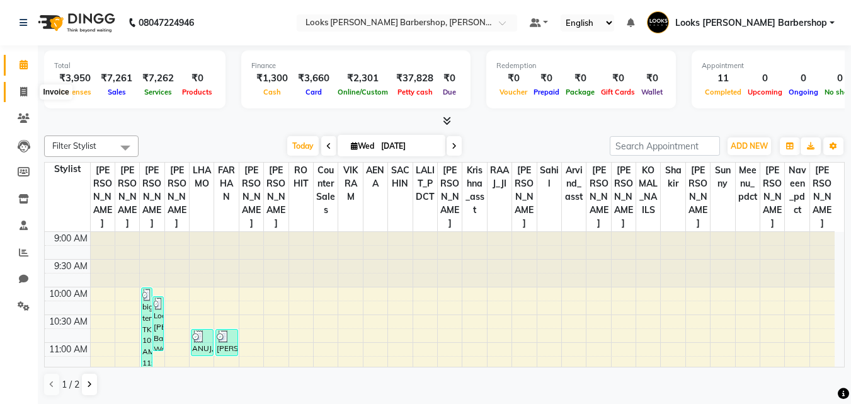
click at [25, 93] on icon at bounding box center [23, 91] width 7 height 9
select select "service"
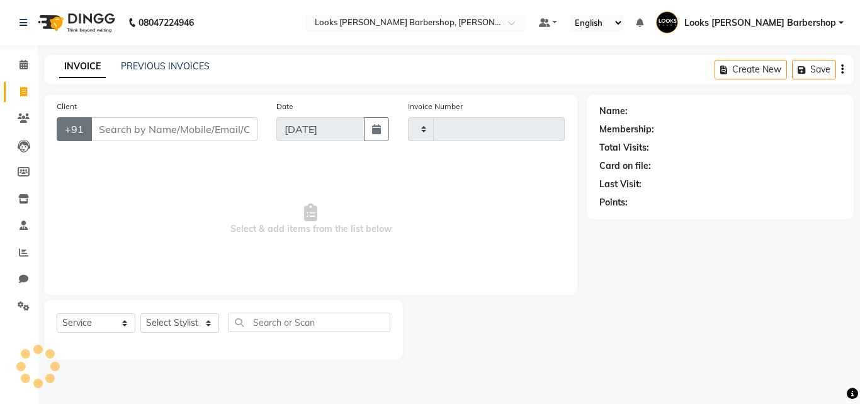
type input "3778"
select select "4323"
click at [199, 321] on select "Select Stylist" at bounding box center [179, 323] width 79 height 20
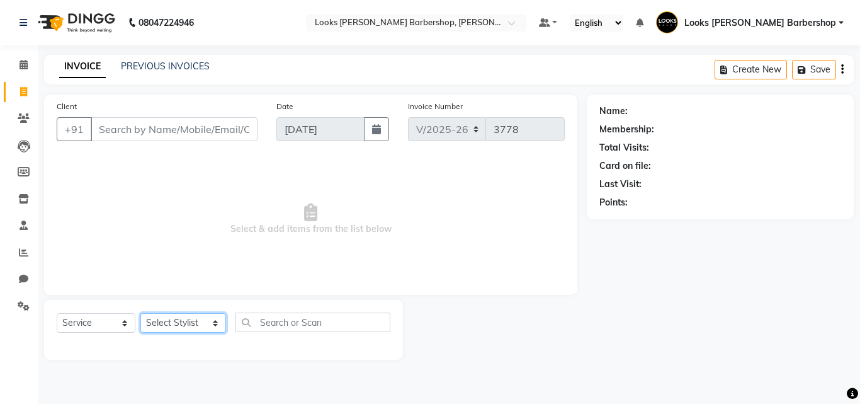
click at [200, 321] on select "Select Stylist [PERSON_NAME] AENA Amazon_Kart Arvind_asst [PERSON_NAME] Counter…" at bounding box center [183, 323] width 86 height 20
select select "23409"
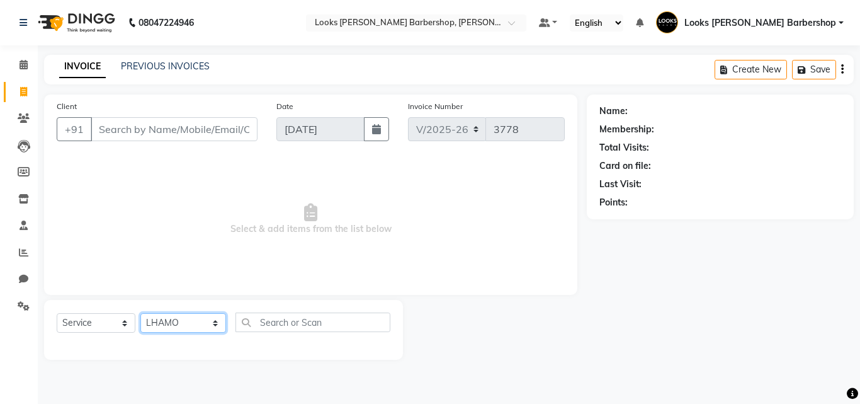
click at [140, 313] on select "Select Stylist [PERSON_NAME] AENA Amazon_Kart Arvind_asst [PERSON_NAME] Counter…" at bounding box center [183, 323] width 86 height 20
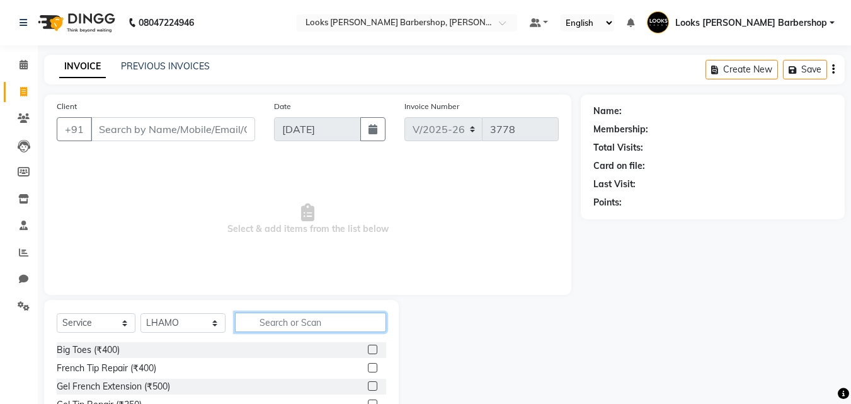
click at [273, 330] on input "text" at bounding box center [311, 322] width 152 height 20
type input "BEARD"
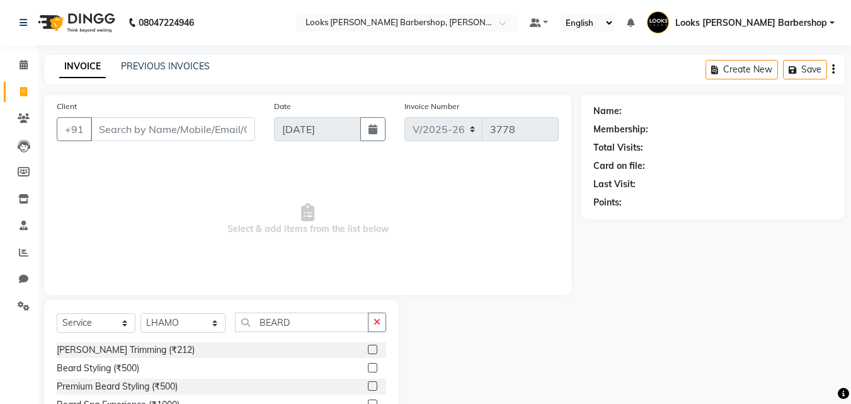
click at [375, 347] on label at bounding box center [372, 349] width 9 height 9
click at [375, 347] on input "checkbox" at bounding box center [372, 350] width 8 height 8
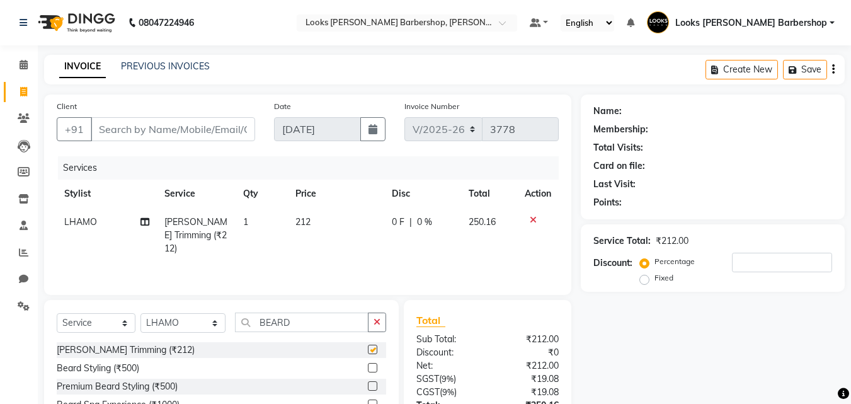
checkbox input "false"
click at [154, 135] on input "Client" at bounding box center [173, 129] width 164 height 24
type input "K"
type input "0"
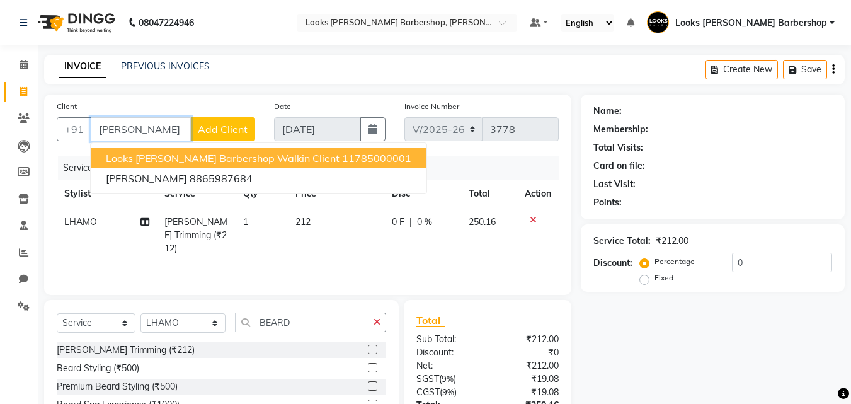
click at [168, 163] on span "Looks [PERSON_NAME] Barbershop Walkin Client" at bounding box center [223, 158] width 234 height 13
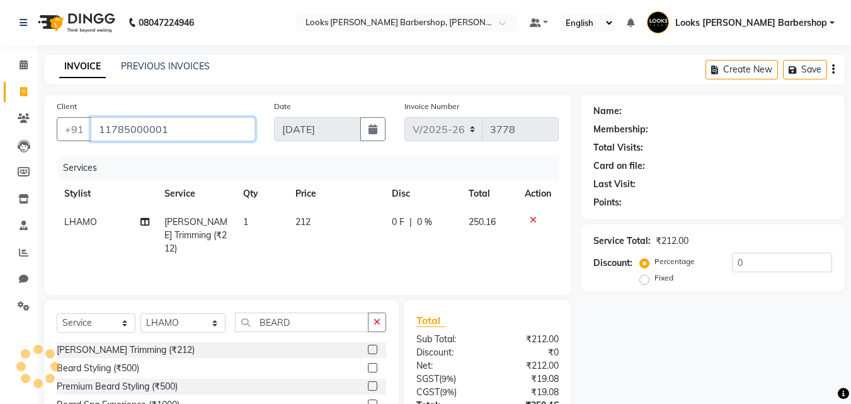
type input "11785000001"
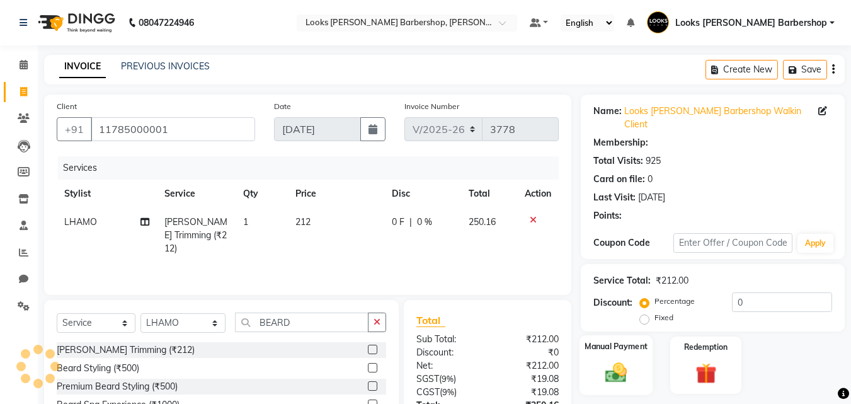
scroll to position [113, 0]
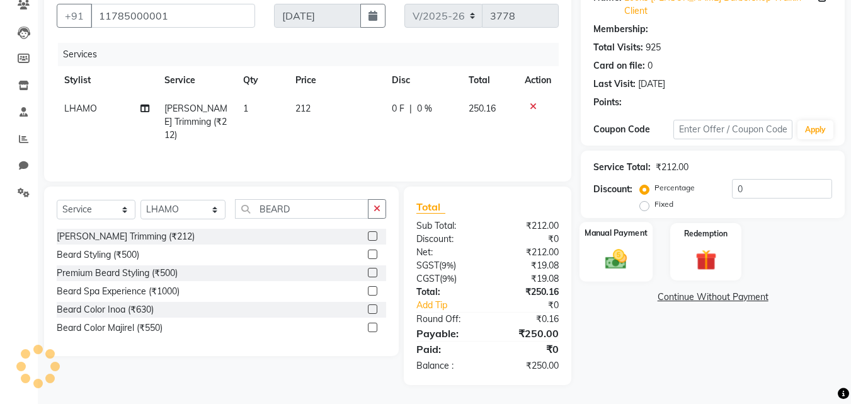
select select "1: Object"
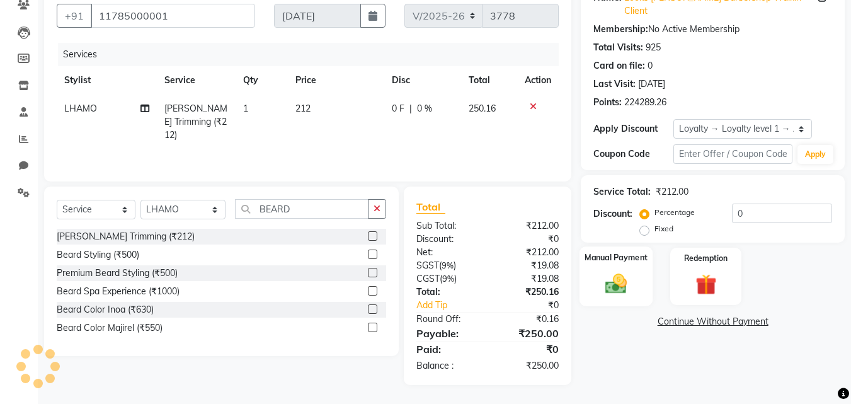
click at [615, 271] on img at bounding box center [615, 283] width 35 height 25
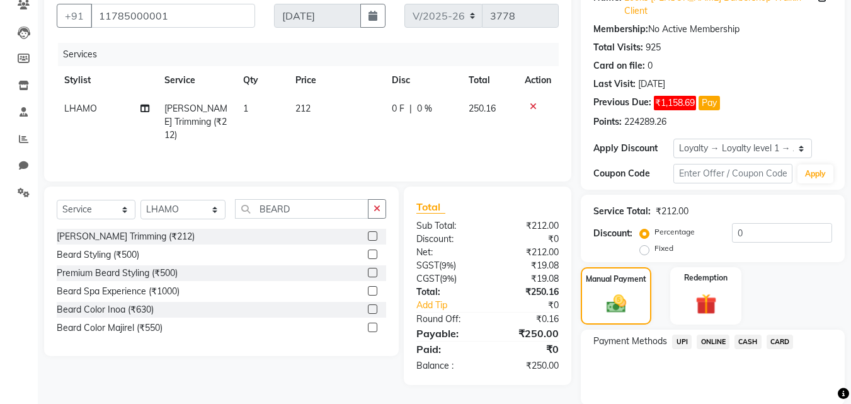
click at [751, 334] on span "CASH" at bounding box center [747, 341] width 27 height 14
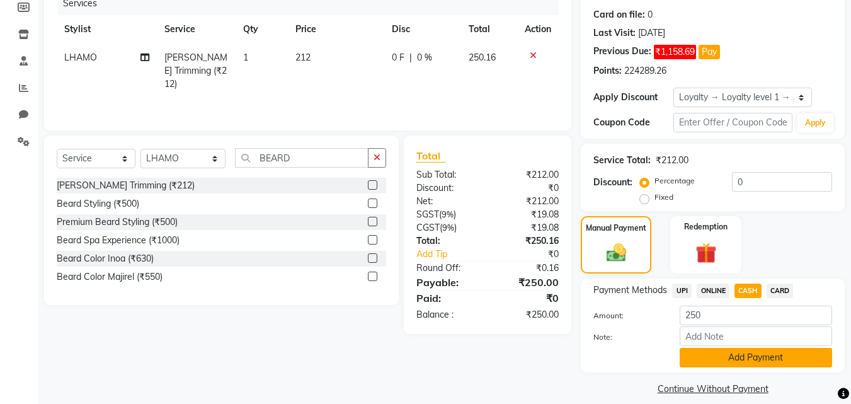
click at [743, 348] on button "Add Payment" at bounding box center [756, 358] width 152 height 20
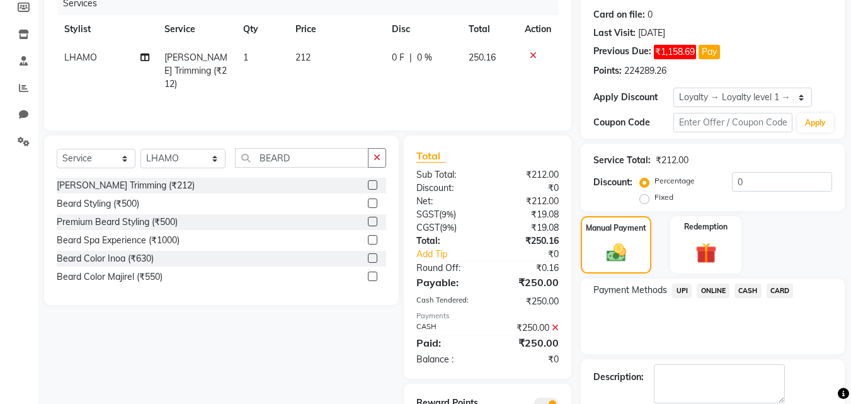
scroll to position [234, 0]
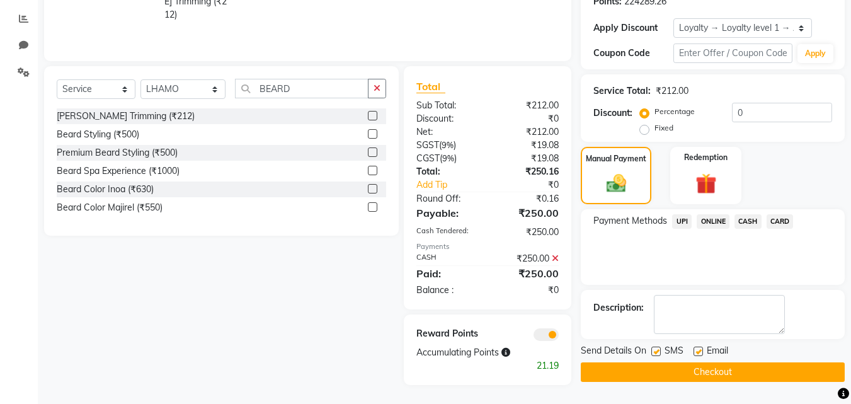
click at [688, 362] on button "Checkout" at bounding box center [713, 372] width 264 height 20
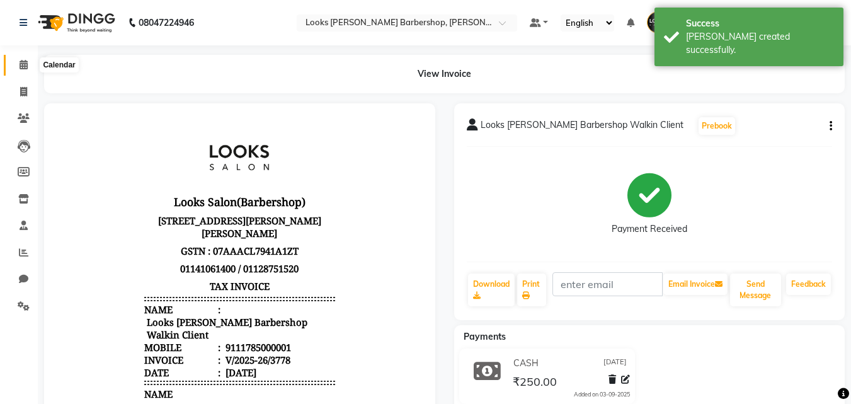
click at [26, 59] on span at bounding box center [24, 65] width 22 height 14
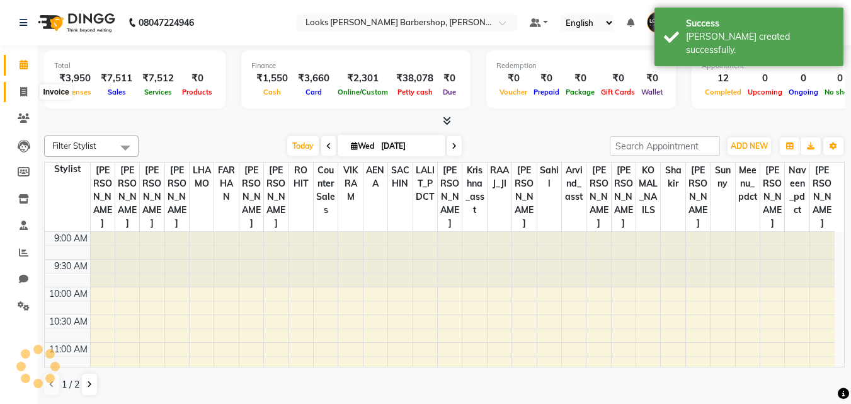
click at [18, 85] on span at bounding box center [24, 92] width 22 height 14
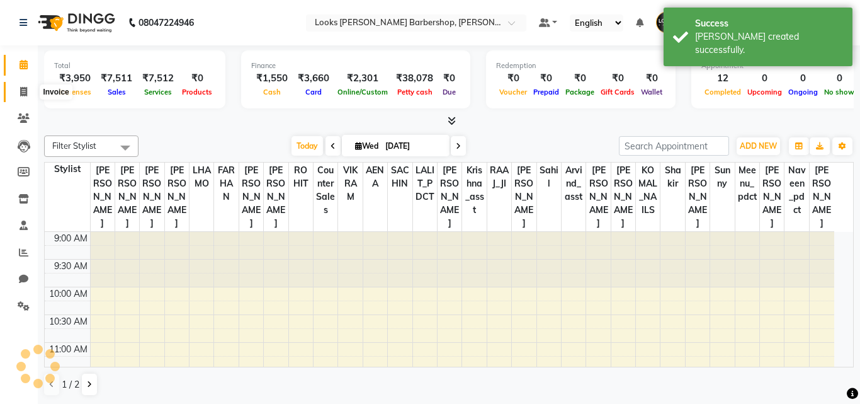
select select "service"
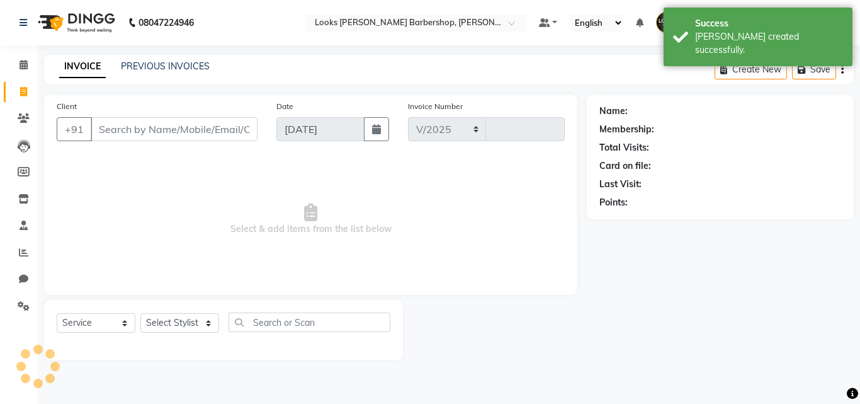
select select "4323"
type input "3779"
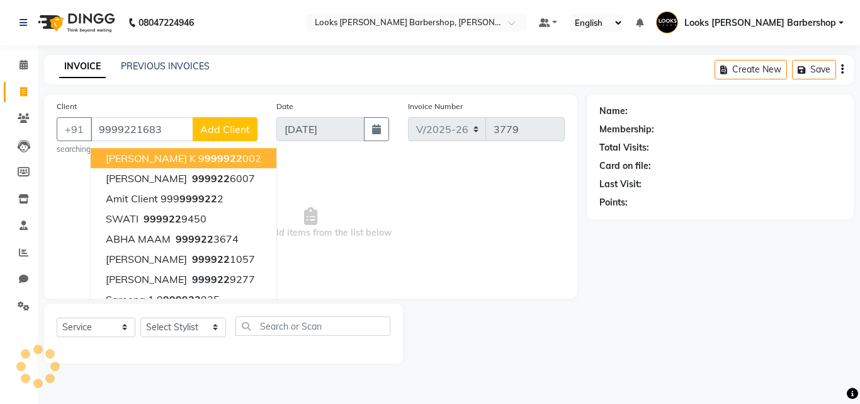
type input "9999221683"
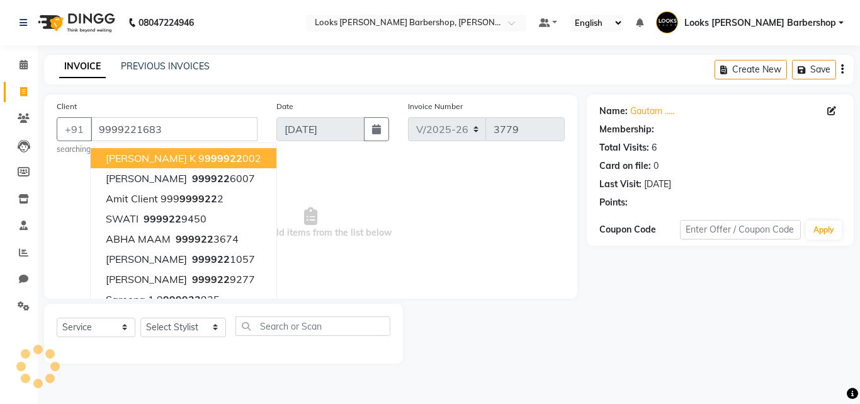
select select "1: Object"
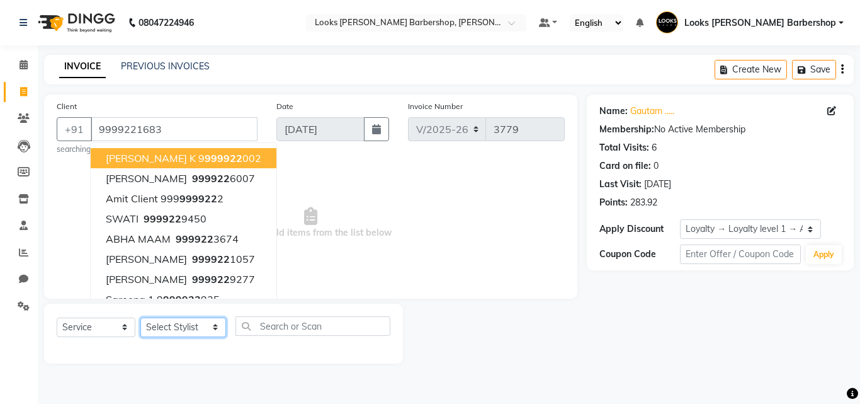
click at [193, 326] on select "Select Stylist [PERSON_NAME] AENA Amazon_Kart Arvind_asst [PERSON_NAME] Counter…" at bounding box center [183, 327] width 86 height 20
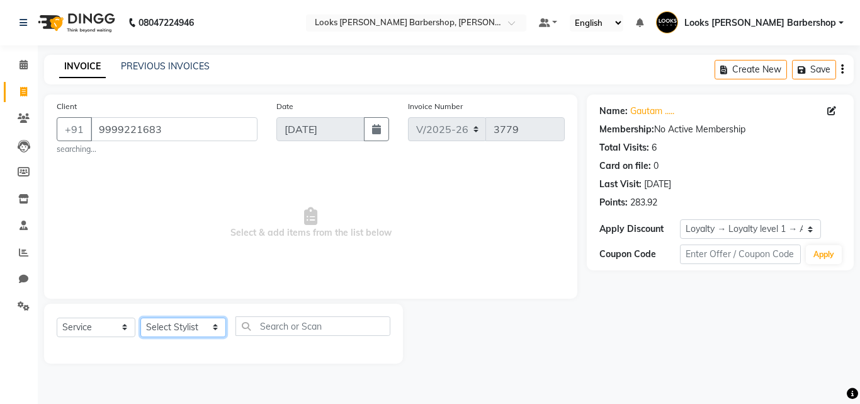
select select "23408"
click at [140, 317] on select "Select Stylist [PERSON_NAME] AENA Amazon_Kart Arvind_asst [PERSON_NAME] Counter…" at bounding box center [183, 327] width 86 height 20
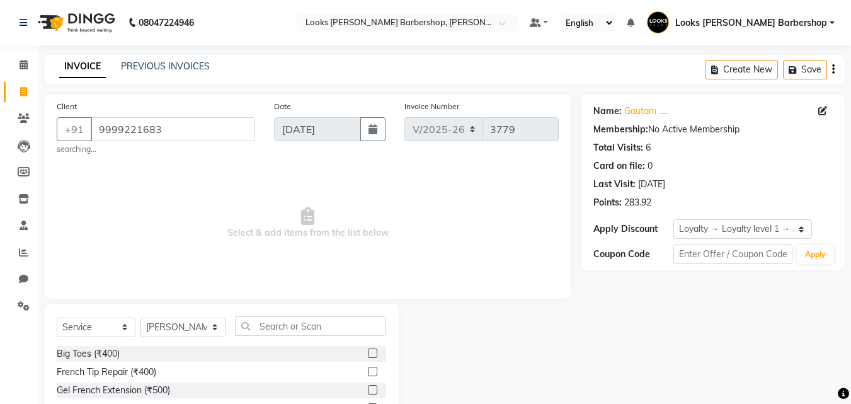
click at [305, 341] on div "Select Service Product Membership Package Voucher Prepaid Gift Card Select Styl…" at bounding box center [221, 331] width 329 height 30
click at [300, 330] on input "text" at bounding box center [311, 326] width 152 height 20
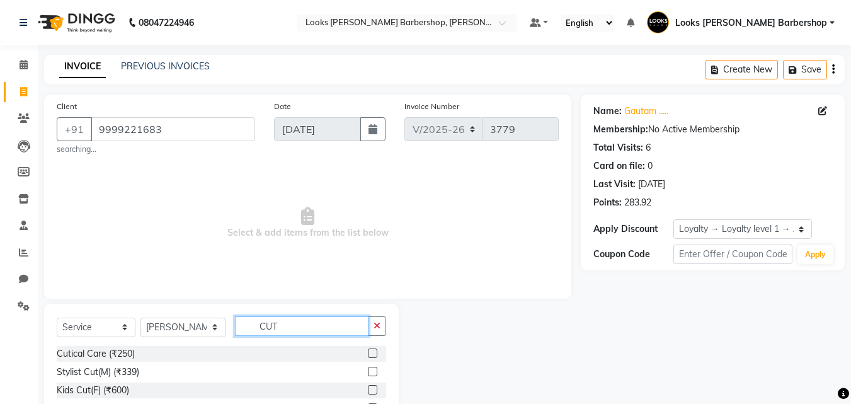
type input "CUT"
click at [368, 376] on label at bounding box center [372, 371] width 9 height 9
click at [368, 376] on input "checkbox" at bounding box center [372, 372] width 8 height 8
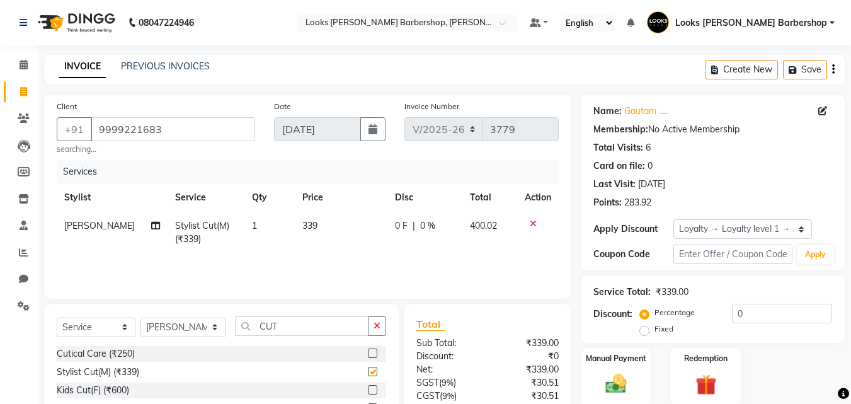
checkbox input "false"
click at [374, 329] on icon "button" at bounding box center [377, 325] width 7 height 9
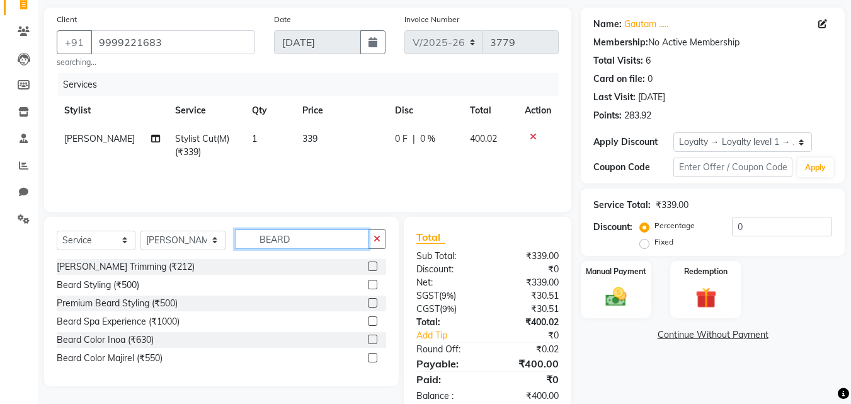
scroll to position [117, 0]
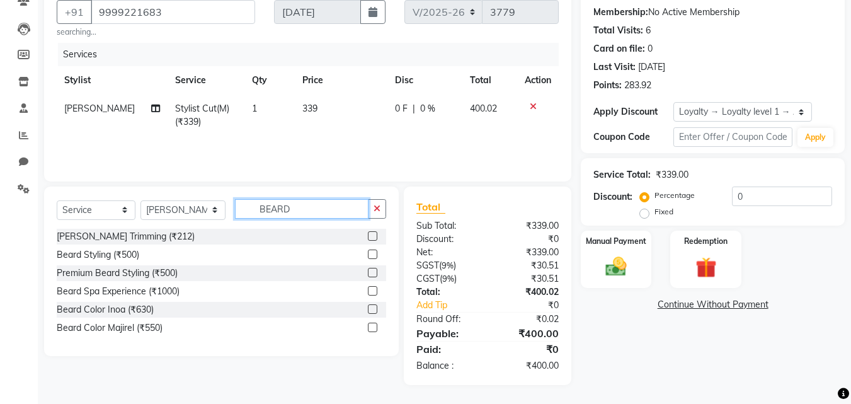
type input "BEARD"
click at [371, 232] on label at bounding box center [372, 235] width 9 height 9
click at [371, 232] on input "checkbox" at bounding box center [372, 236] width 8 height 8
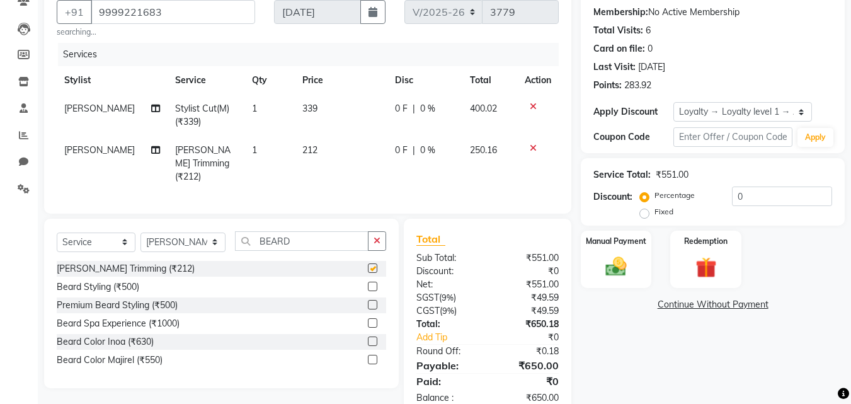
checkbox input "false"
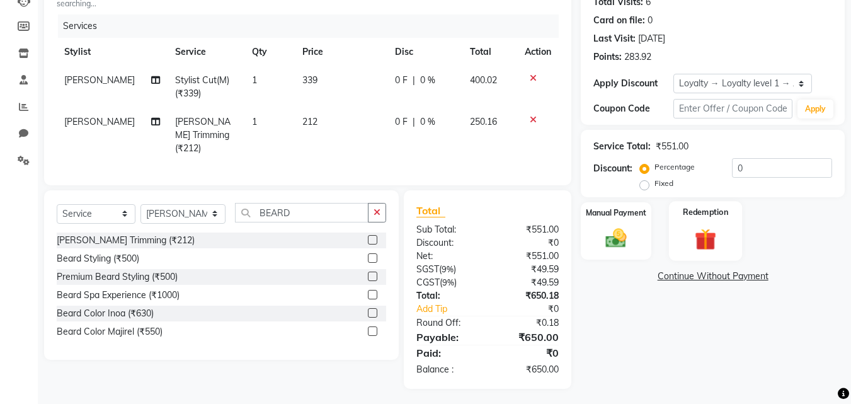
click at [702, 241] on img at bounding box center [705, 239] width 35 height 27
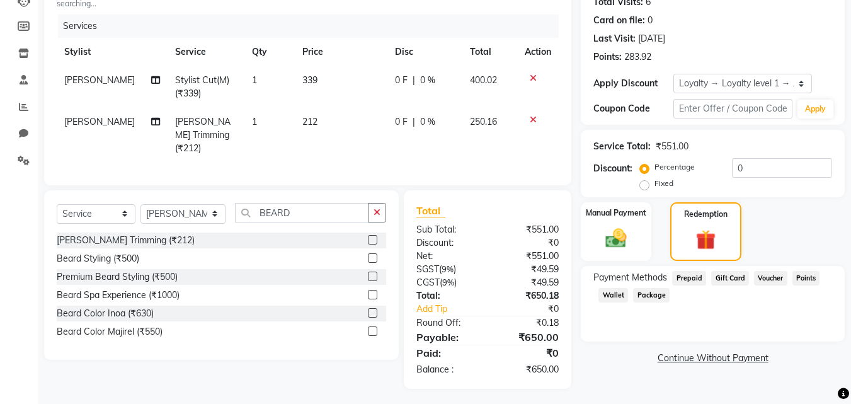
click at [802, 273] on span "Points" at bounding box center [806, 278] width 28 height 14
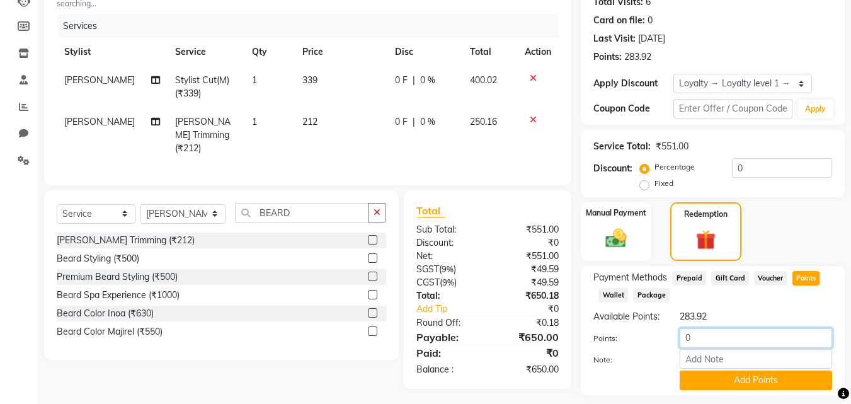
click at [717, 348] on input "0" at bounding box center [756, 338] width 152 height 20
type input "280"
click at [746, 390] on button "Add Points" at bounding box center [756, 380] width 152 height 20
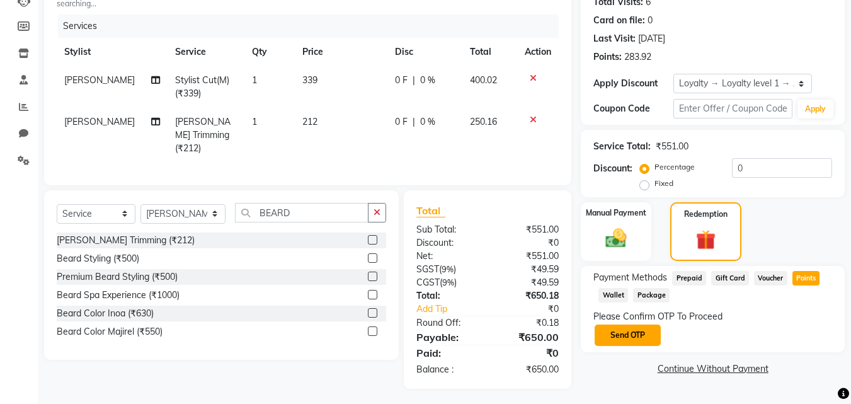
click at [653, 330] on button "Send OTP" at bounding box center [628, 334] width 66 height 21
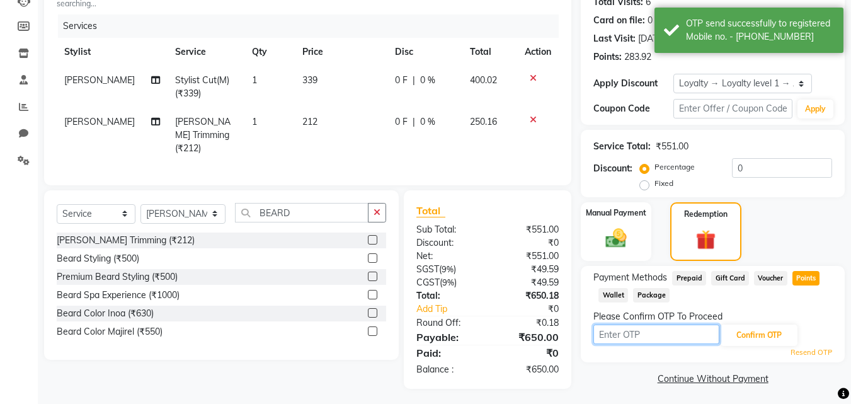
click at [653, 330] on input "text" at bounding box center [656, 334] width 126 height 20
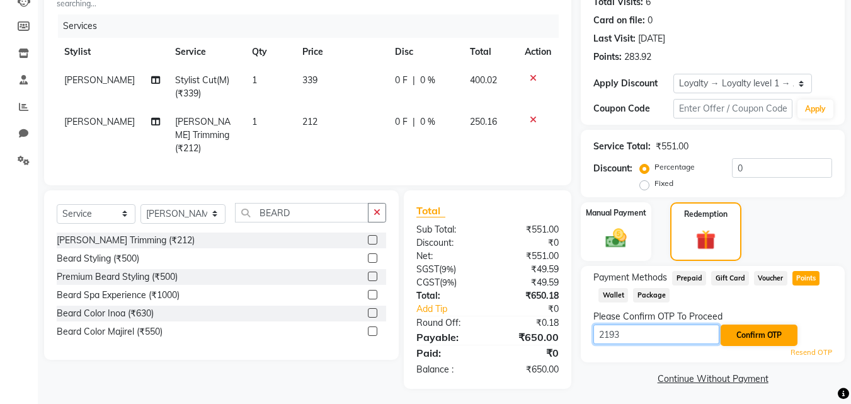
type input "2193"
click at [763, 328] on button "Confirm OTP" at bounding box center [759, 334] width 77 height 21
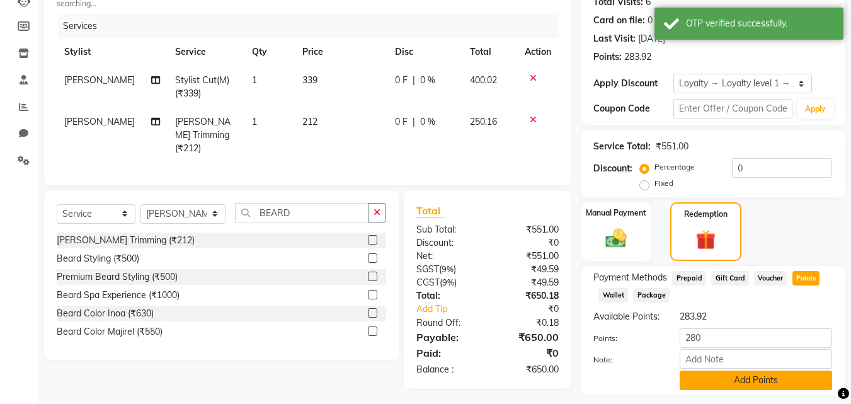
click at [752, 390] on button "Add Points" at bounding box center [756, 380] width 152 height 20
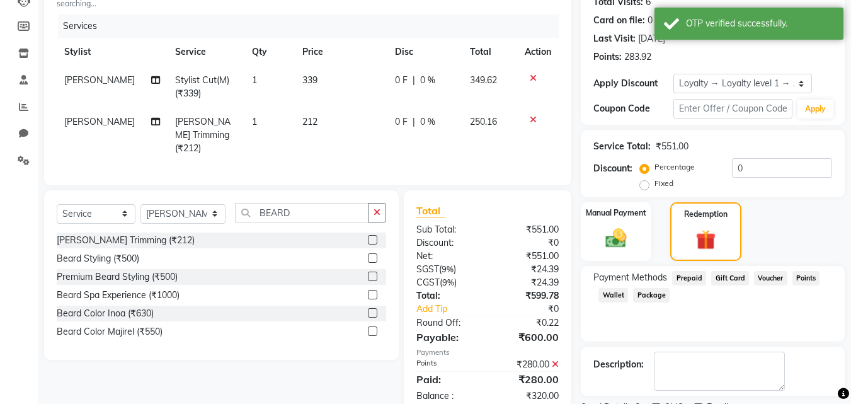
scroll to position [234, 0]
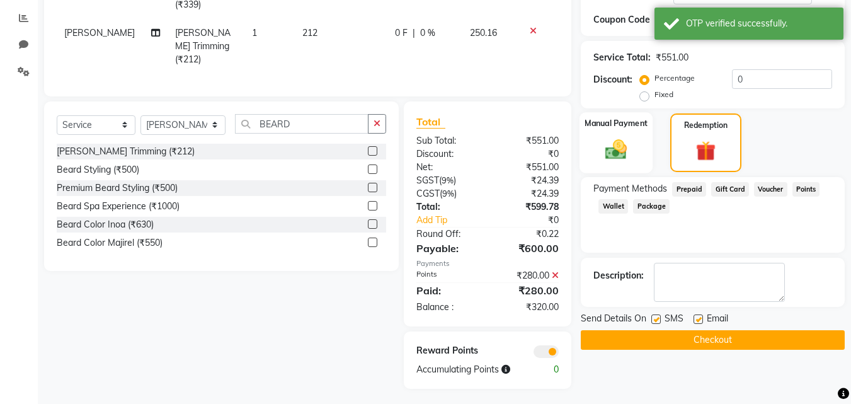
click at [601, 142] on img at bounding box center [615, 149] width 35 height 25
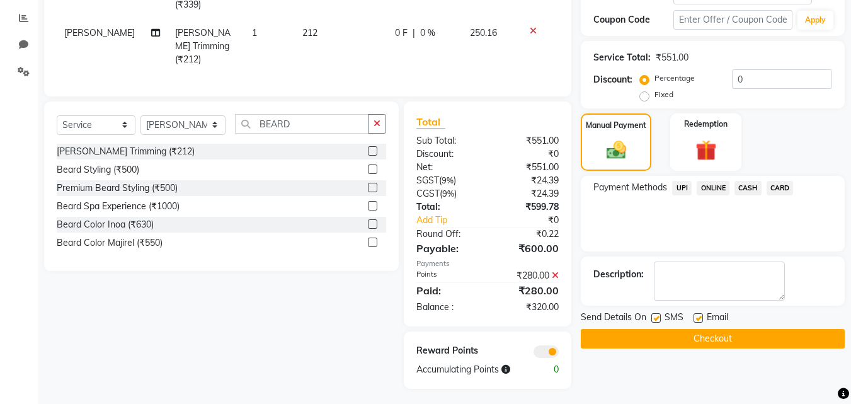
click at [743, 188] on span "CASH" at bounding box center [747, 188] width 27 height 14
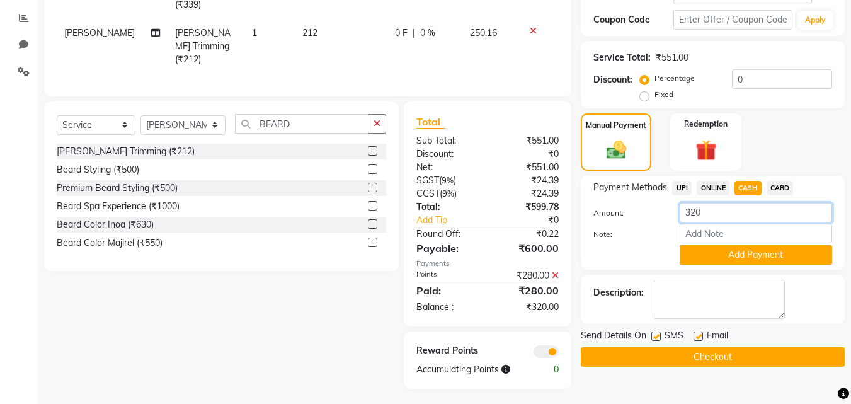
click at [728, 208] on input "320" at bounding box center [756, 213] width 152 height 20
type input "3"
type input "500"
click at [721, 251] on button "Add Payment" at bounding box center [756, 255] width 152 height 20
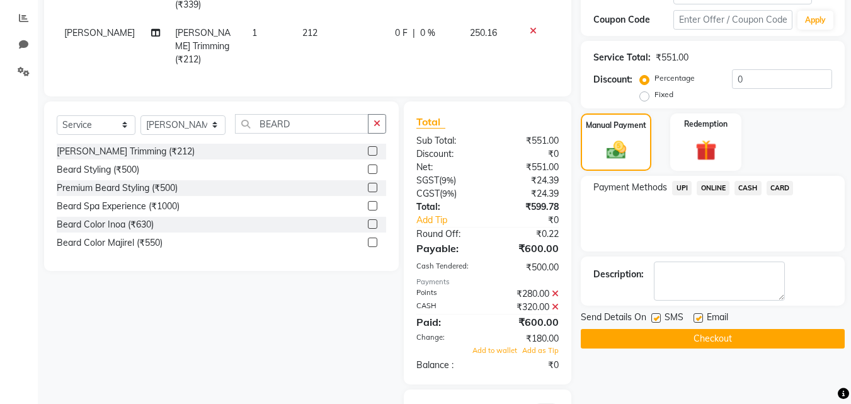
scroll to position [292, 0]
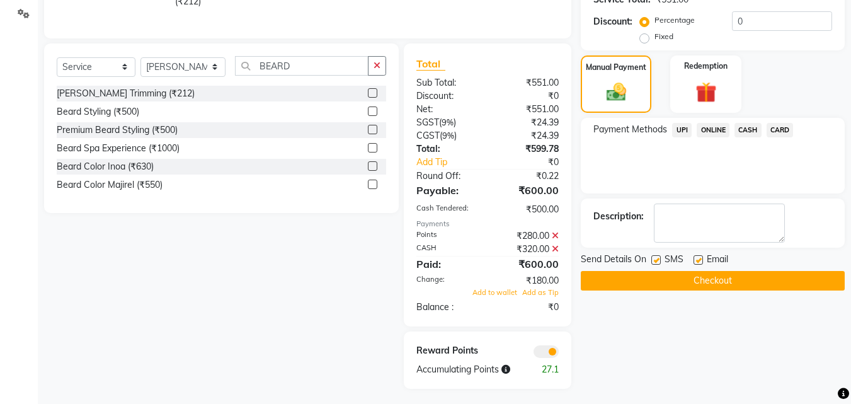
click at [707, 282] on button "Checkout" at bounding box center [713, 281] width 264 height 20
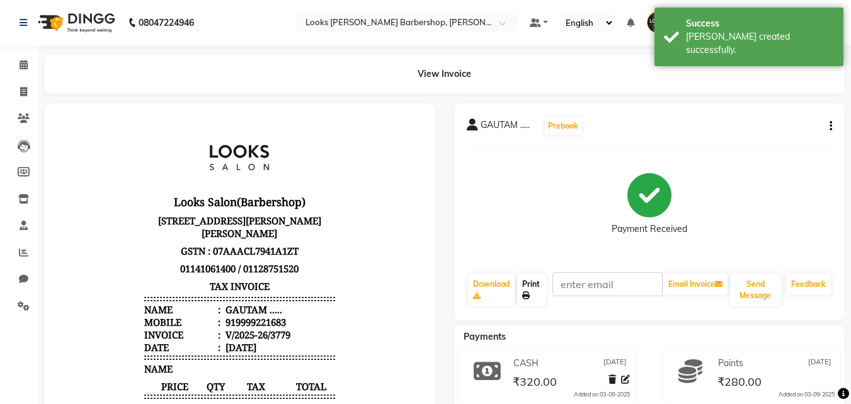
click at [537, 296] on link "Print" at bounding box center [531, 289] width 29 height 33
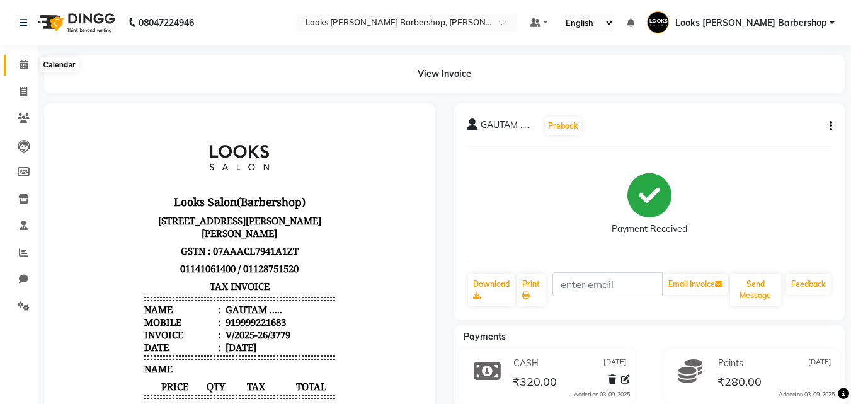
click at [34, 64] on span at bounding box center [24, 65] width 22 height 14
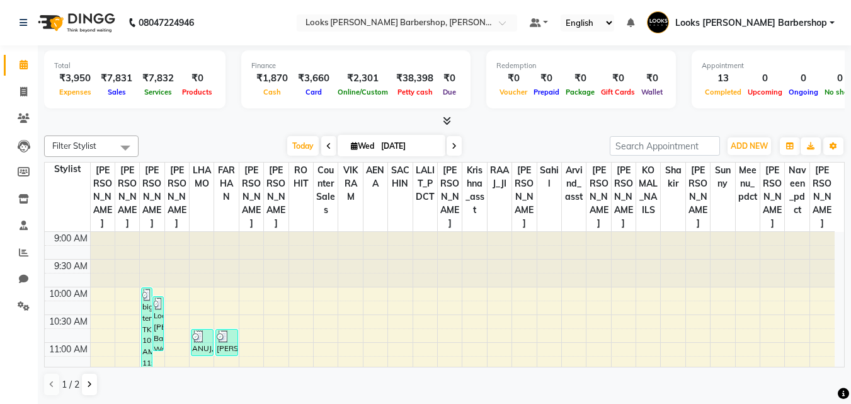
scroll to position [1, 0]
click at [6, 94] on link "Invoice" at bounding box center [19, 91] width 30 height 21
select select "service"
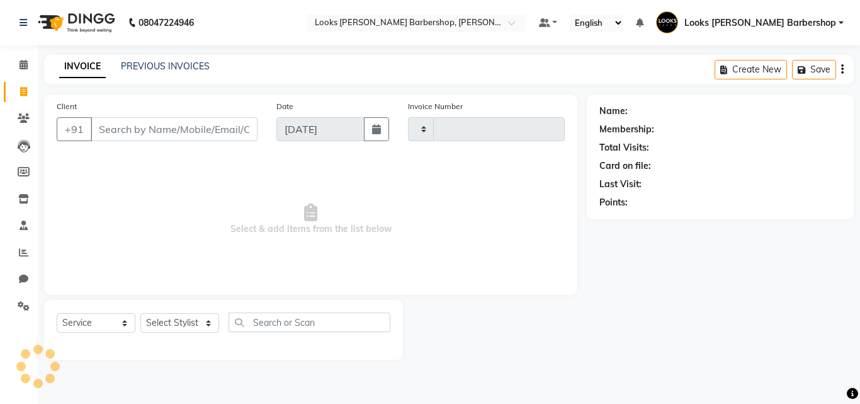
type input "3780"
select select "4323"
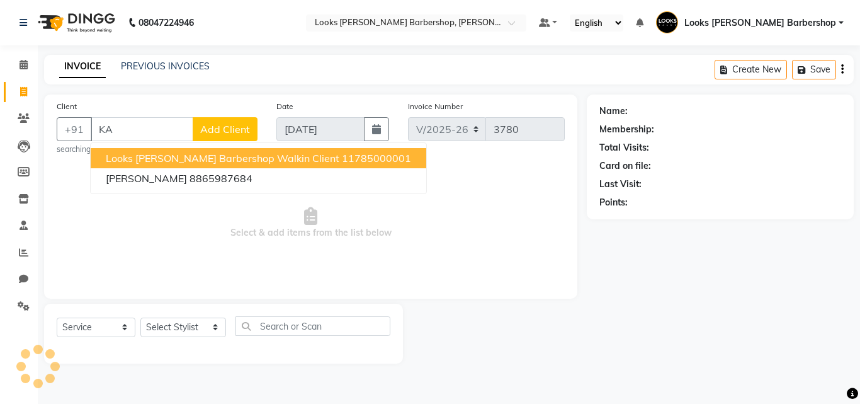
type input "K"
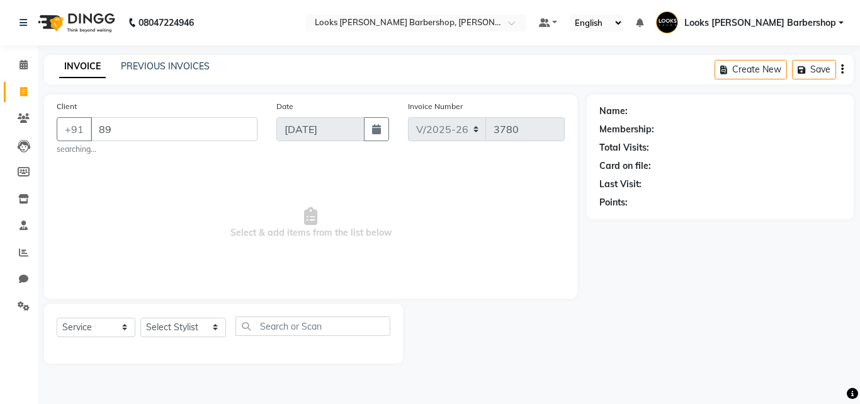
type input "8"
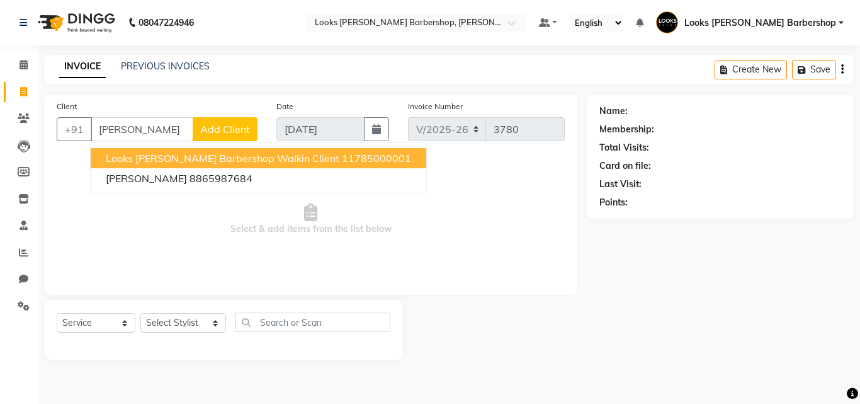
click at [163, 157] on span "Looks [PERSON_NAME] Barbershop Walkin Client" at bounding box center [223, 158] width 234 height 13
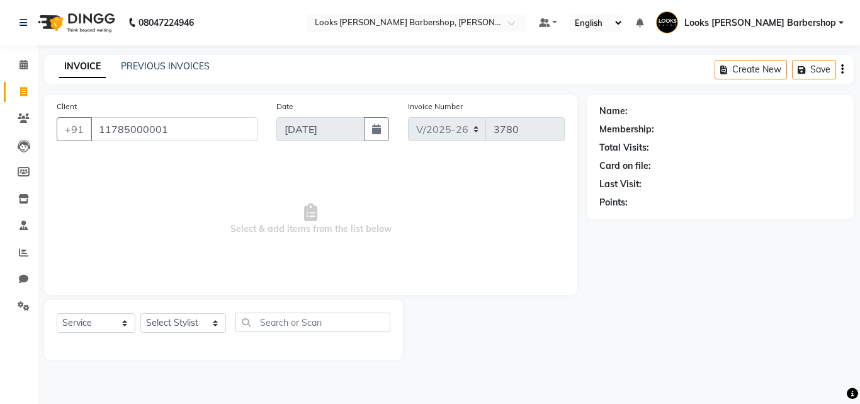
type input "11785000001"
select select "1: Object"
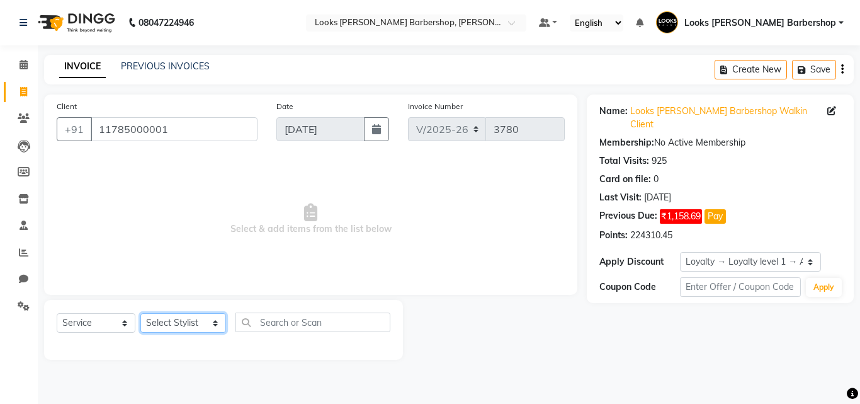
click at [157, 329] on select "Select Stylist [PERSON_NAME] AENA Amazon_Kart Arvind_asst [PERSON_NAME] Counter…" at bounding box center [183, 323] width 86 height 20
select select "23407"
click at [140, 313] on select "Select Stylist [PERSON_NAME] AENA Amazon_Kart Arvind_asst [PERSON_NAME] Counter…" at bounding box center [183, 323] width 86 height 20
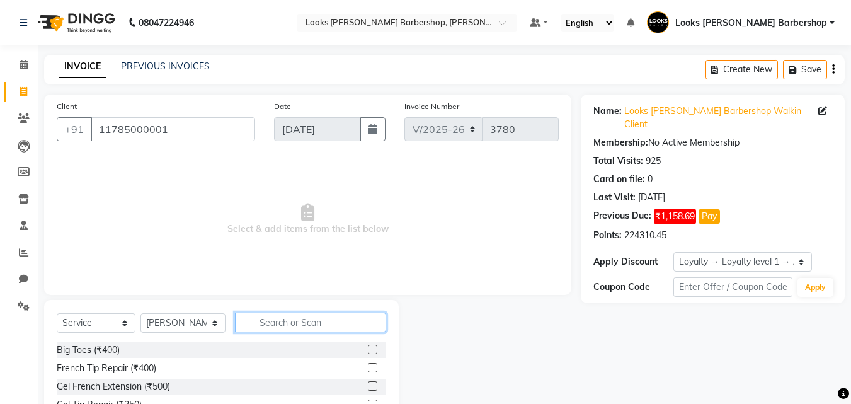
click at [290, 320] on input "text" at bounding box center [311, 322] width 152 height 20
type input "CUT"
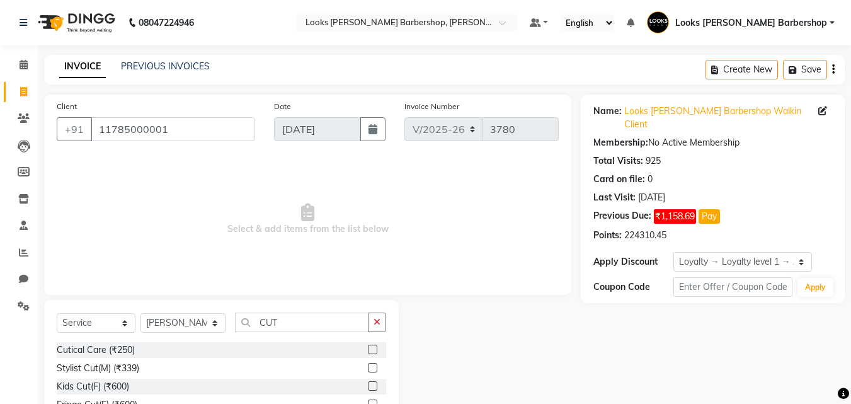
click at [368, 369] on label at bounding box center [372, 367] width 9 height 9
click at [368, 369] on input "checkbox" at bounding box center [372, 368] width 8 height 8
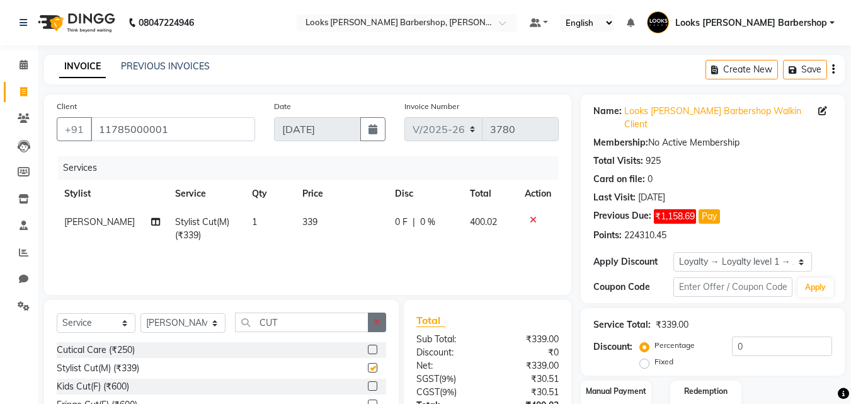
checkbox input "false"
click at [372, 317] on button "button" at bounding box center [377, 322] width 18 height 20
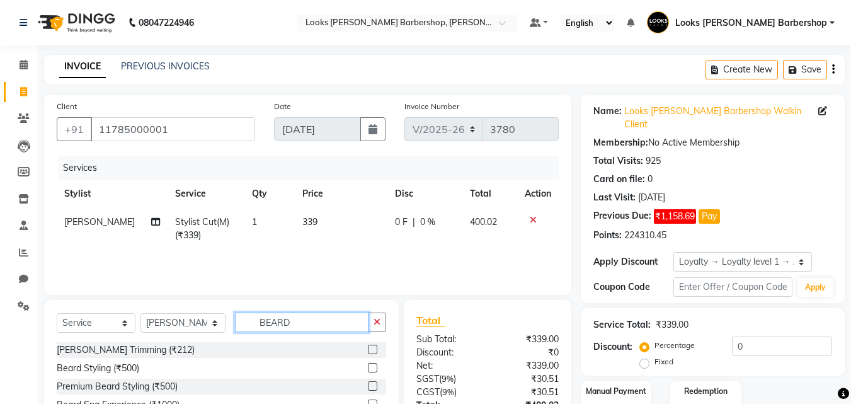
type input "BEARD"
click at [374, 351] on label at bounding box center [372, 349] width 9 height 9
click at [374, 351] on input "checkbox" at bounding box center [372, 350] width 8 height 8
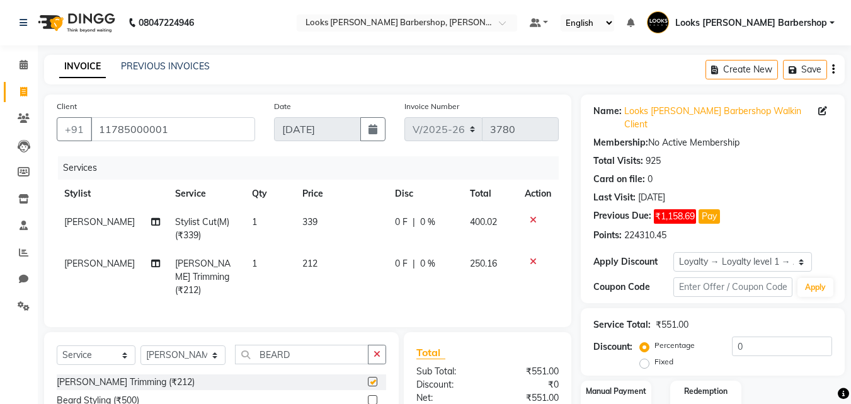
checkbox input "false"
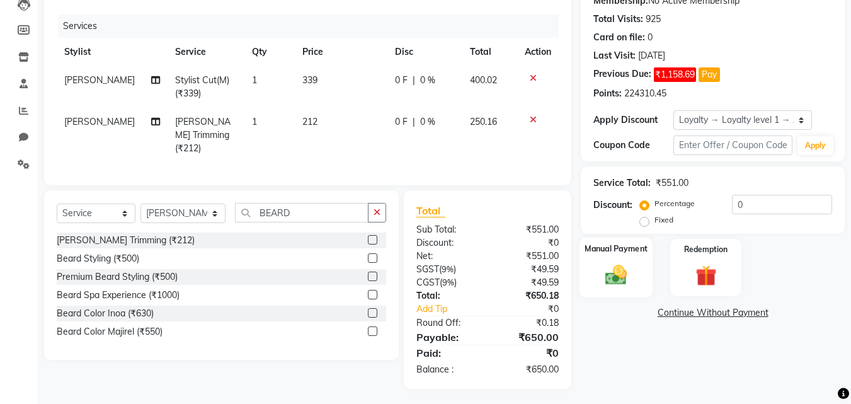
click at [614, 273] on img at bounding box center [615, 274] width 35 height 25
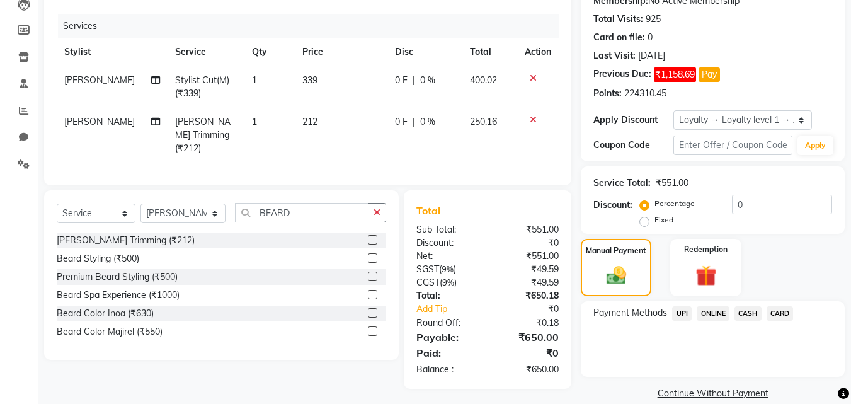
click at [678, 306] on span "UPI" at bounding box center [682, 313] width 20 height 14
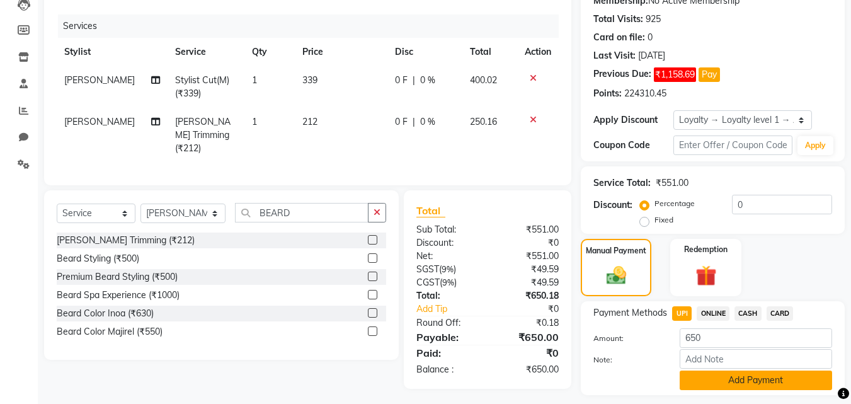
click at [780, 370] on button "Add Payment" at bounding box center [756, 380] width 152 height 20
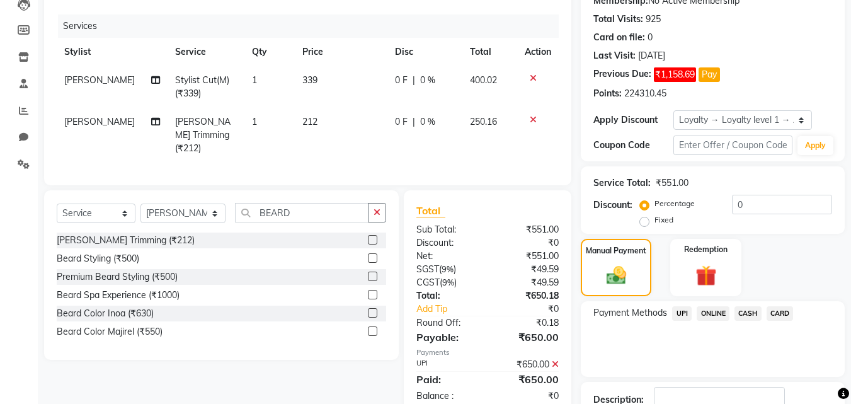
scroll to position [244, 0]
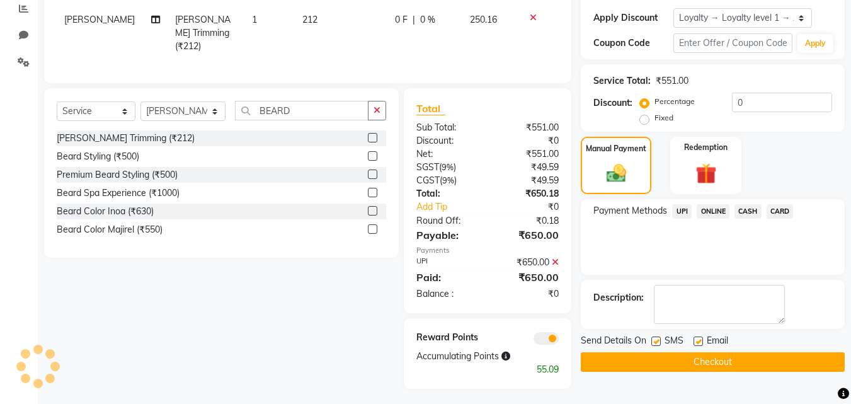
click at [741, 352] on button "Checkout" at bounding box center [713, 362] width 264 height 20
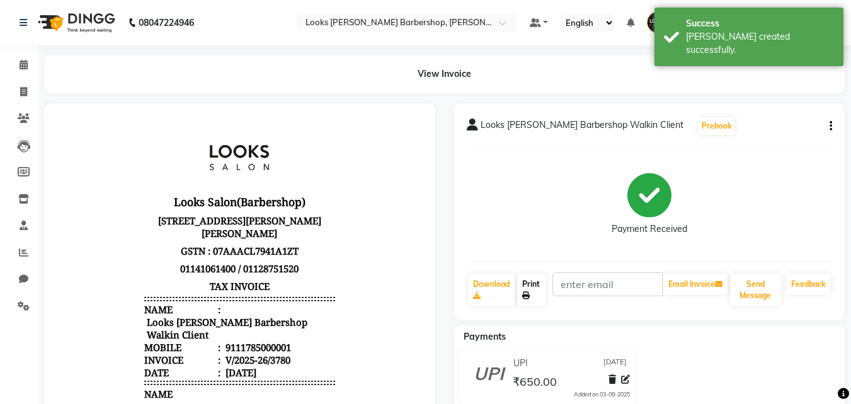
click at [533, 290] on link "Print" at bounding box center [531, 289] width 29 height 33
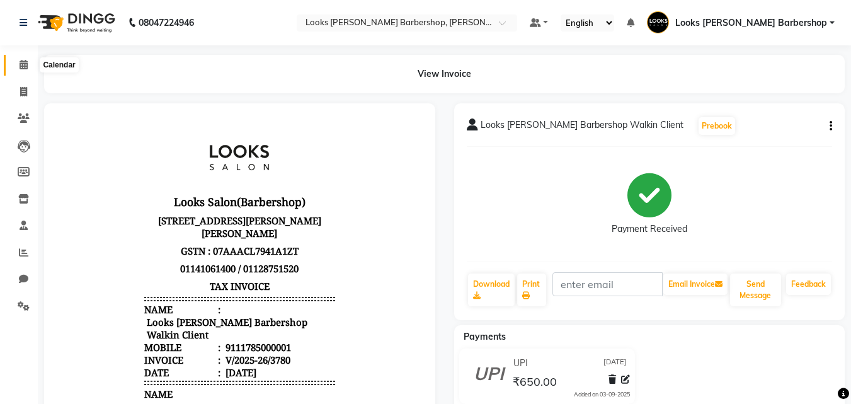
click at [28, 72] on span at bounding box center [24, 65] width 22 height 14
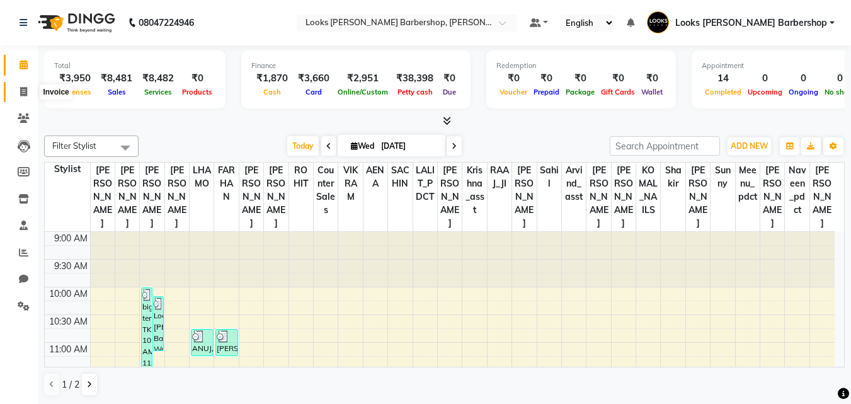
click at [18, 88] on span at bounding box center [24, 92] width 22 height 14
select select "service"
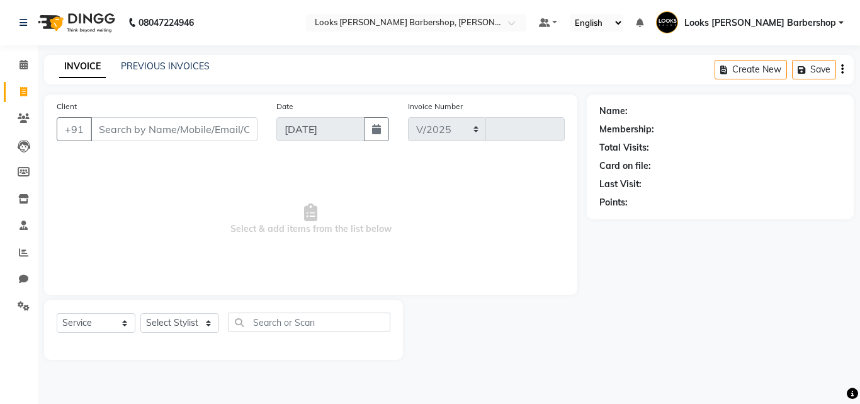
select select "4323"
type input "3781"
click at [127, 123] on input "Client" at bounding box center [174, 129] width 167 height 24
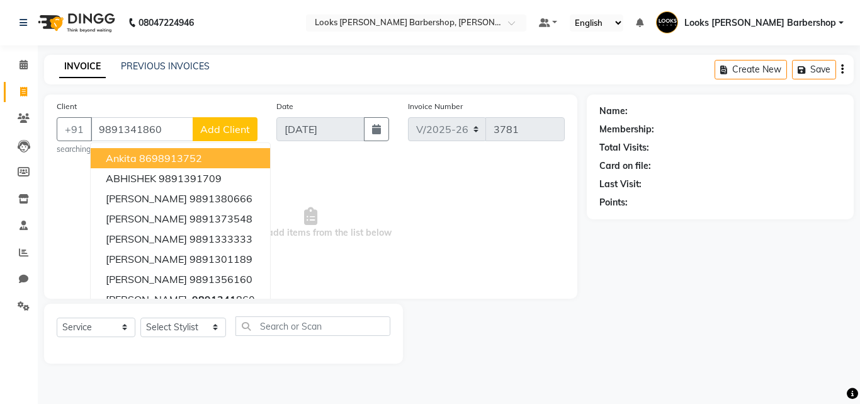
type input "9891341860"
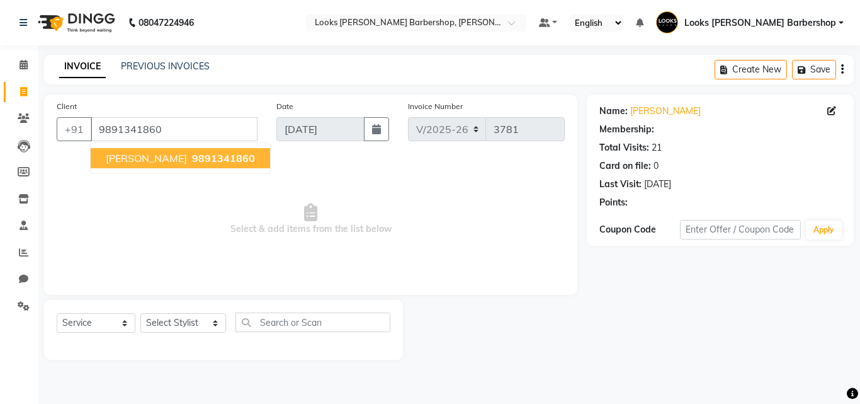
select select "1: Object"
click at [192, 154] on span "9891341860" at bounding box center [223, 158] width 63 height 13
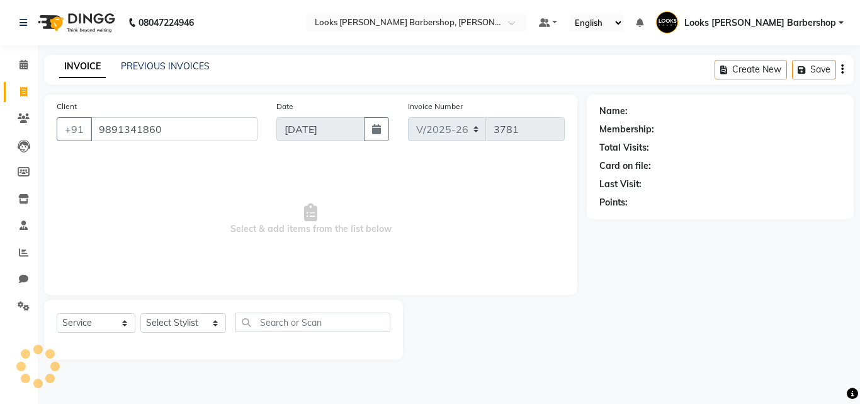
select select "1: Object"
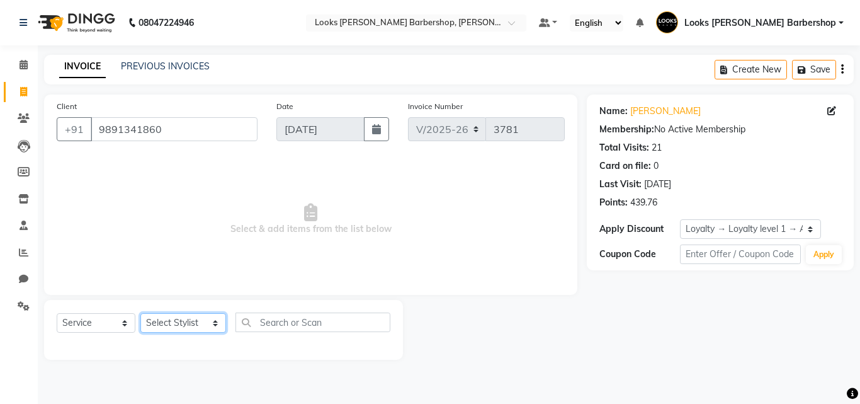
click at [205, 320] on select "Select Stylist [PERSON_NAME] AENA Amazon_Kart Arvind_asst [PERSON_NAME] Counter…" at bounding box center [183, 323] width 86 height 20
select select "23408"
click at [140, 313] on select "Select Stylist [PERSON_NAME] AENA Amazon_Kart Arvind_asst [PERSON_NAME] Counter…" at bounding box center [183, 323] width 86 height 20
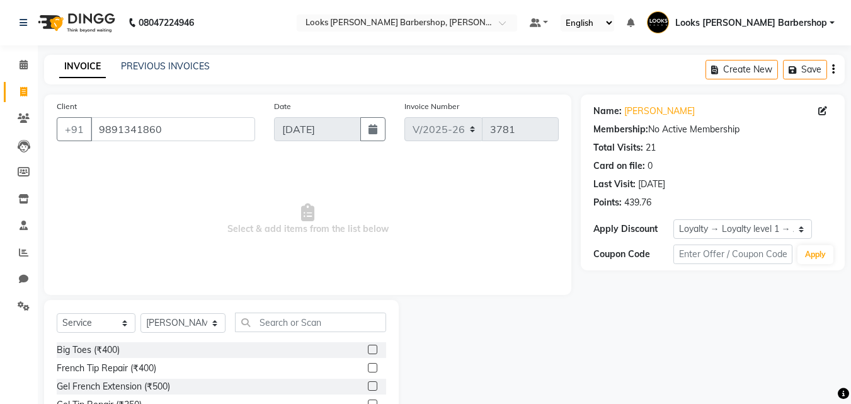
click at [268, 331] on div "Select Service Product Membership Package Voucher Prepaid Gift Card Select Styl…" at bounding box center [221, 327] width 329 height 30
click at [266, 326] on input "text" at bounding box center [311, 322] width 152 height 20
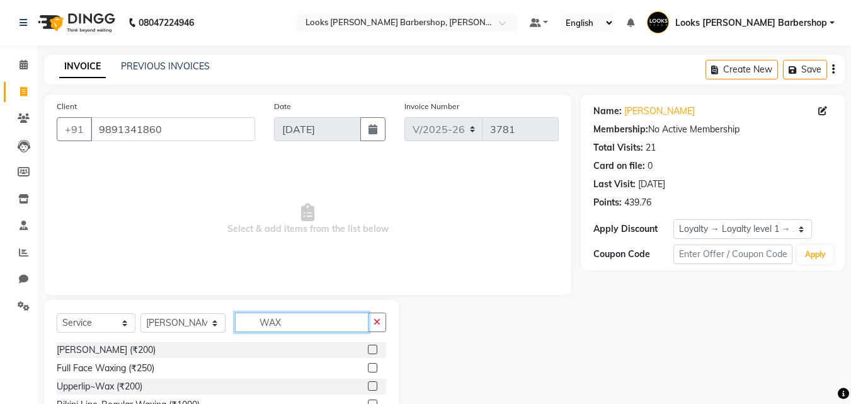
type input "WAX"
click at [368, 351] on label at bounding box center [372, 349] width 9 height 9
click at [368, 351] on input "checkbox" at bounding box center [372, 350] width 8 height 8
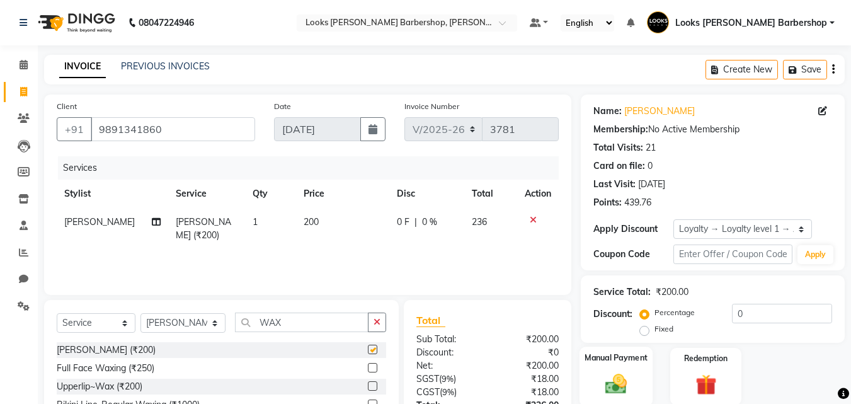
checkbox input "false"
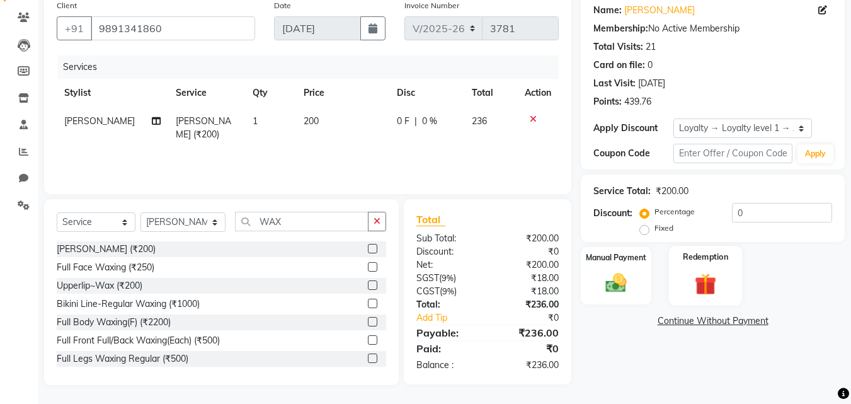
click at [706, 278] on img at bounding box center [705, 283] width 35 height 27
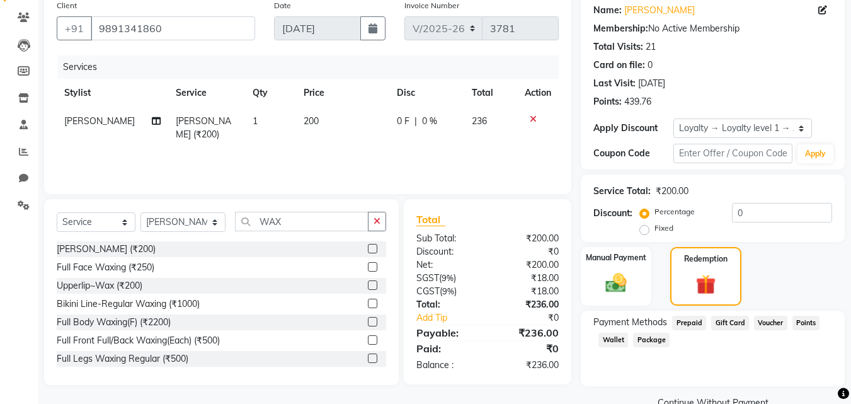
click at [808, 319] on span "Points" at bounding box center [806, 323] width 28 height 14
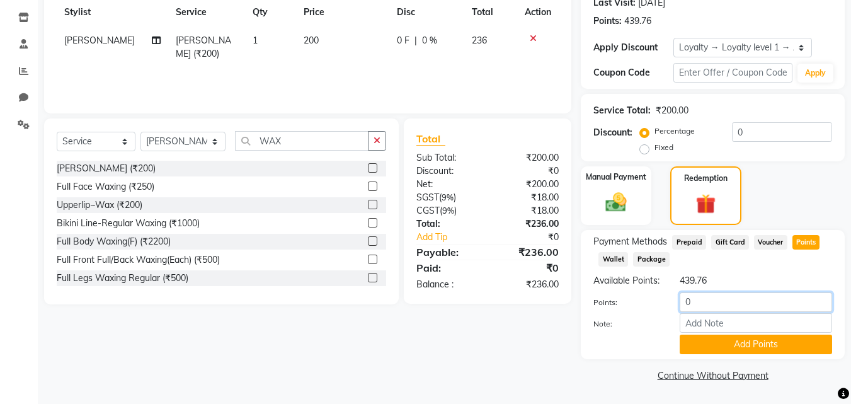
click at [699, 297] on input "0" at bounding box center [756, 302] width 152 height 20
type input "236"
click at [765, 345] on button "Add Points" at bounding box center [756, 344] width 152 height 20
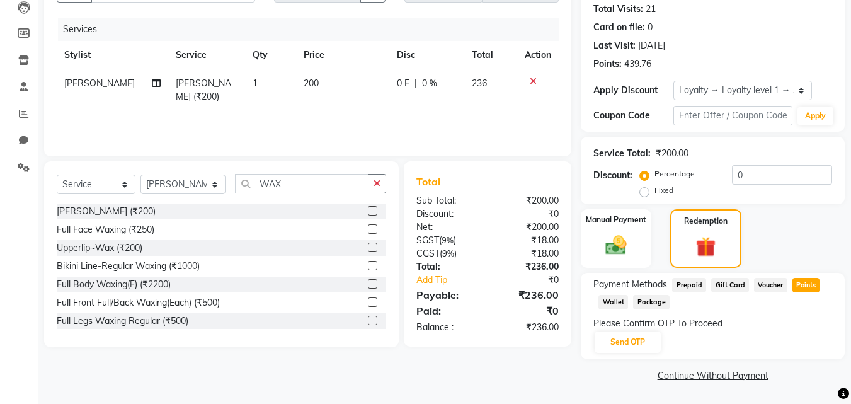
scroll to position [139, 0]
click at [624, 341] on button "Send OTP" at bounding box center [628, 341] width 66 height 21
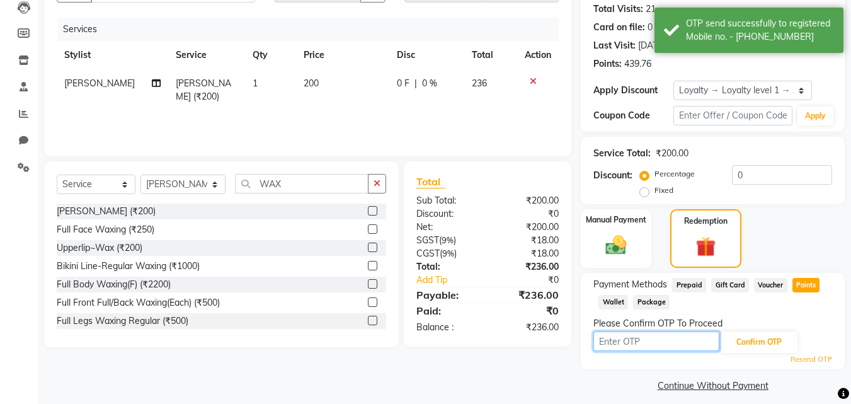
click at [622, 338] on input "text" at bounding box center [656, 341] width 126 height 20
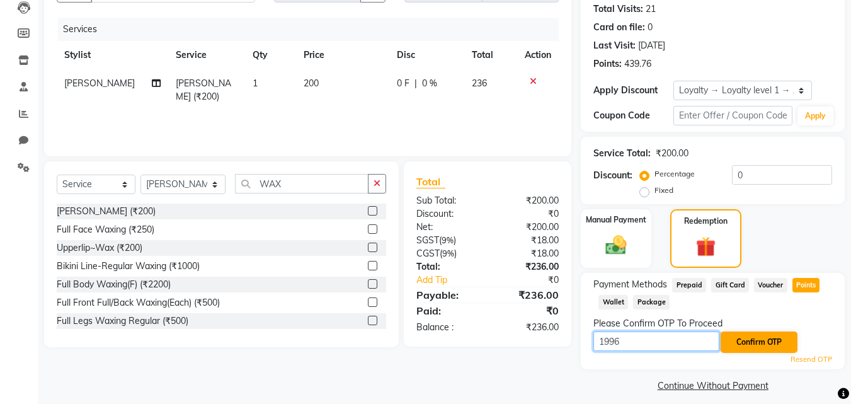
type input "1996"
click at [742, 341] on button "Confirm OTP" at bounding box center [759, 341] width 77 height 21
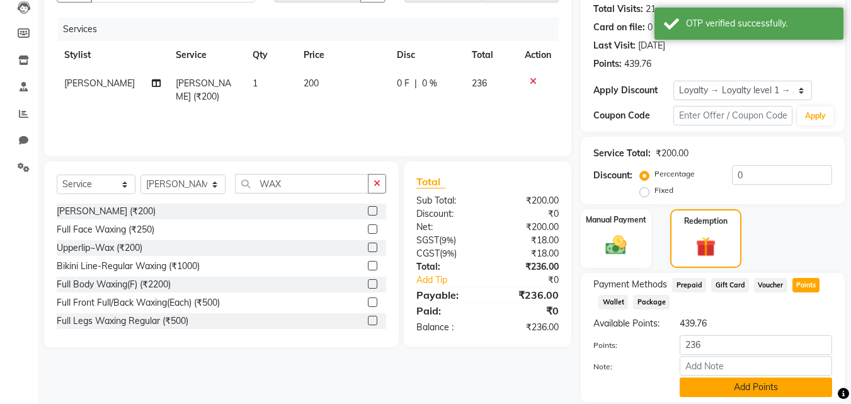
click at [762, 397] on button "Add Points" at bounding box center [756, 387] width 152 height 20
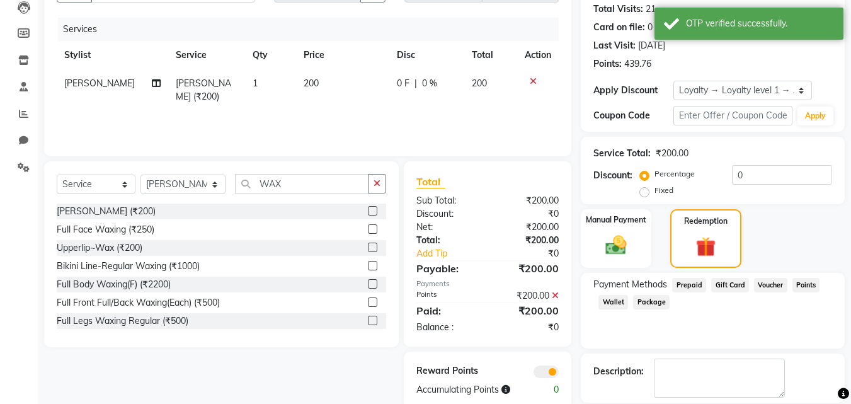
scroll to position [199, 0]
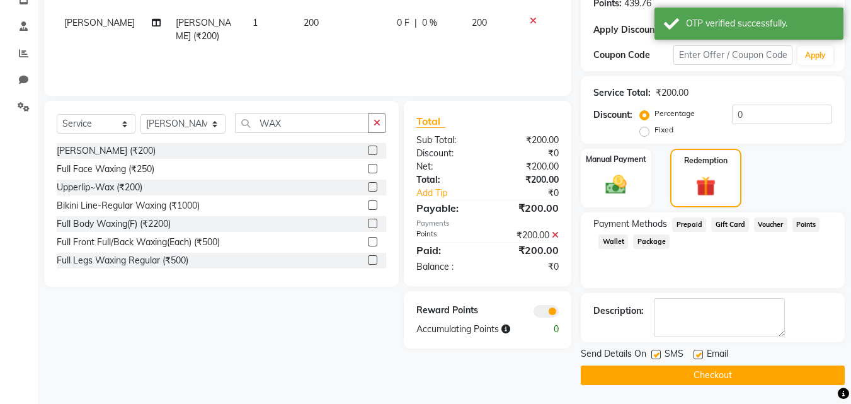
click at [759, 369] on button "Checkout" at bounding box center [713, 375] width 264 height 20
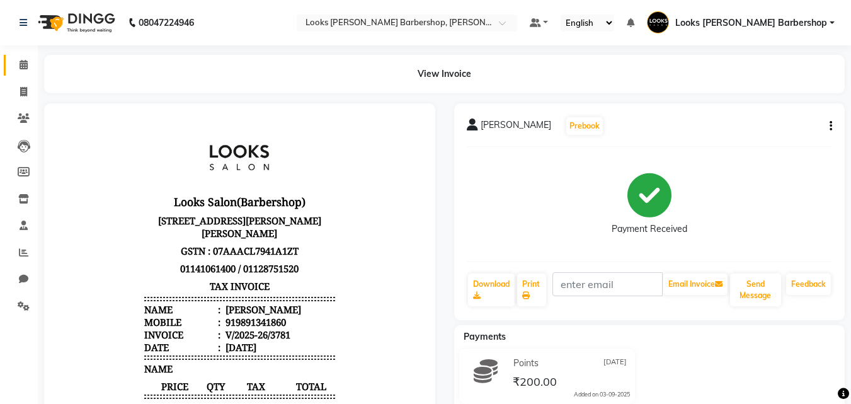
click at [23, 74] on link "Calendar" at bounding box center [19, 65] width 30 height 21
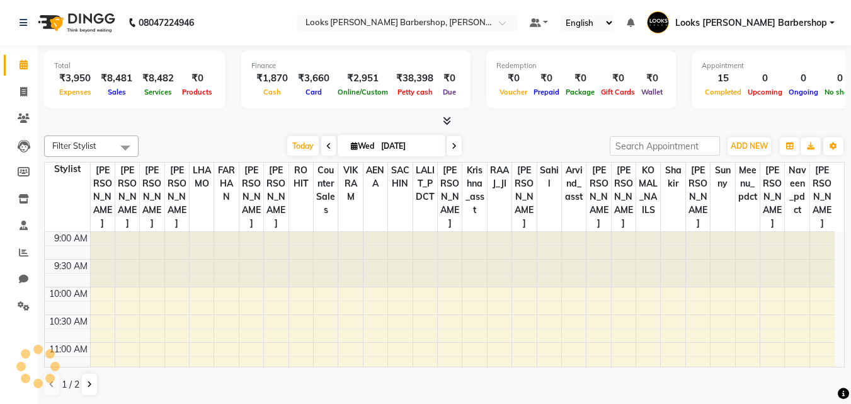
scroll to position [333, 0]
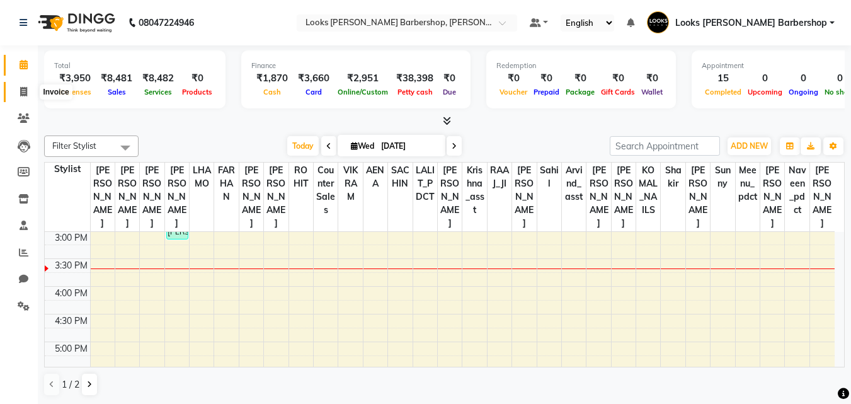
click at [24, 91] on icon at bounding box center [23, 91] width 7 height 9
select select "service"
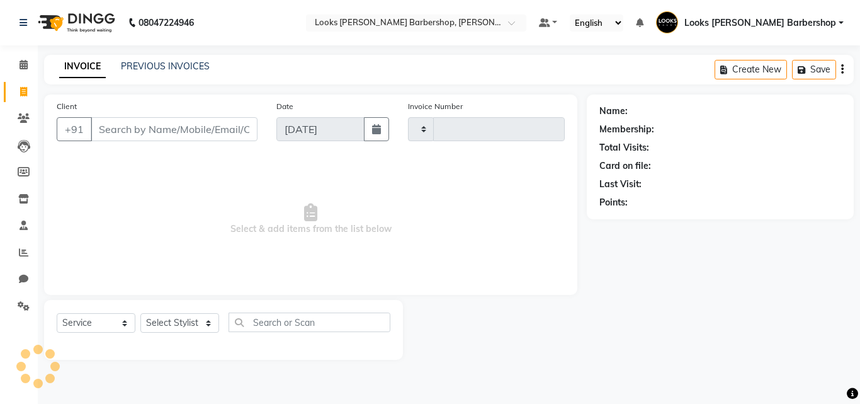
type input "3782"
select select "4323"
drag, startPoint x: 180, startPoint y: 336, endPoint x: 187, endPoint y: 327, distance: 11.7
click at [181, 336] on div "Select Service Product Membership Package Voucher Prepaid Gift Card Select Styl…" at bounding box center [224, 327] width 334 height 30
click at [218, 126] on input "Client" at bounding box center [174, 129] width 167 height 24
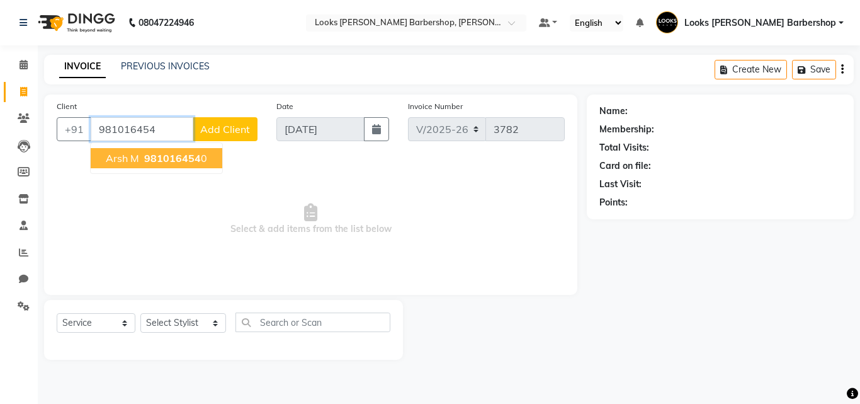
click at [164, 166] on button "arsh m 981016454 0" at bounding box center [157, 158] width 132 height 20
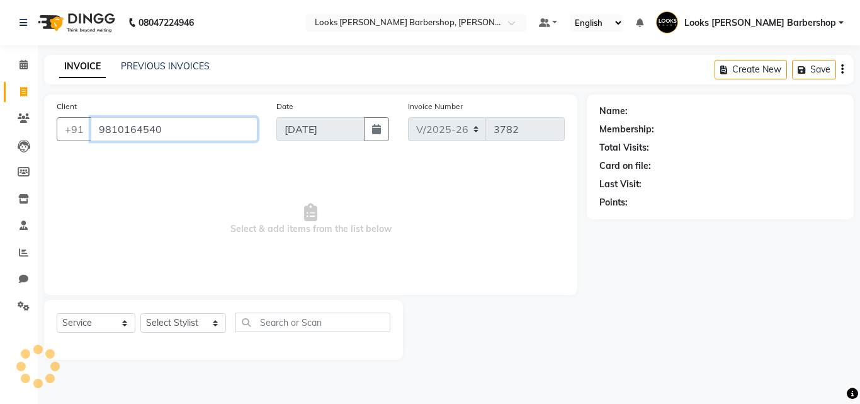
type input "9810164540"
select select "1: Object"
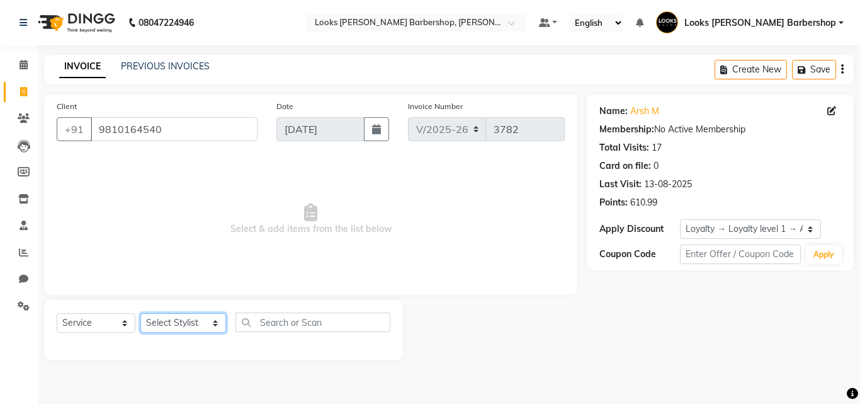
click at [183, 321] on select "Select Stylist [PERSON_NAME] AENA Amazon_Kart Arvind_asst [PERSON_NAME] Counter…" at bounding box center [183, 323] width 86 height 20
select select "23409"
click at [140, 313] on select "Select Stylist [PERSON_NAME] AENA Amazon_Kart Arvind_asst [PERSON_NAME] Counter…" at bounding box center [183, 323] width 86 height 20
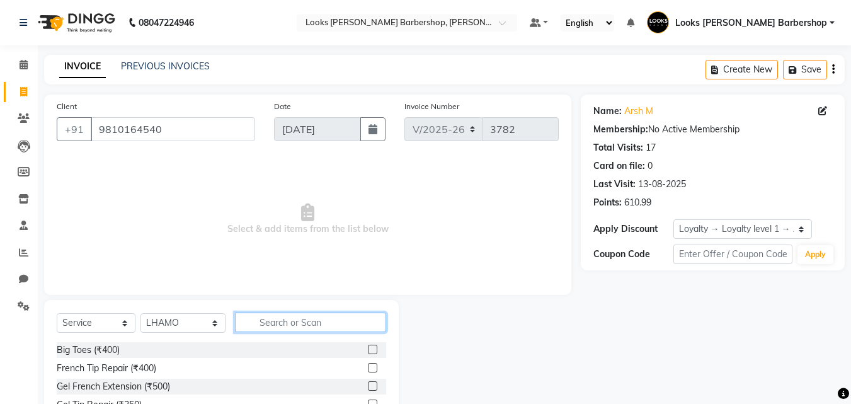
click at [290, 324] on input "text" at bounding box center [311, 322] width 152 height 20
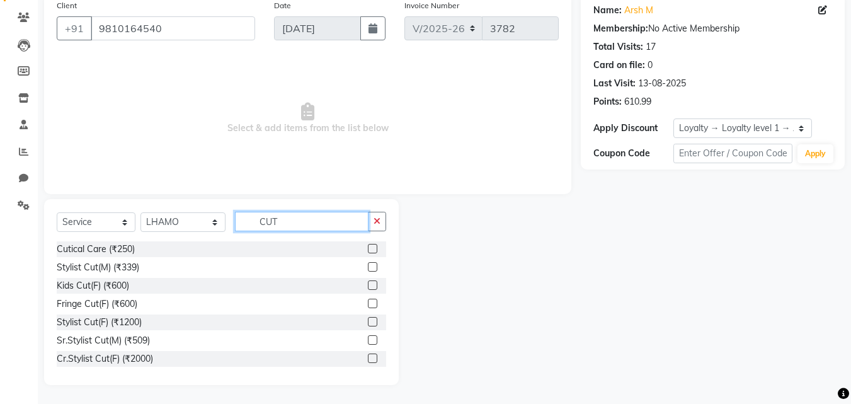
type input "CUT"
click at [368, 337] on label at bounding box center [372, 339] width 9 height 9
click at [368, 337] on input "checkbox" at bounding box center [372, 340] width 8 height 8
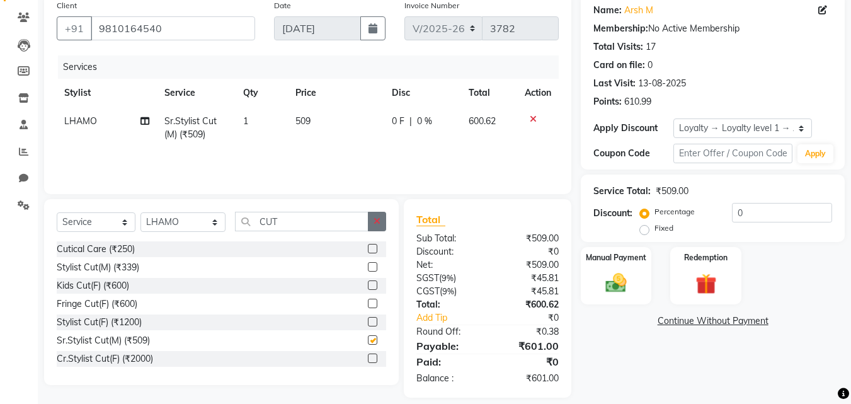
checkbox input "false"
click at [384, 220] on button "button" at bounding box center [377, 222] width 18 height 20
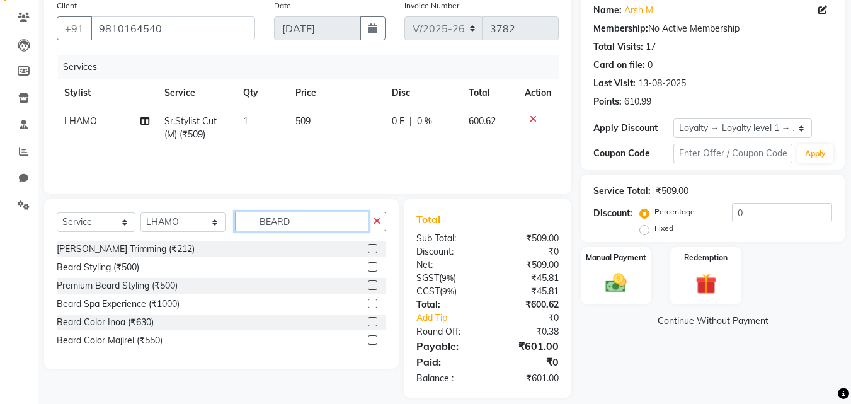
type input "BEARD"
click at [372, 248] on label at bounding box center [372, 248] width 9 height 9
click at [372, 248] on input "checkbox" at bounding box center [372, 249] width 8 height 8
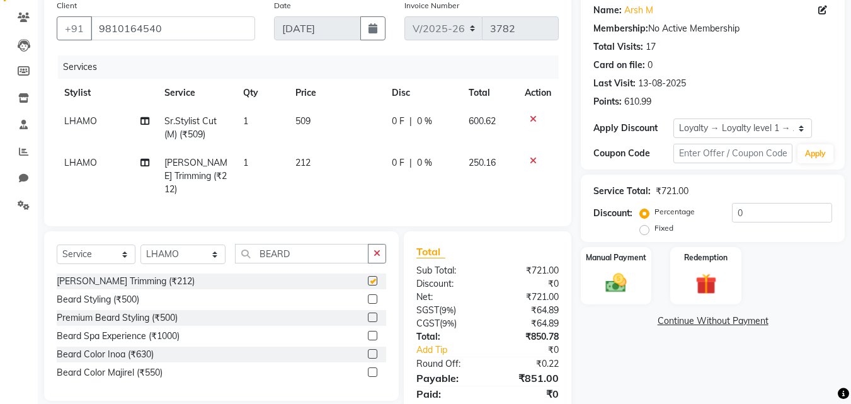
checkbox input "false"
click at [372, 248] on button "button" at bounding box center [377, 254] width 18 height 20
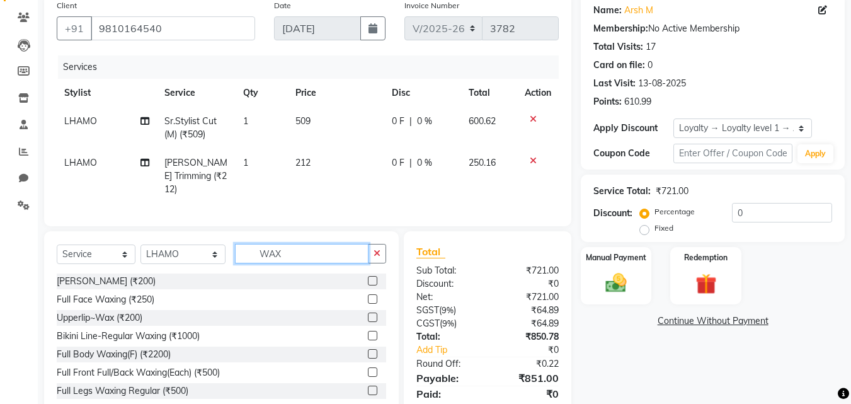
type input "WAX"
click at [368, 294] on label at bounding box center [372, 298] width 9 height 9
click at [368, 295] on input "checkbox" at bounding box center [372, 299] width 8 height 8
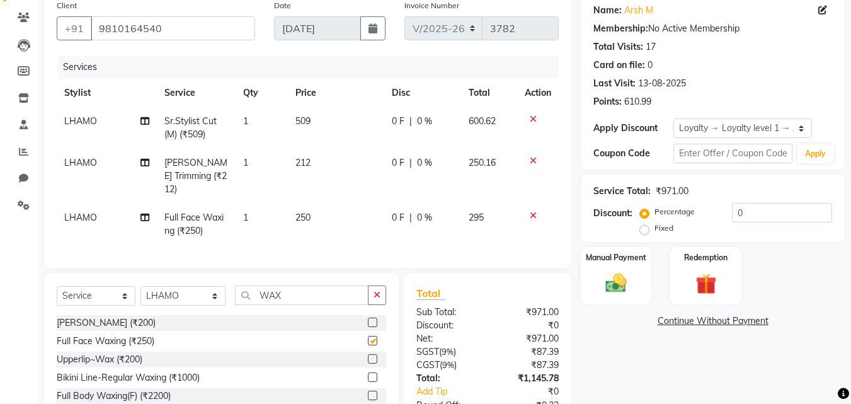
checkbox input "false"
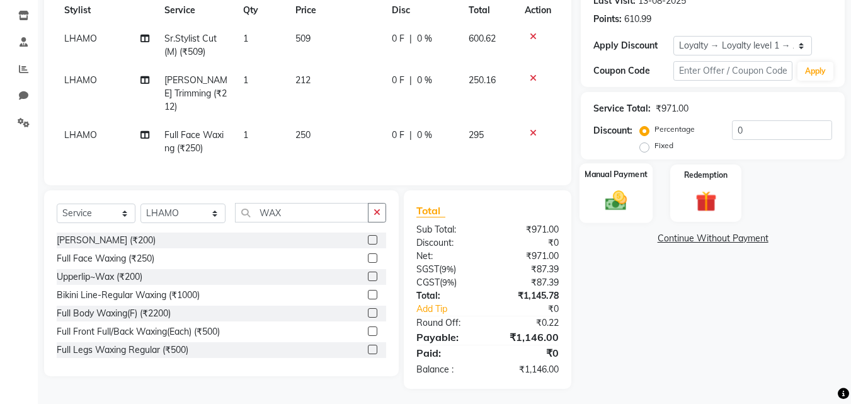
click at [612, 218] on div "Manual Payment" at bounding box center [617, 193] width 74 height 60
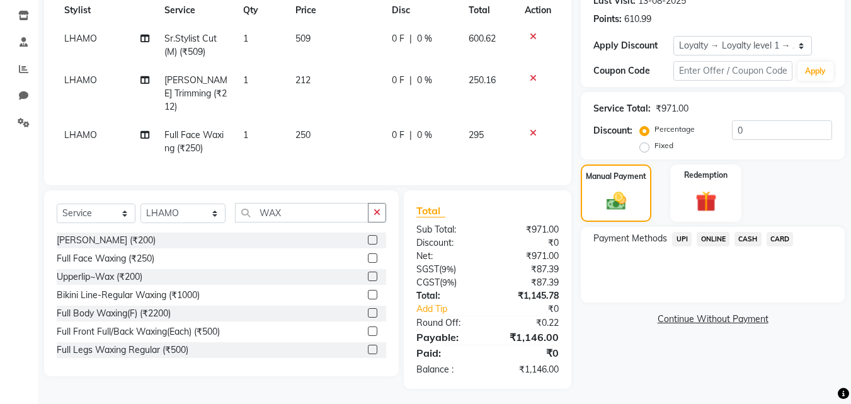
click at [780, 240] on span "CARD" at bounding box center [780, 239] width 27 height 14
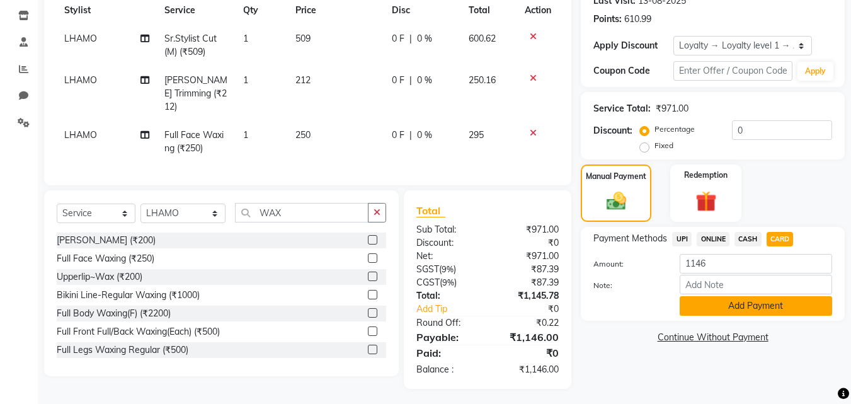
click at [765, 306] on button "Add Payment" at bounding box center [756, 306] width 152 height 20
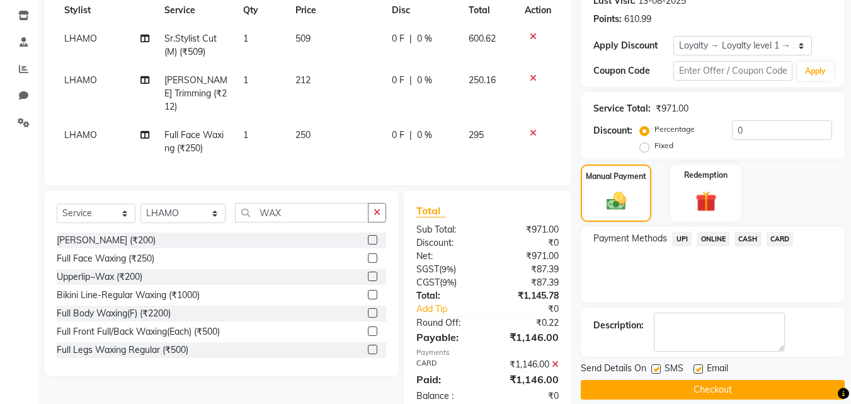
scroll to position [272, 0]
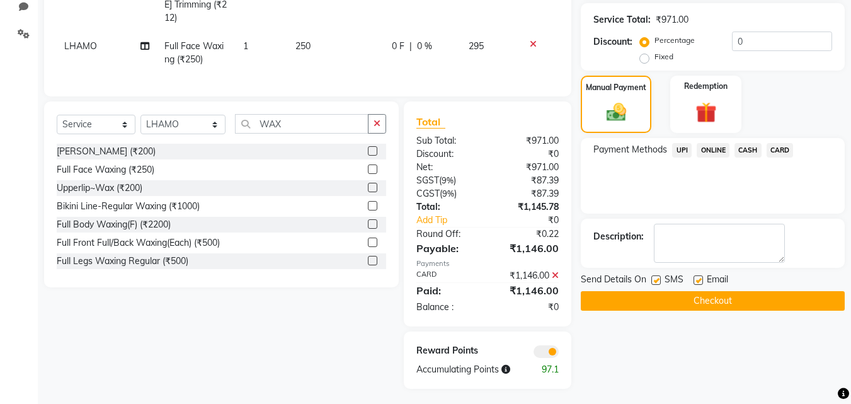
click at [747, 307] on button "Checkout" at bounding box center [713, 301] width 264 height 20
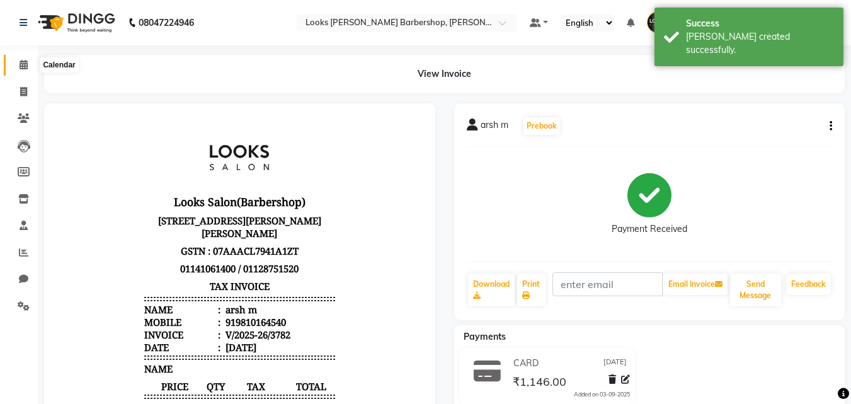
click at [33, 67] on span at bounding box center [24, 65] width 22 height 14
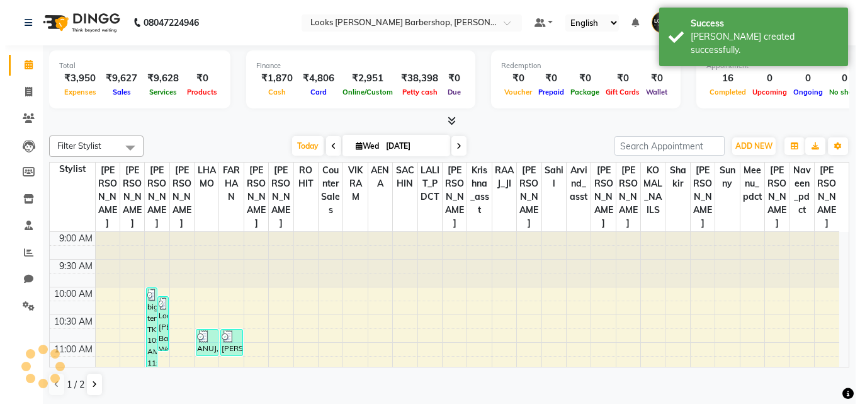
scroll to position [333, 0]
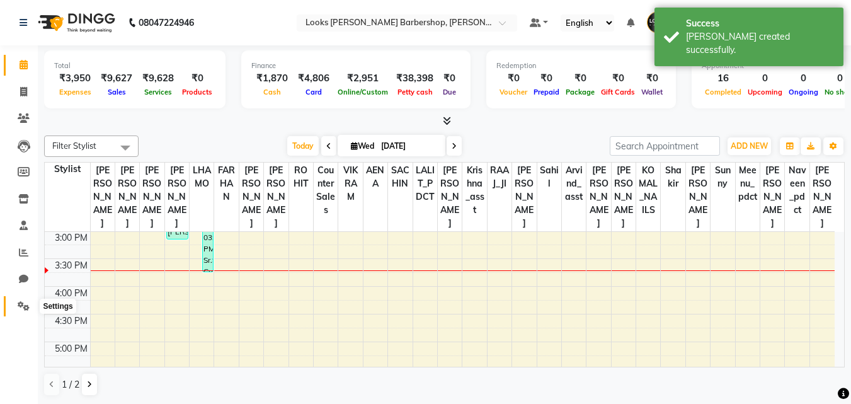
click at [26, 302] on icon at bounding box center [24, 305] width 12 height 9
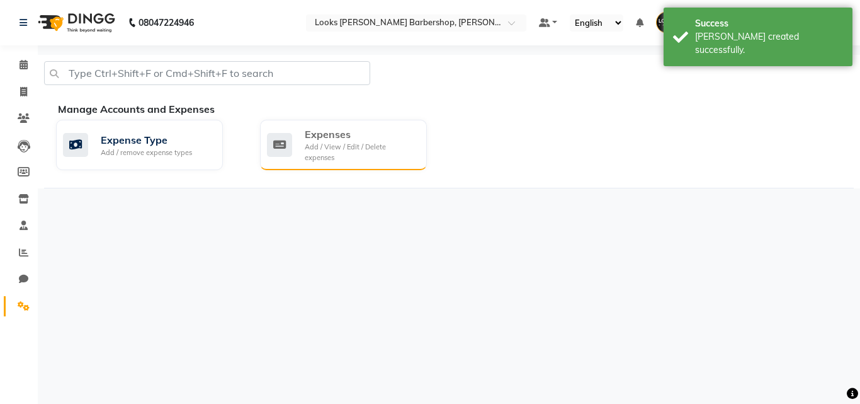
click at [314, 130] on div "Expenses" at bounding box center [361, 134] width 112 height 15
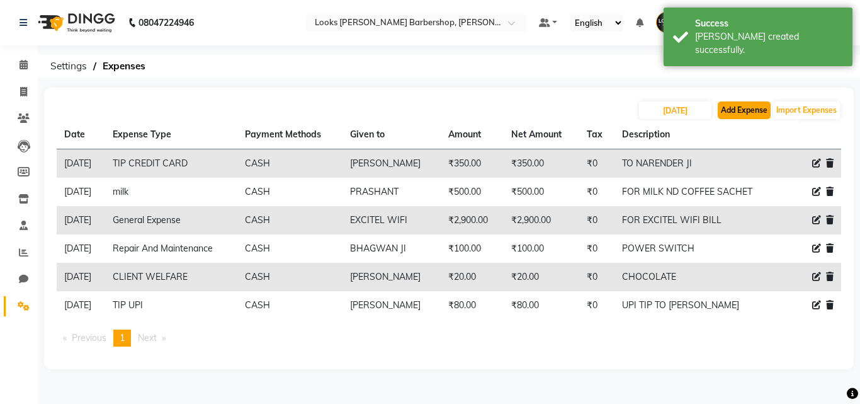
click at [741, 104] on button "Add Expense" at bounding box center [744, 110] width 53 height 18
select select "1"
select select "3128"
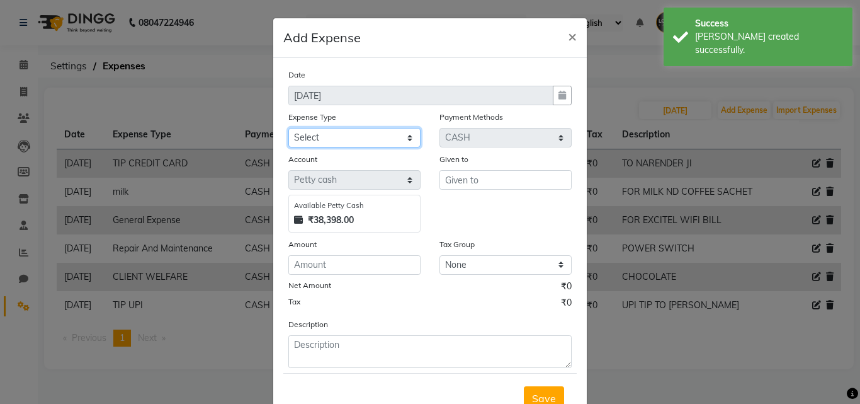
drag, startPoint x: 320, startPoint y: 135, endPoint x: 310, endPoint y: 135, distance: 10.1
click at [316, 135] on select "Select Bank Deposit Blinkit Cash Handover CLIENT Client ordered food Client Ref…" at bounding box center [354, 138] width 132 height 20
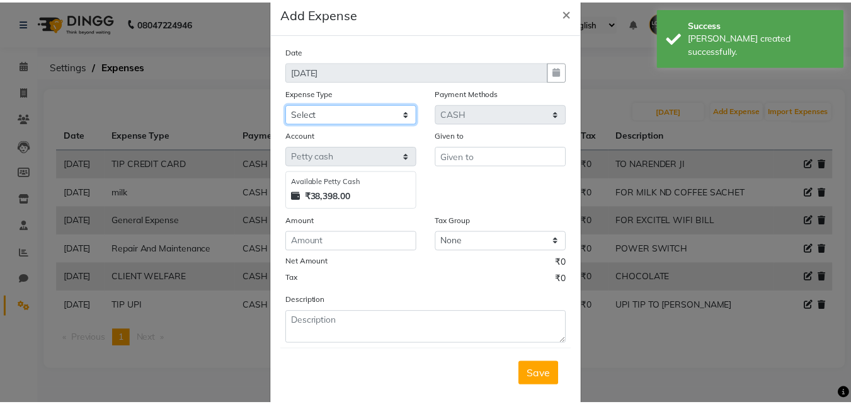
scroll to position [47, 0]
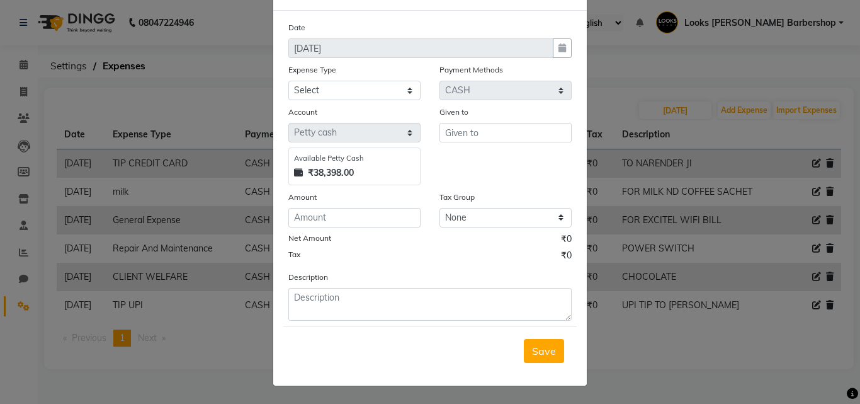
click at [336, 74] on div "Expense Type" at bounding box center [354, 72] width 132 height 18
click at [335, 93] on select "Select Bank Deposit Blinkit Cash Handover CLIENT Client ordered food Client Ref…" at bounding box center [354, 91] width 132 height 20
select select "22746"
click at [288, 81] on select "Select Bank Deposit Blinkit Cash Handover CLIENT Client ordered food Client Ref…" at bounding box center [354, 91] width 132 height 20
click at [449, 137] on input "text" at bounding box center [506, 133] width 132 height 20
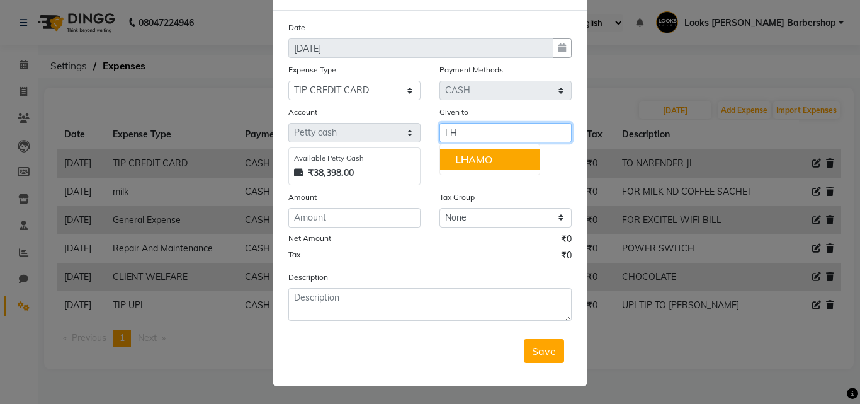
drag, startPoint x: 485, startPoint y: 166, endPoint x: 476, endPoint y: 176, distance: 13.4
click at [485, 168] on button "[PERSON_NAME]" at bounding box center [490, 159] width 100 height 20
type input "LHAMO"
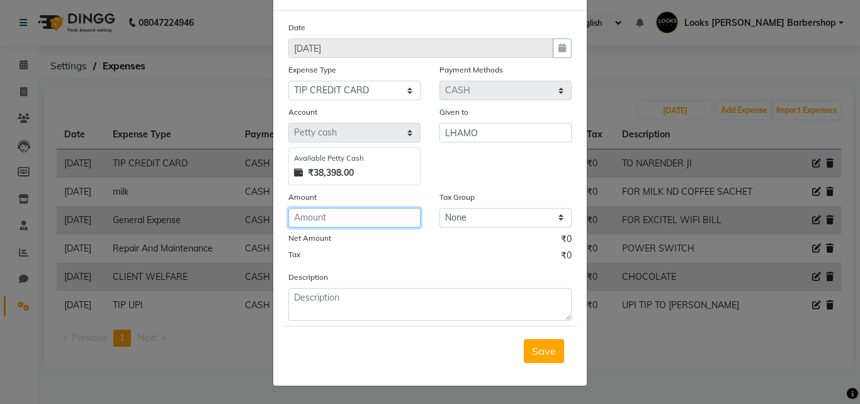
click at [379, 216] on input "number" at bounding box center [354, 218] width 132 height 20
type input "100"
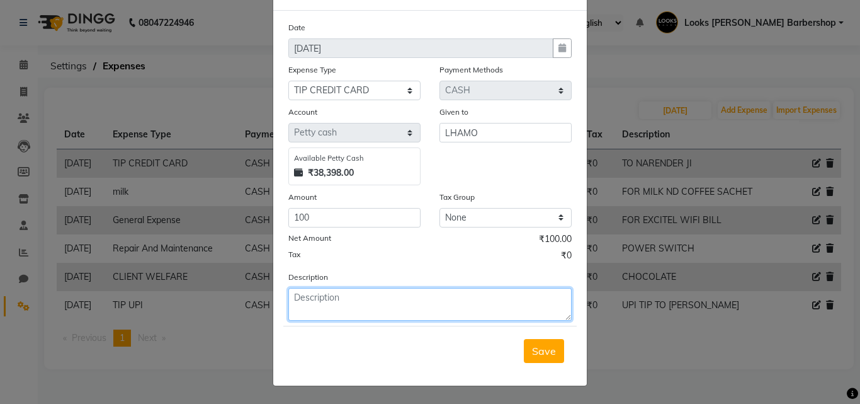
click at [374, 297] on textarea at bounding box center [429, 304] width 283 height 33
type textarea "TO LHAMO"
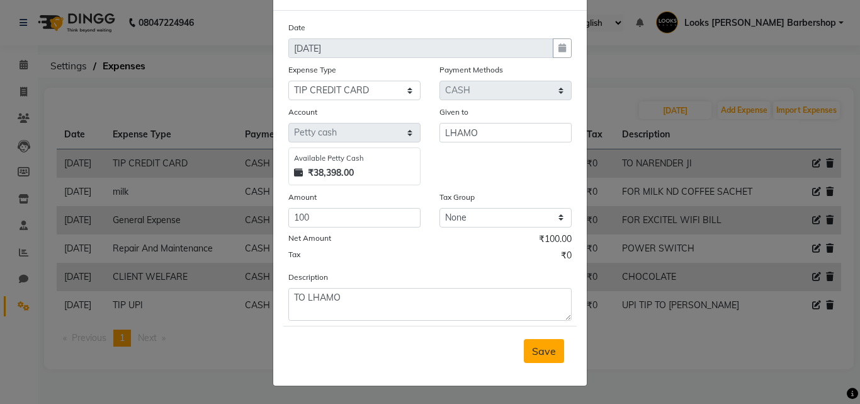
click at [544, 356] on span "Save" at bounding box center [544, 351] width 24 height 13
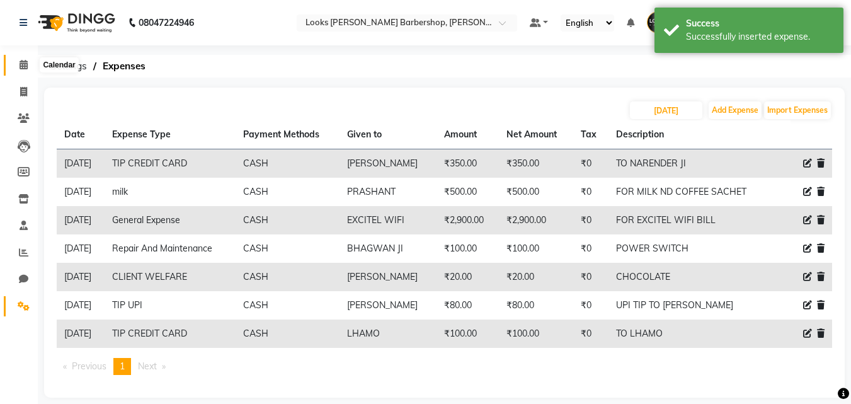
click at [18, 67] on span at bounding box center [24, 65] width 22 height 14
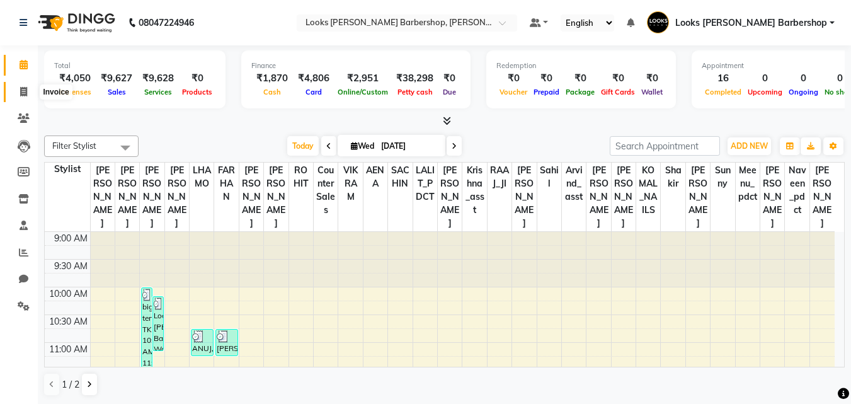
click at [21, 98] on span at bounding box center [24, 92] width 22 height 14
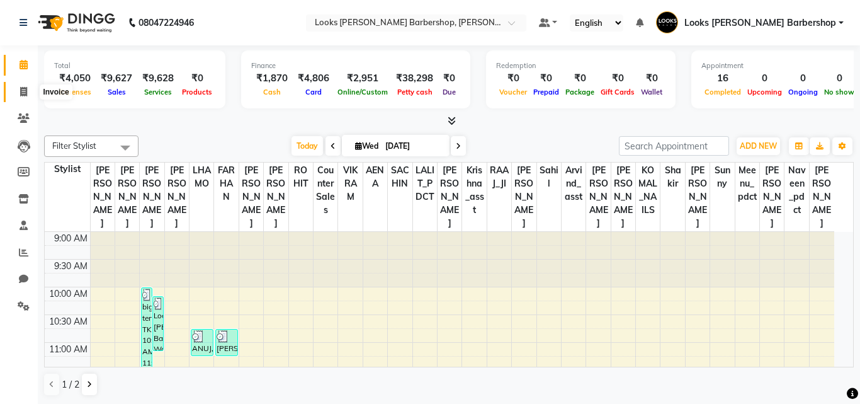
select select "service"
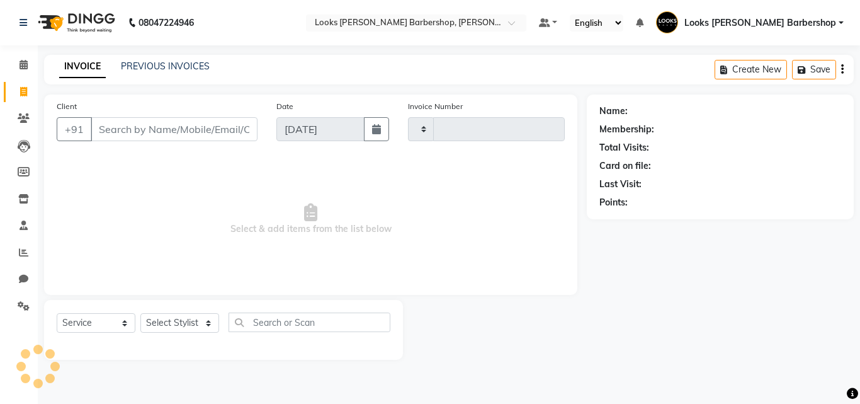
type input "3783"
select select "4323"
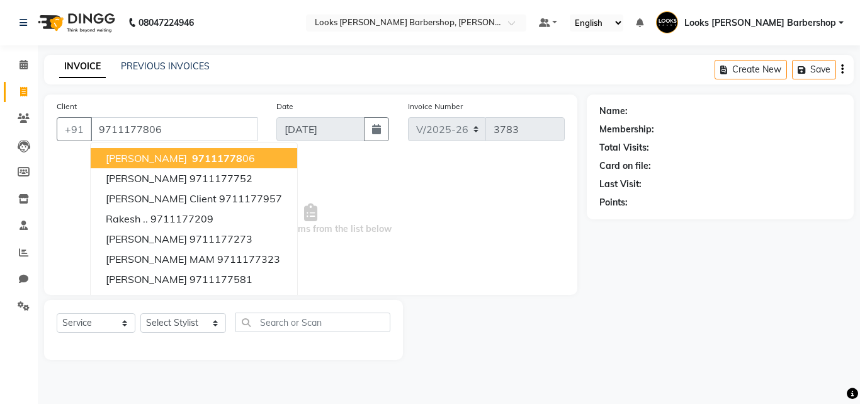
type input "9711177806"
select select "1: Object"
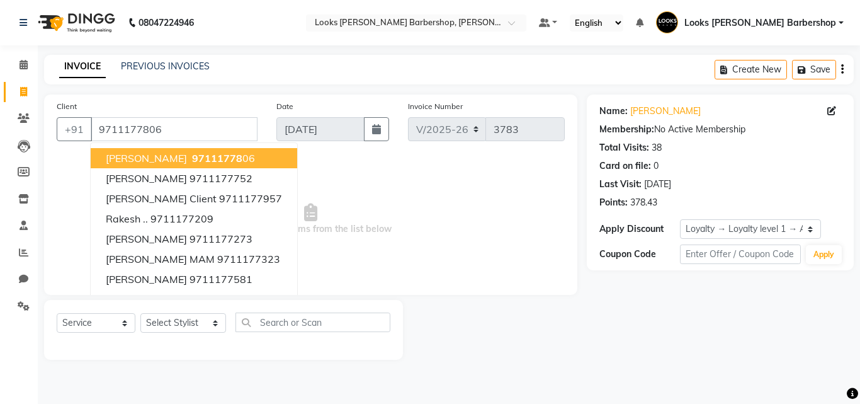
click at [181, 338] on div "Select Service Product Membership Package Voucher Prepaid Gift Card Select Styl…" at bounding box center [224, 327] width 334 height 30
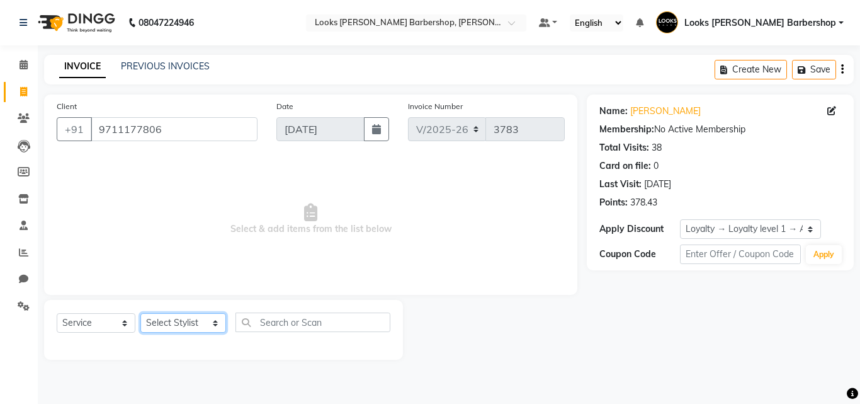
click at [186, 327] on select "Select Stylist [PERSON_NAME] AENA Amazon_Kart Arvind_asst [PERSON_NAME] Counter…" at bounding box center [183, 323] width 86 height 20
select select "23410"
click at [140, 313] on select "Select Stylist [PERSON_NAME] AENA Amazon_Kart Arvind_asst [PERSON_NAME] Counter…" at bounding box center [183, 323] width 86 height 20
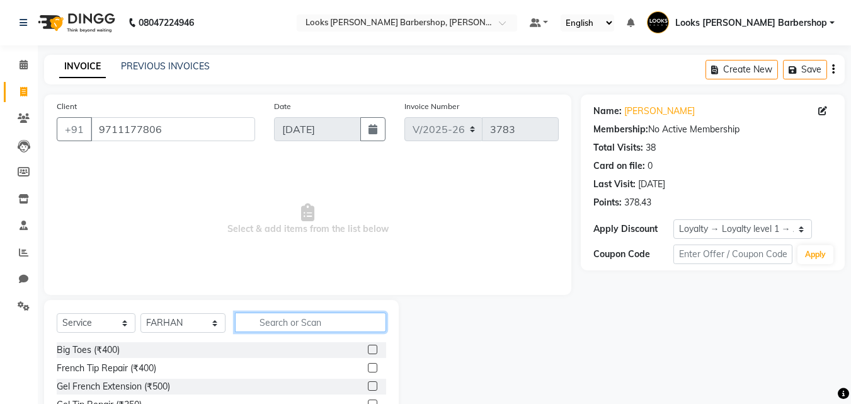
click at [295, 320] on input "text" at bounding box center [311, 322] width 152 height 20
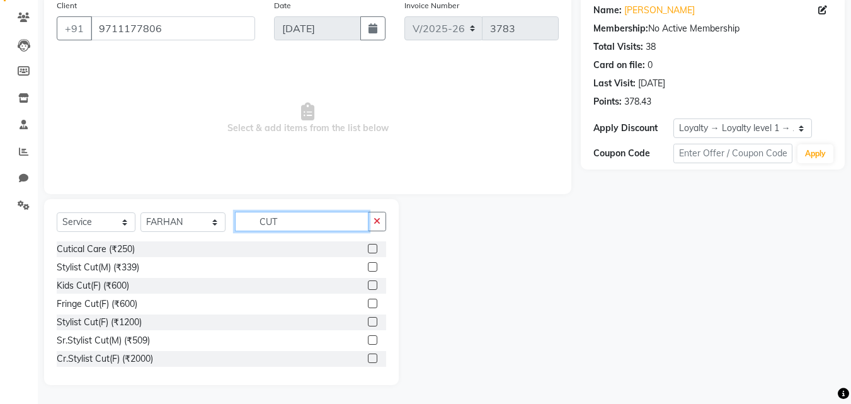
type input "CUT"
click at [368, 338] on label at bounding box center [372, 339] width 9 height 9
click at [368, 338] on input "checkbox" at bounding box center [372, 340] width 8 height 8
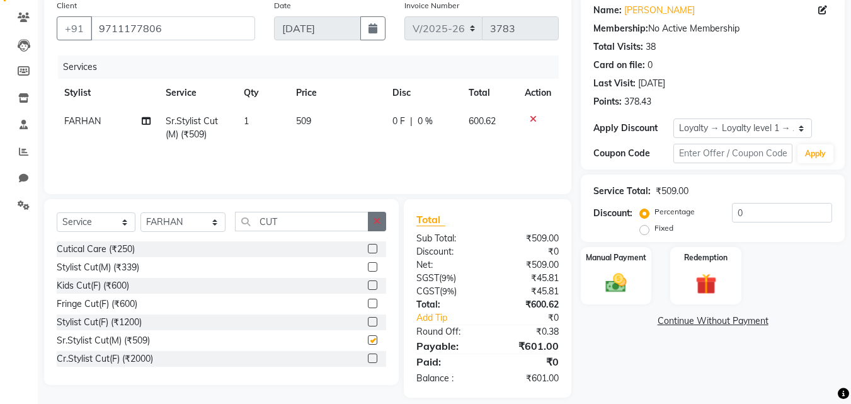
checkbox input "false"
click at [375, 224] on icon "button" at bounding box center [377, 221] width 7 height 9
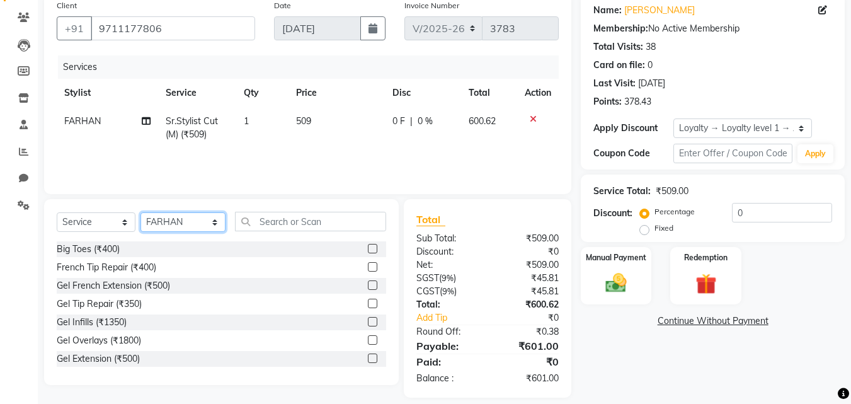
click at [207, 219] on select "Select Stylist [PERSON_NAME] AENA Amazon_Kart Arvind_asst [PERSON_NAME] Counter…" at bounding box center [182, 222] width 85 height 20
select select "23416"
click at [140, 212] on select "Select Stylist [PERSON_NAME] AENA Amazon_Kart Arvind_asst [PERSON_NAME] Counter…" at bounding box center [182, 222] width 85 height 20
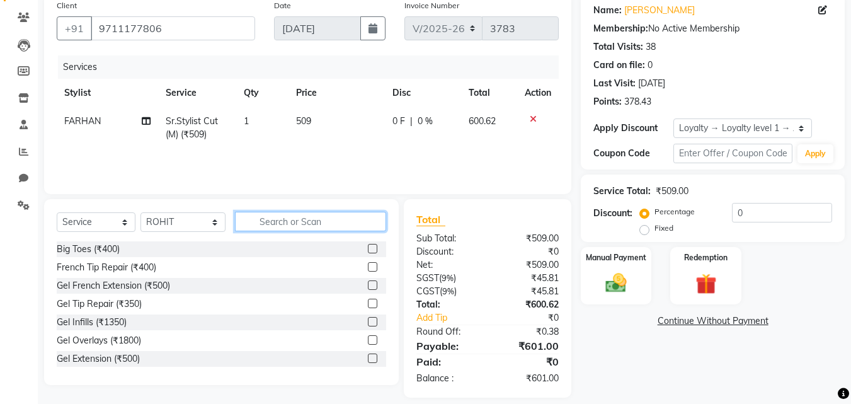
click at [271, 223] on input "text" at bounding box center [311, 222] width 152 height 20
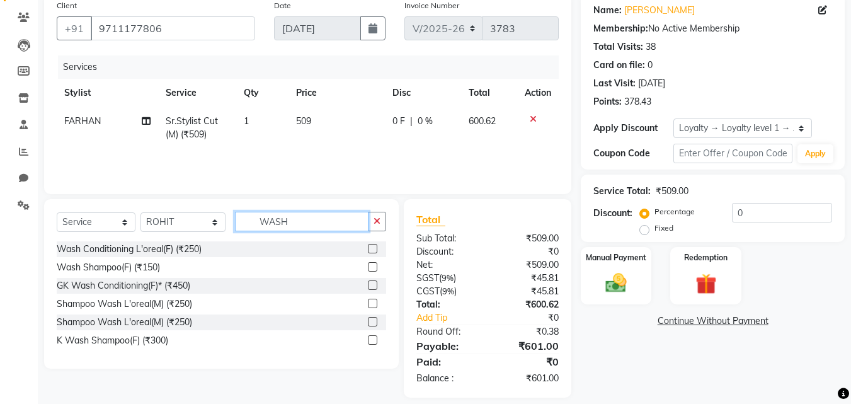
type input "WASH"
click at [371, 265] on label at bounding box center [372, 266] width 9 height 9
click at [371, 265] on input "checkbox" at bounding box center [372, 267] width 8 height 8
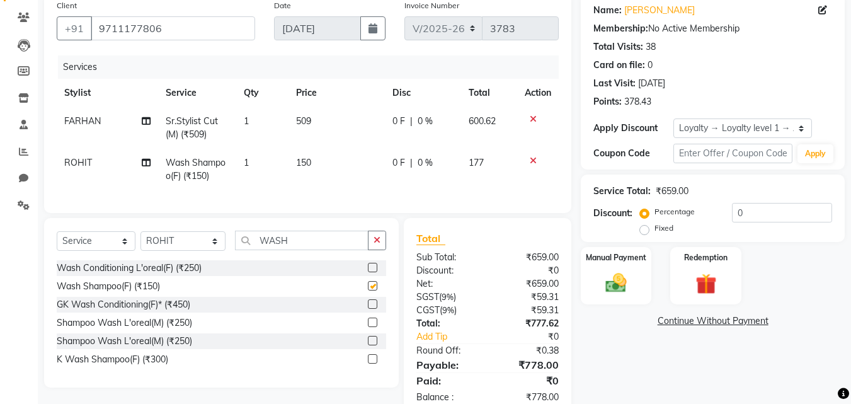
checkbox input "false"
click at [321, 173] on td "150" at bounding box center [336, 170] width 96 height 42
select select "23416"
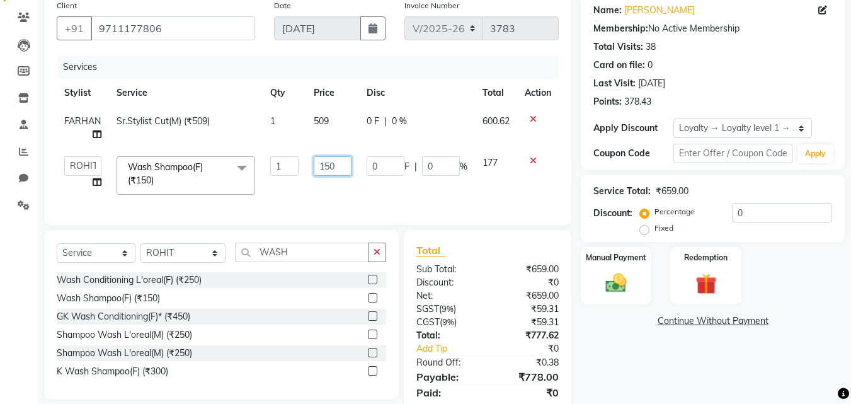
click at [345, 157] on input "150" at bounding box center [333, 166] width 38 height 20
type input "153"
click at [348, 193] on div "Services Stylist Service Qty Price Disc Total Action [PERSON_NAME]Stylist Cut(M…" at bounding box center [308, 133] width 502 height 157
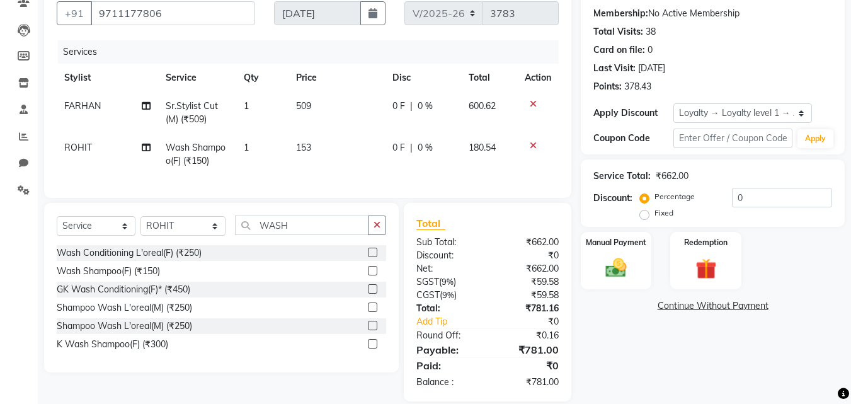
scroll to position [142, 0]
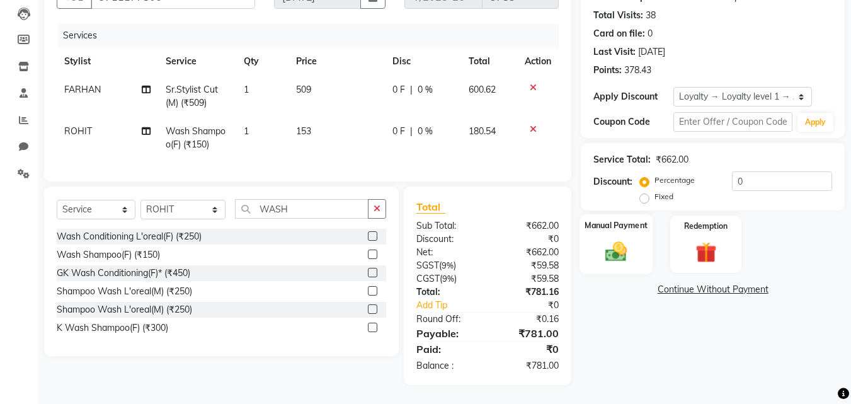
click at [605, 249] on img at bounding box center [615, 251] width 35 height 25
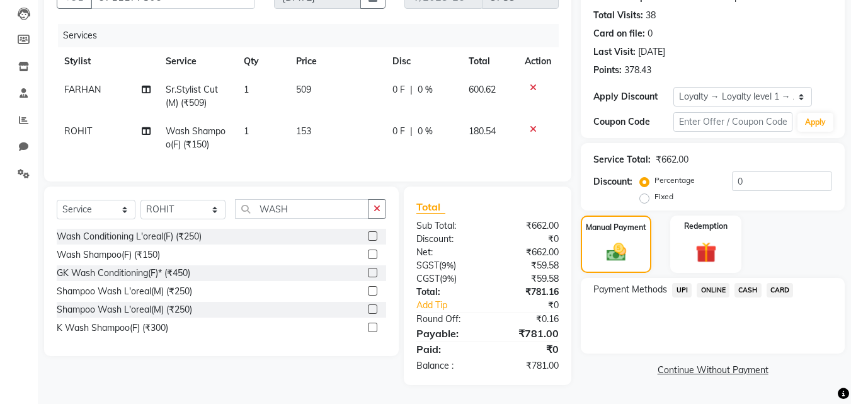
click at [774, 283] on span "CARD" at bounding box center [780, 290] width 27 height 14
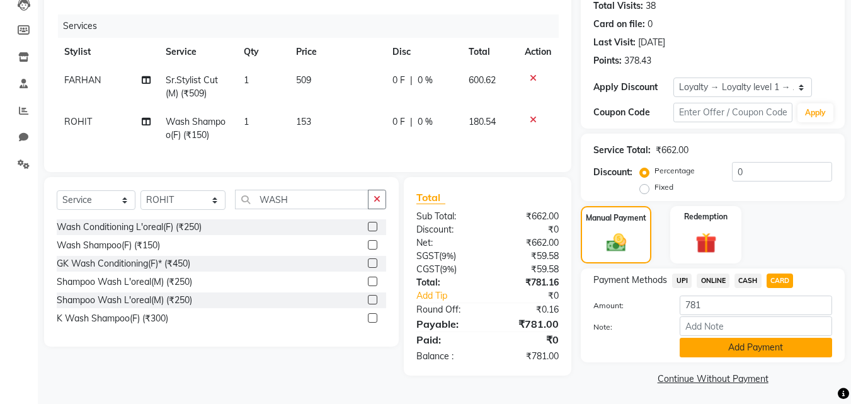
click at [709, 340] on button "Add Payment" at bounding box center [756, 348] width 152 height 20
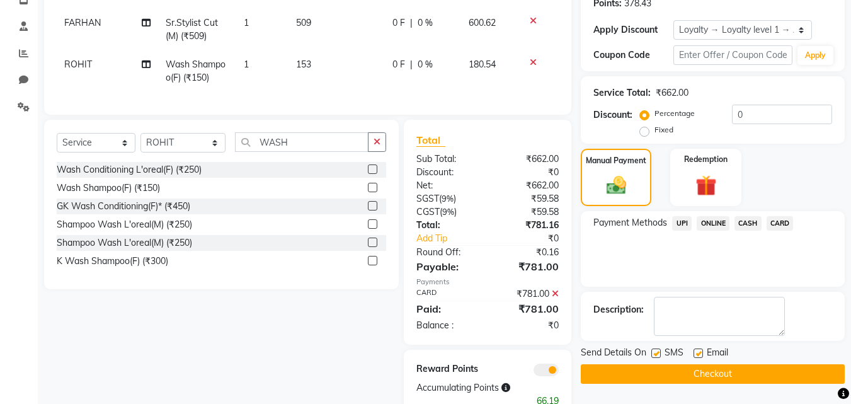
scroll to position [244, 0]
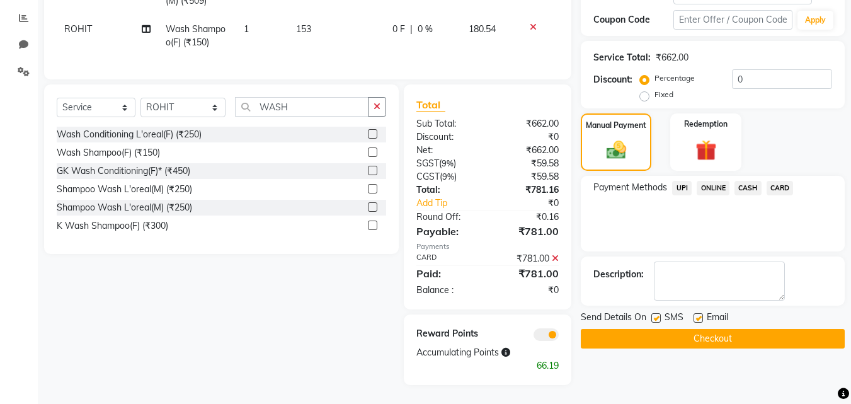
click at [709, 331] on button "Checkout" at bounding box center [713, 339] width 264 height 20
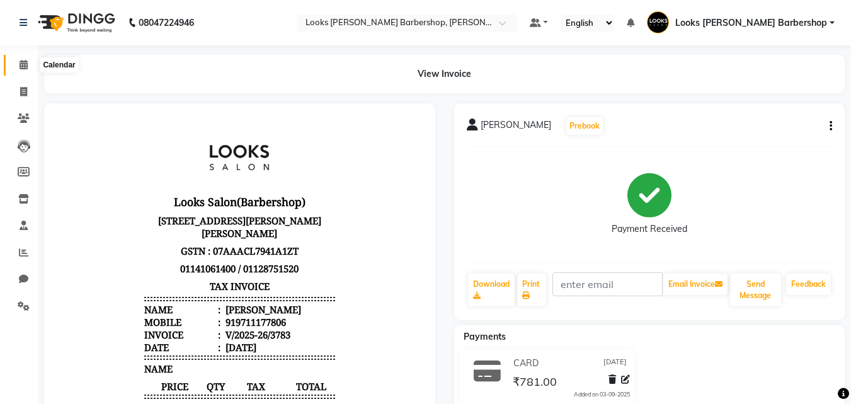
click at [20, 65] on icon at bounding box center [24, 64] width 8 height 9
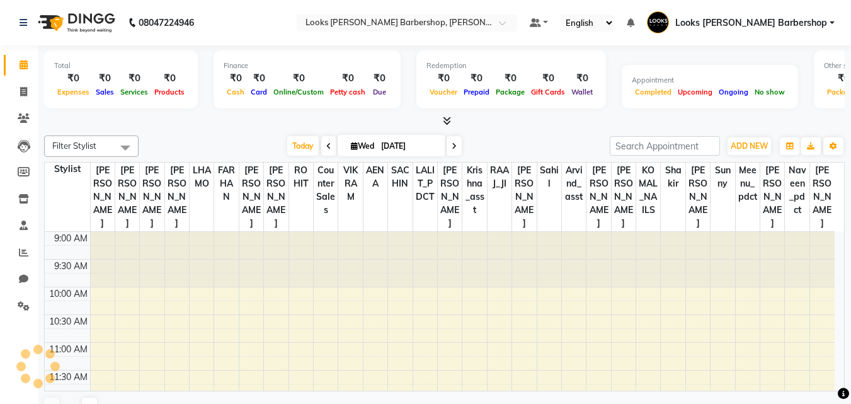
scroll to position [389, 0]
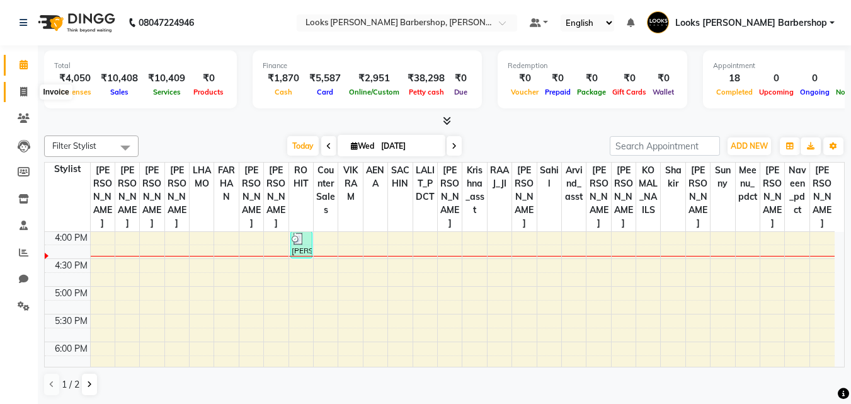
click at [25, 88] on icon at bounding box center [23, 91] width 7 height 9
select select "service"
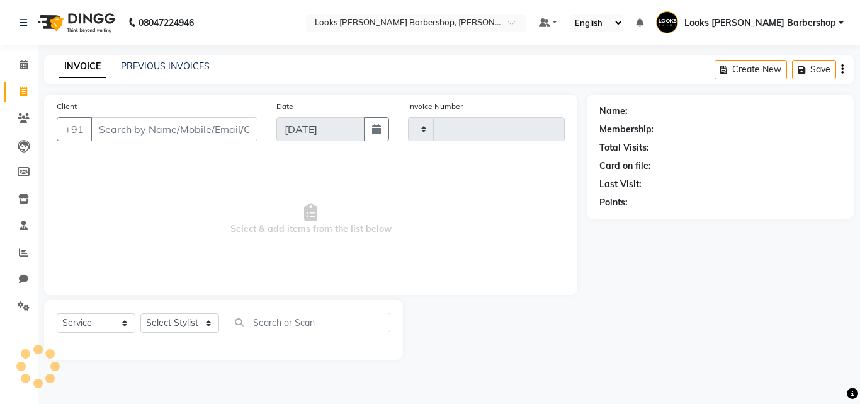
type input "3784"
select select "4323"
click at [189, 322] on select "Select Stylist" at bounding box center [179, 323] width 79 height 20
select select "23406"
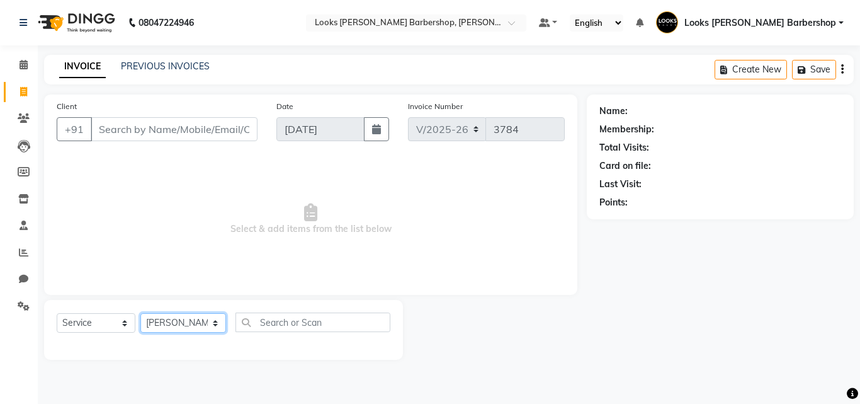
click at [140, 313] on select "Select Stylist [PERSON_NAME] AENA Amazon_Kart Arvind_asst [PERSON_NAME] Counter…" at bounding box center [183, 323] width 86 height 20
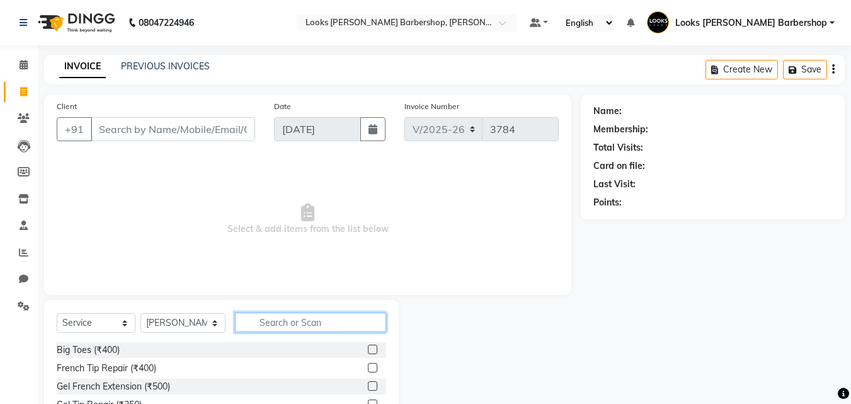
click at [297, 323] on input "text" at bounding box center [311, 322] width 152 height 20
type input "CUT"
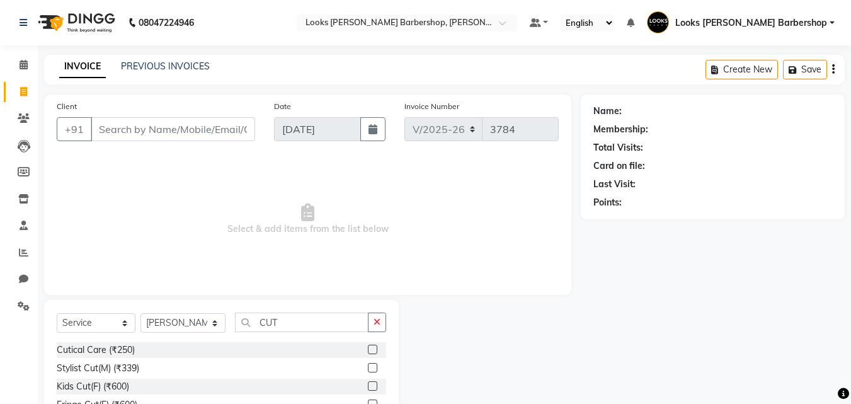
click at [368, 368] on label at bounding box center [372, 367] width 9 height 9
click at [368, 368] on input "checkbox" at bounding box center [372, 368] width 8 height 8
checkbox input "true"
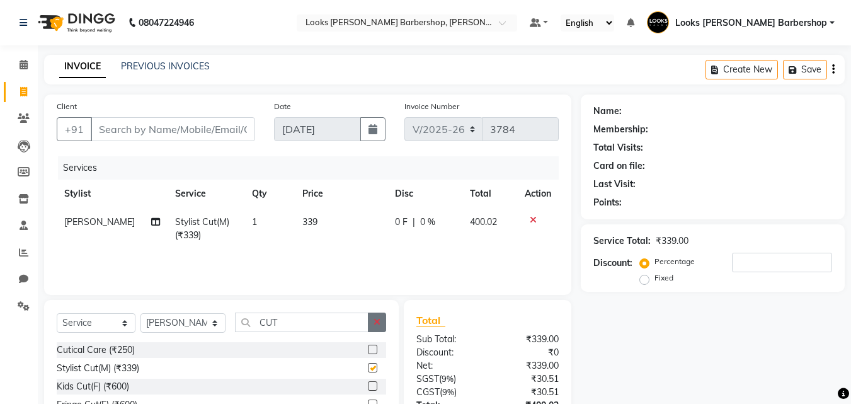
click at [374, 325] on icon "button" at bounding box center [377, 321] width 7 height 9
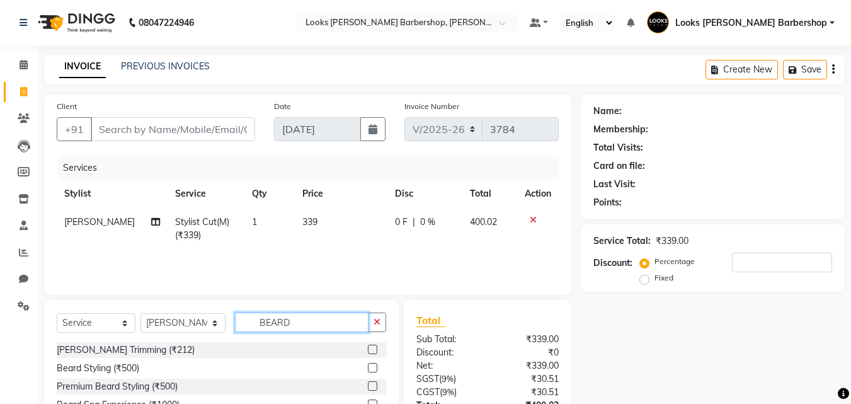
type input "BEARD"
click at [373, 351] on label at bounding box center [372, 349] width 9 height 9
click at [373, 351] on input "checkbox" at bounding box center [372, 350] width 8 height 8
checkbox input "true"
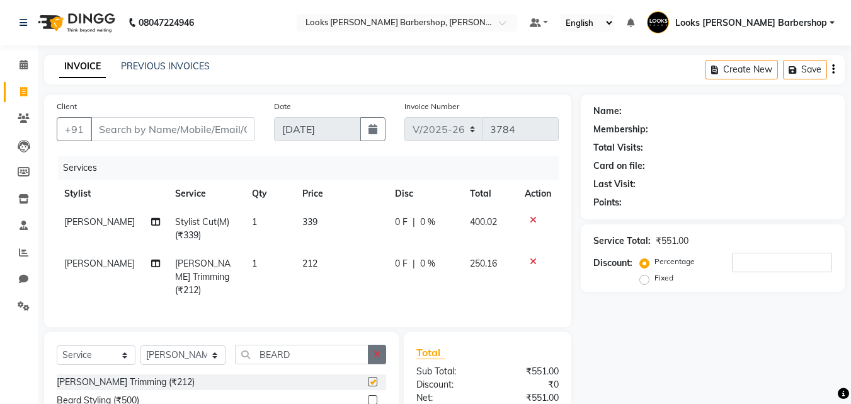
click at [380, 345] on button "button" at bounding box center [377, 355] width 18 height 20
click at [199, 345] on select "Select Stylist [PERSON_NAME] AENA Amazon_Kart Arvind_asst [PERSON_NAME] Counter…" at bounding box center [182, 355] width 85 height 20
select select "23416"
click at [140, 345] on select "Select Stylist [PERSON_NAME] AENA Amazon_Kart Arvind_asst [PERSON_NAME] Counter…" at bounding box center [182, 355] width 85 height 20
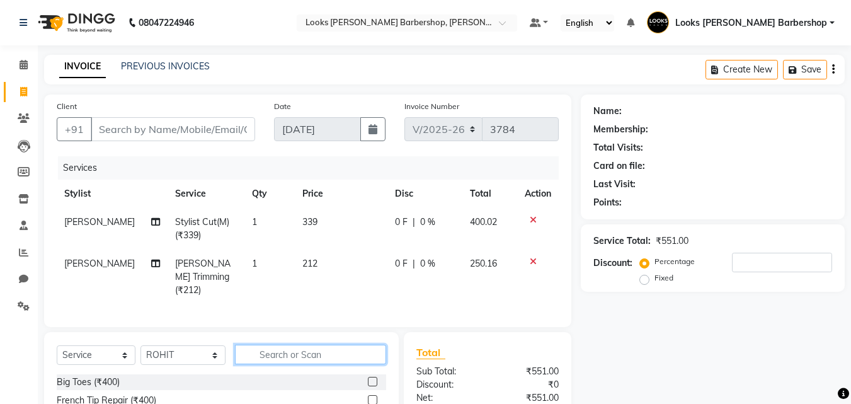
click at [256, 356] on input "text" at bounding box center [311, 355] width 152 height 20
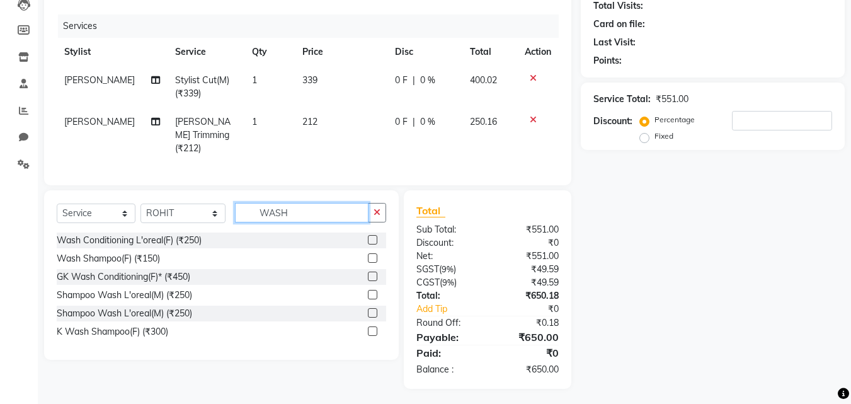
type input "WASH"
click at [374, 256] on label at bounding box center [372, 257] width 9 height 9
click at [374, 256] on input "checkbox" at bounding box center [372, 258] width 8 height 8
checkbox input "true"
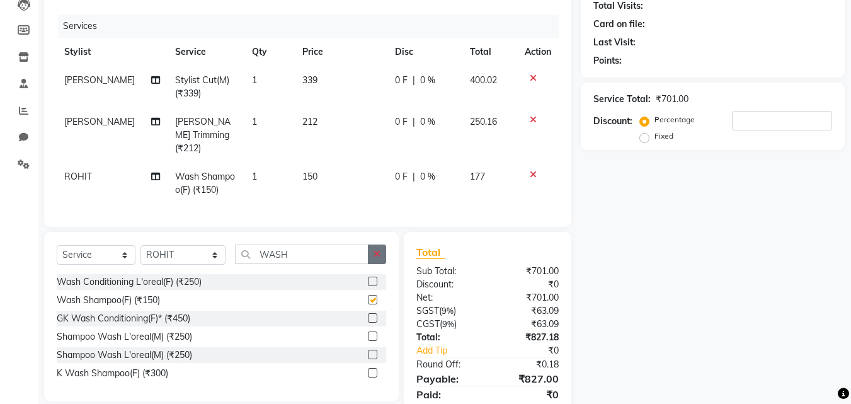
click at [379, 249] on icon "button" at bounding box center [377, 253] width 7 height 9
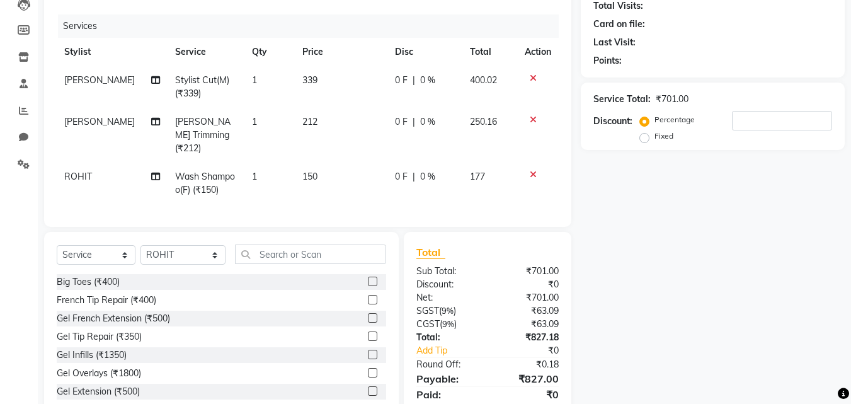
click at [316, 171] on span "150" at bounding box center [309, 176] width 15 height 11
select select "23416"
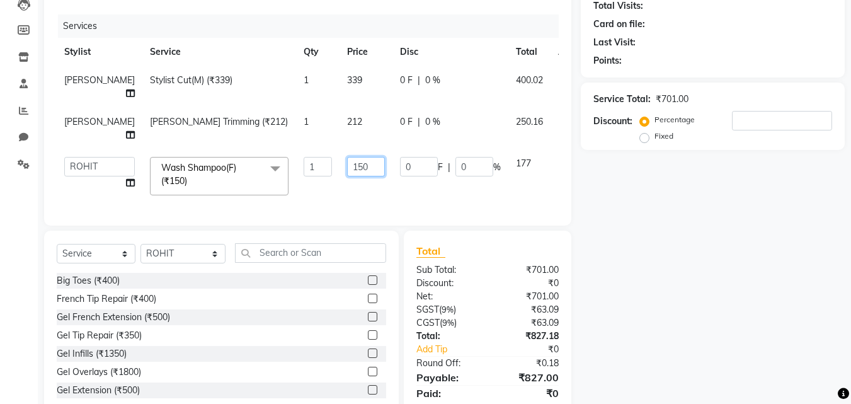
click at [373, 172] on input "150" at bounding box center [366, 167] width 38 height 20
type input "153"
click at [377, 187] on td "153" at bounding box center [366, 176] width 53 height 54
select select "23416"
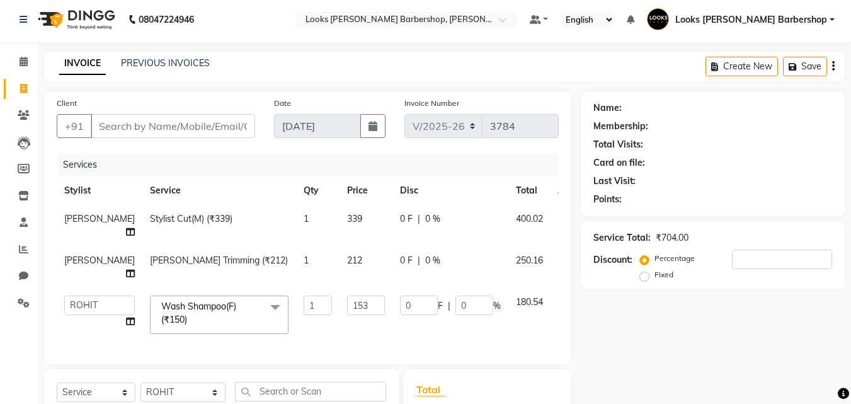
scroll to position [0, 0]
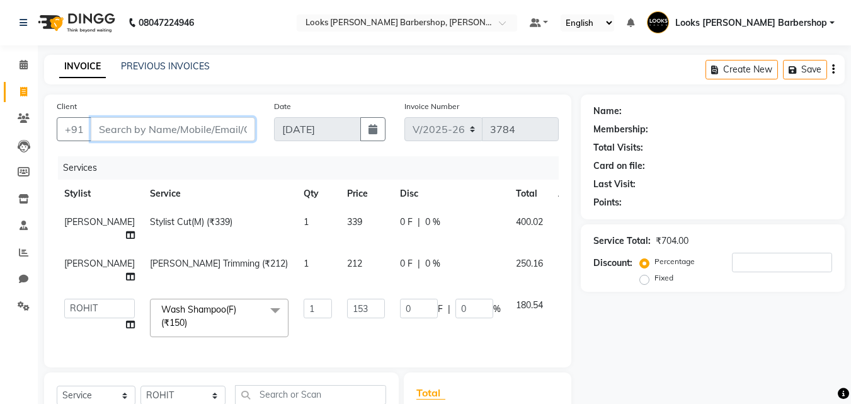
click at [132, 128] on input "Client" at bounding box center [173, 129] width 164 height 24
type input "7"
type input "0"
click at [146, 134] on input "78009078000" at bounding box center [141, 129] width 100 height 24
click at [185, 128] on input "7800907000" at bounding box center [141, 129] width 100 height 24
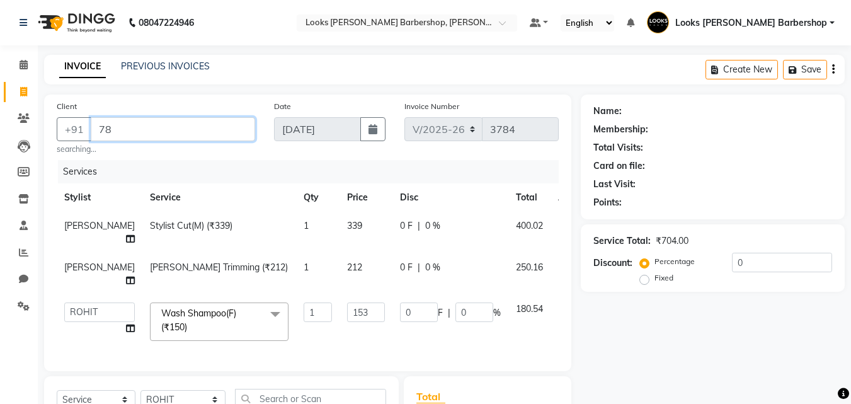
type input "7"
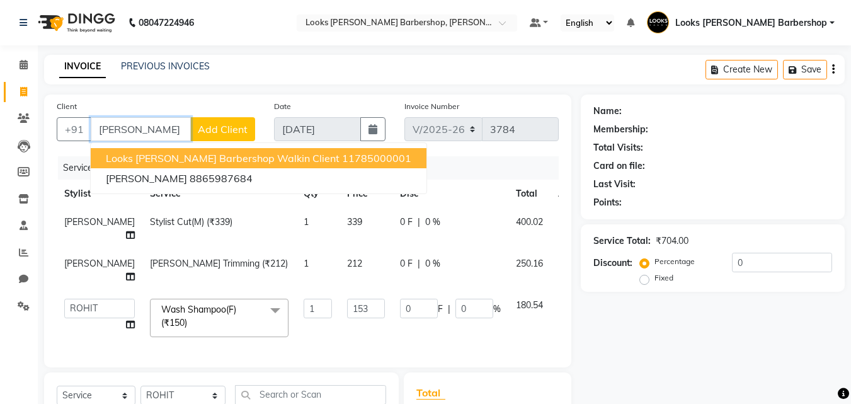
click at [208, 159] on span "Looks [PERSON_NAME] Barbershop Walkin Client" at bounding box center [223, 158] width 234 height 13
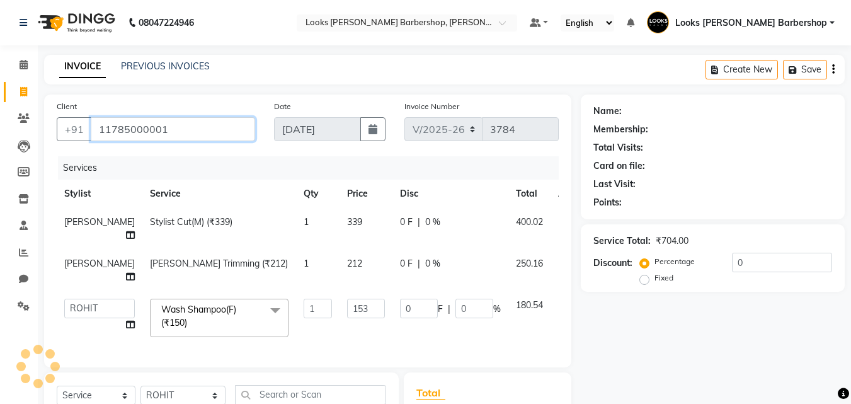
scroll to position [195, 0]
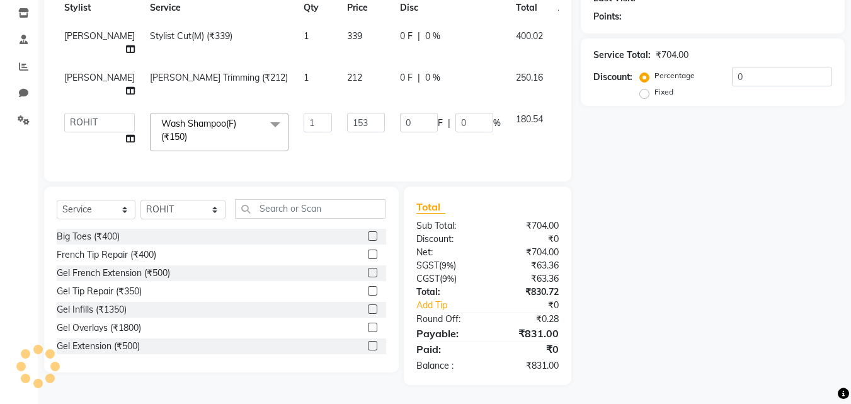
type input "11785000001"
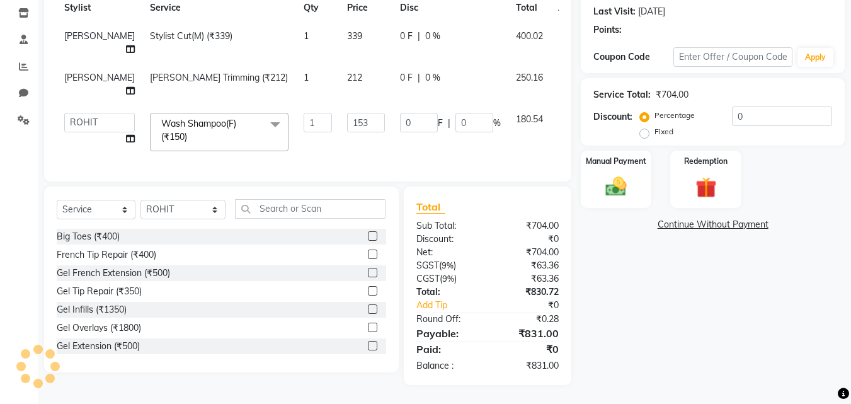
select select "1: Object"
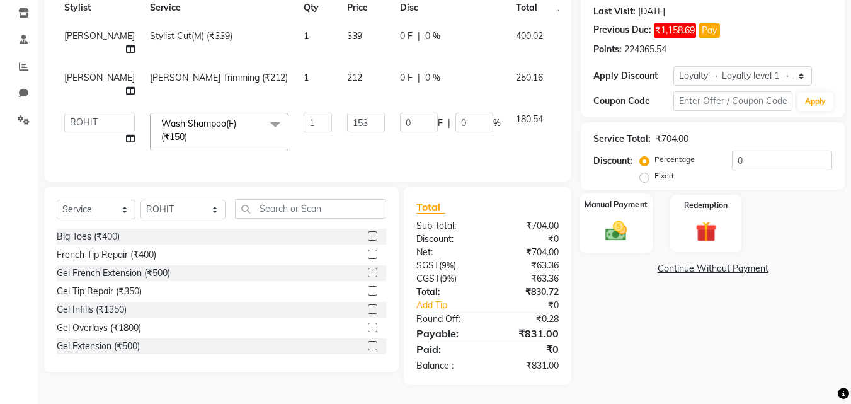
click at [588, 216] on div "Manual Payment" at bounding box center [617, 223] width 74 height 60
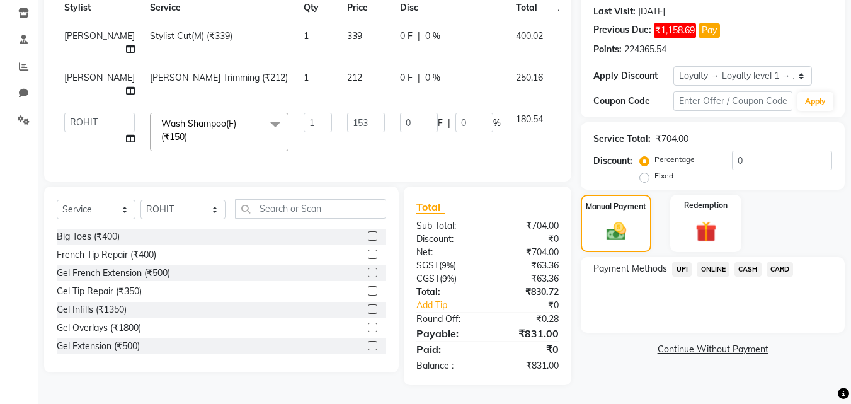
click at [748, 262] on span "CASH" at bounding box center [747, 269] width 27 height 14
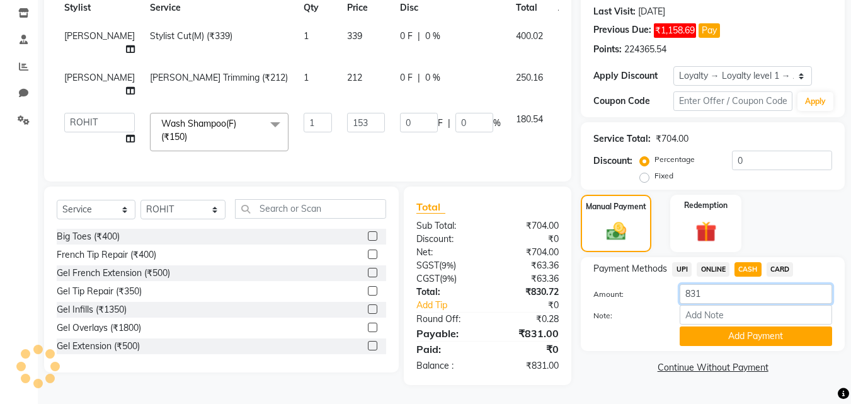
click at [750, 284] on input "831" at bounding box center [756, 294] width 152 height 20
type input "8"
type input "1000"
click at [762, 326] on button "Add Payment" at bounding box center [756, 336] width 152 height 20
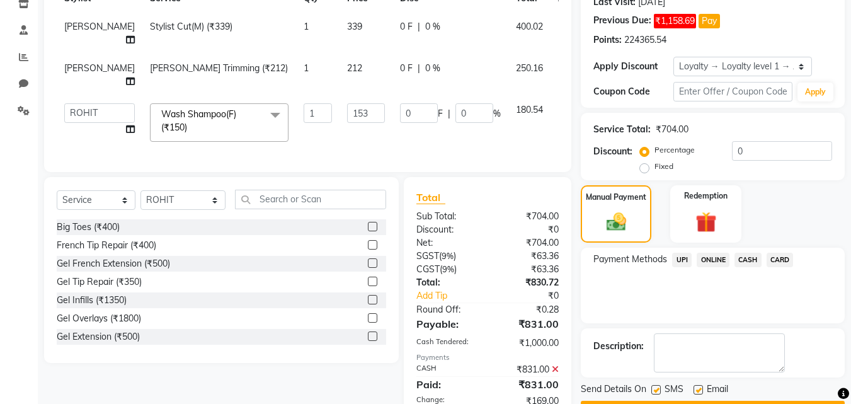
scroll to position [328, 0]
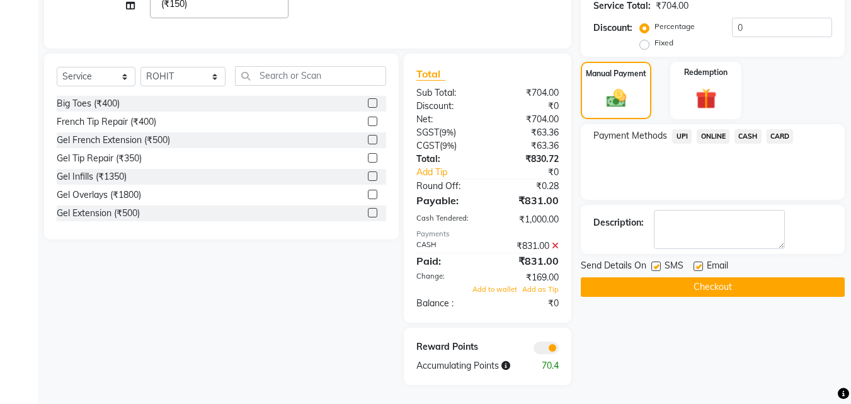
click at [775, 277] on button "Checkout" at bounding box center [713, 287] width 264 height 20
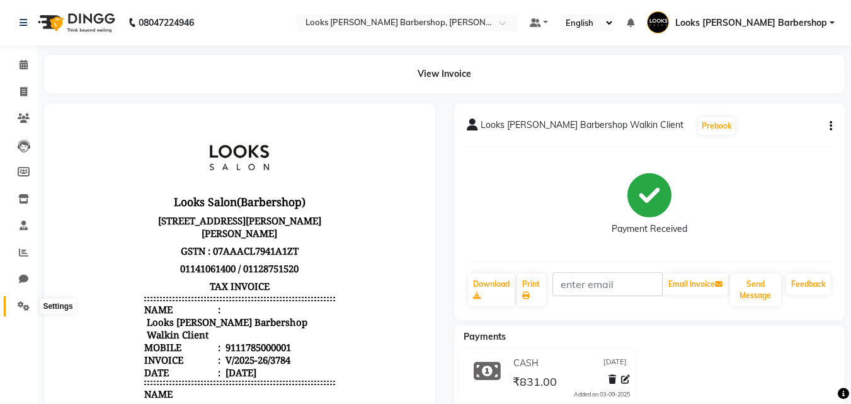
click at [14, 302] on span at bounding box center [24, 306] width 22 height 14
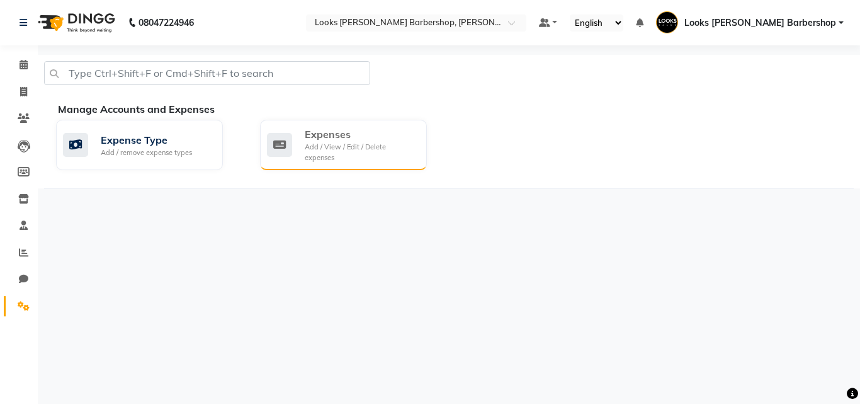
click at [298, 145] on div "Expenses Add / View / Edit / Delete expenses" at bounding box center [342, 145] width 150 height 36
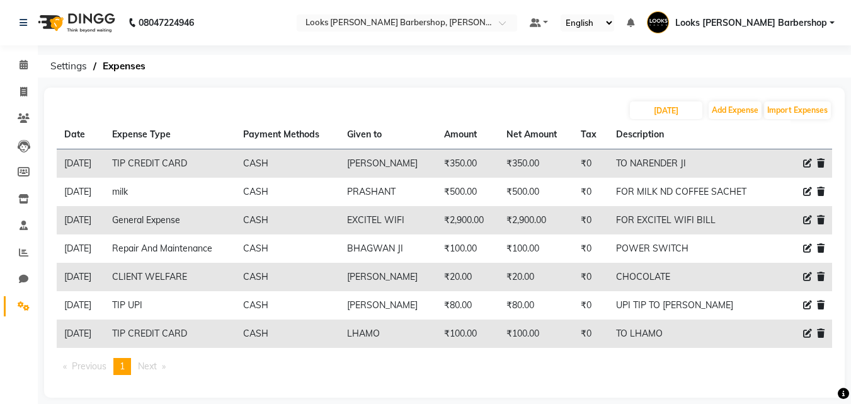
click at [811, 193] on icon at bounding box center [807, 191] width 9 height 9
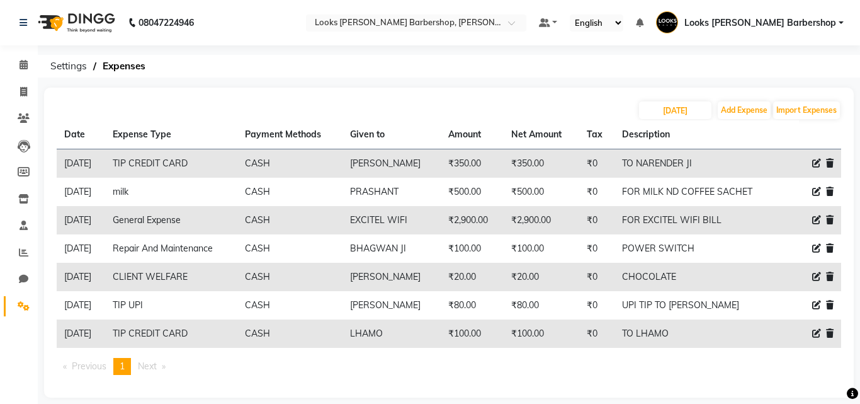
select select "24076"
select select "1"
select select "3128"
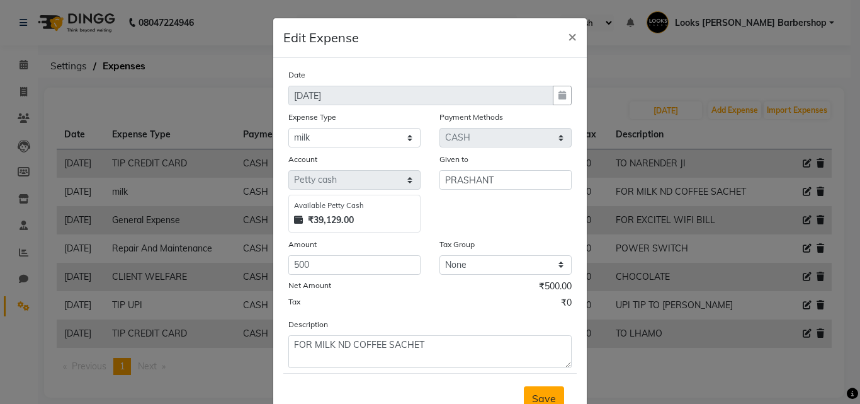
click at [544, 393] on span "Save" at bounding box center [544, 398] width 24 height 13
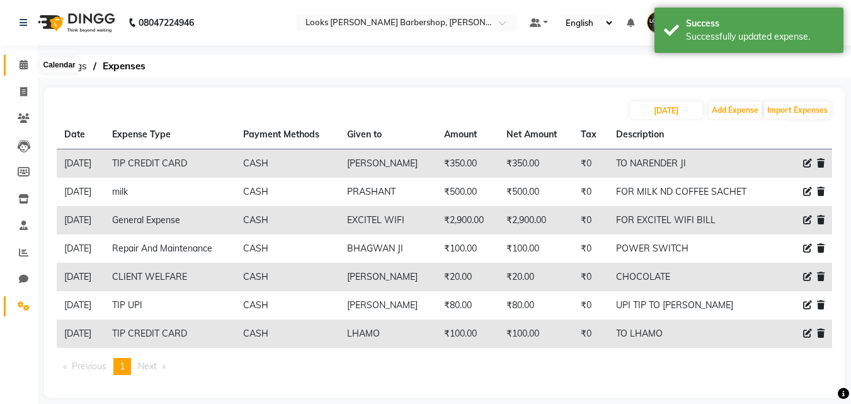
click at [16, 71] on span at bounding box center [24, 65] width 22 height 14
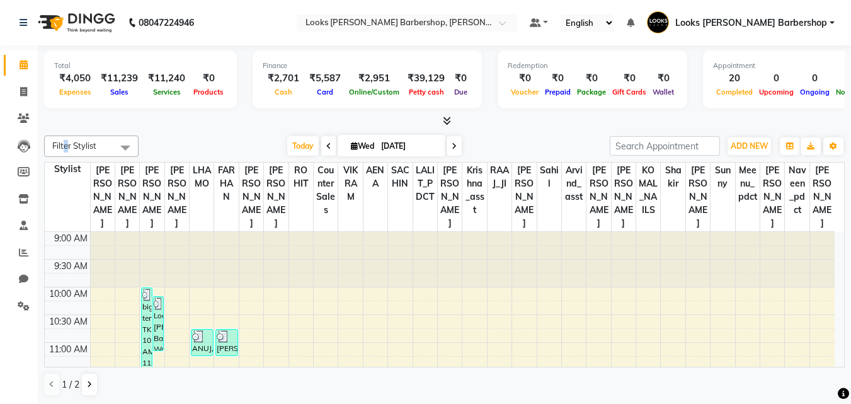
click at [65, 146] on span "Filter Stylist" at bounding box center [74, 145] width 44 height 10
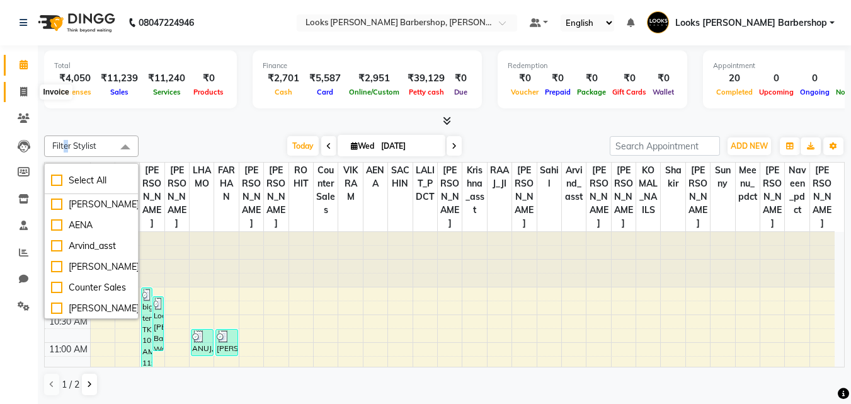
click at [30, 87] on span at bounding box center [24, 92] width 22 height 14
select select "service"
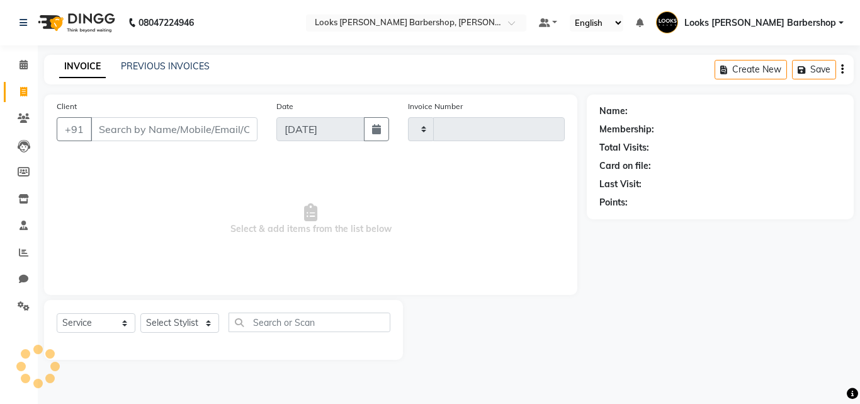
type input "3785"
select select "4323"
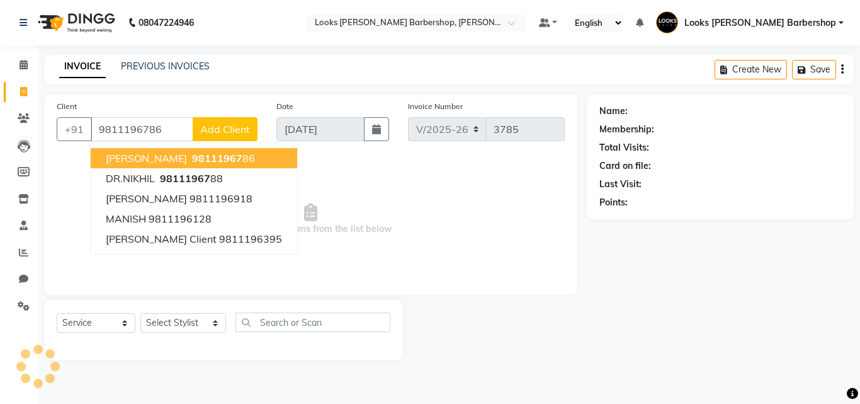
type input "9811196786"
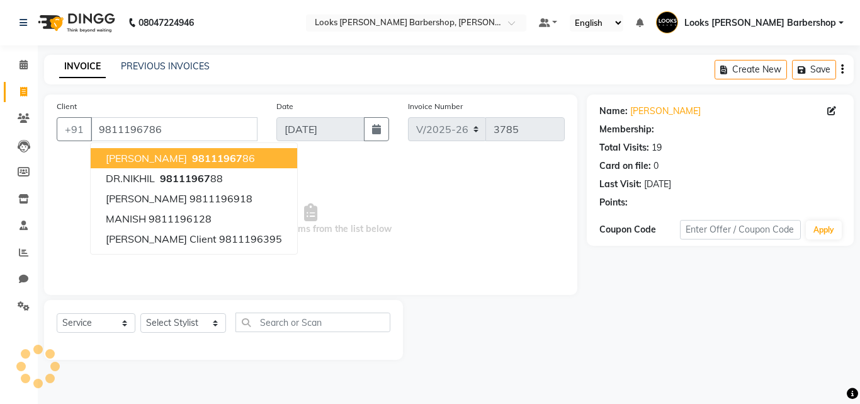
select select "1: Object"
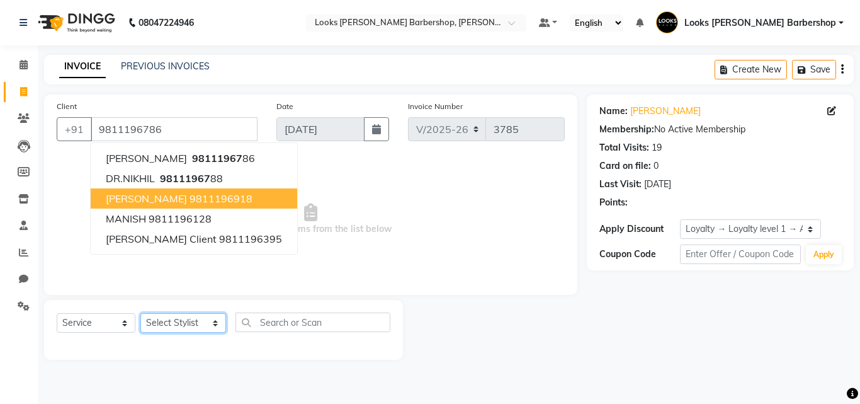
click at [184, 323] on select "Select Stylist [PERSON_NAME] AENA Amazon_Kart Arvind_asst [PERSON_NAME] Counter…" at bounding box center [183, 323] width 86 height 20
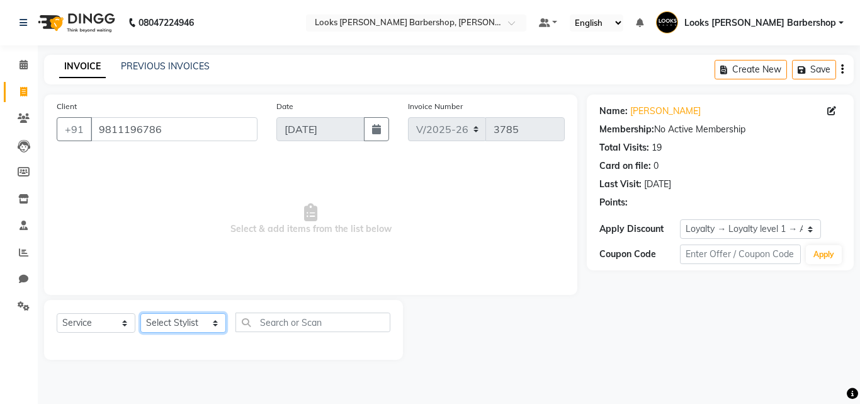
select select "23407"
click at [140, 313] on select "Select Stylist [PERSON_NAME] AENA Amazon_Kart Arvind_asst [PERSON_NAME] Counter…" at bounding box center [183, 323] width 86 height 20
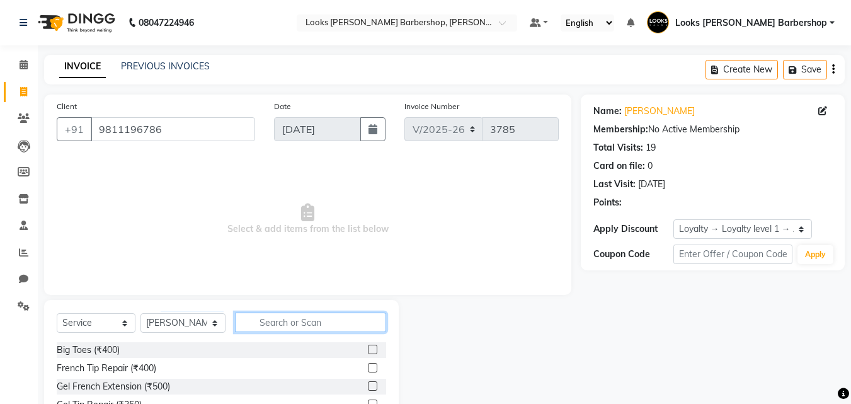
click at [314, 317] on input "text" at bounding box center [311, 322] width 152 height 20
type input "CUT"
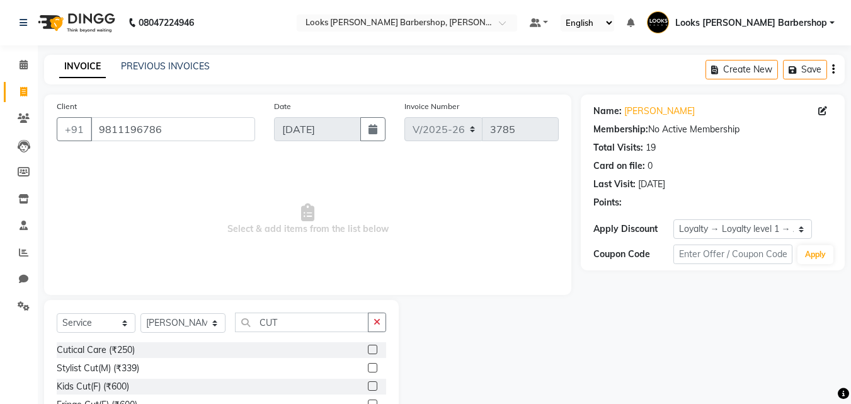
click at [368, 367] on label at bounding box center [372, 367] width 9 height 9
click at [368, 367] on input "checkbox" at bounding box center [372, 368] width 8 height 8
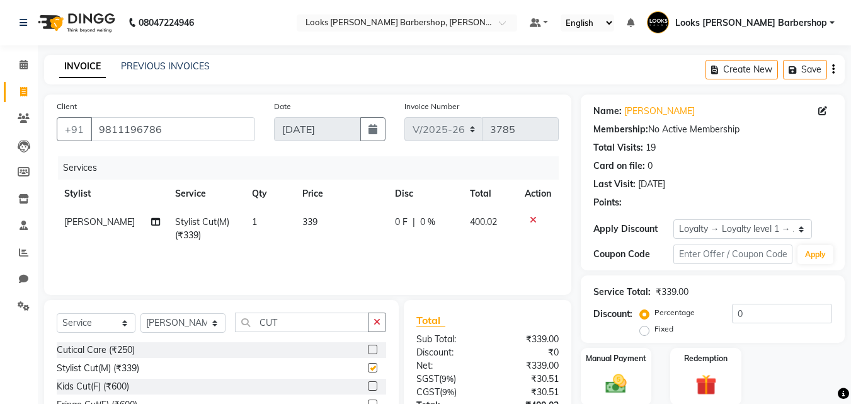
checkbox input "false"
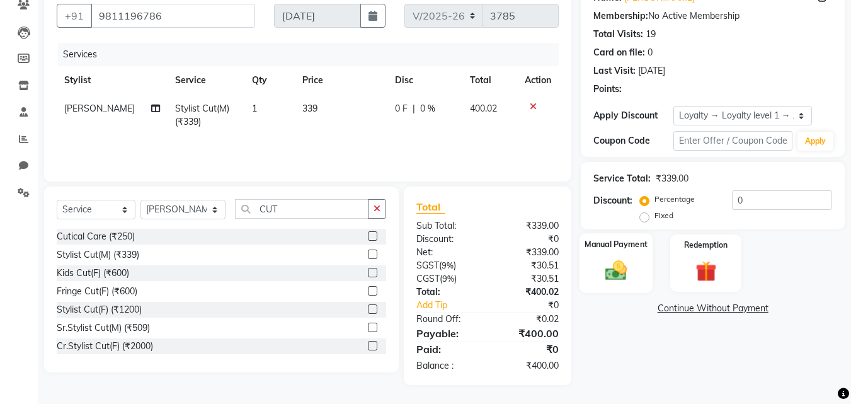
click at [605, 279] on img at bounding box center [615, 270] width 35 height 25
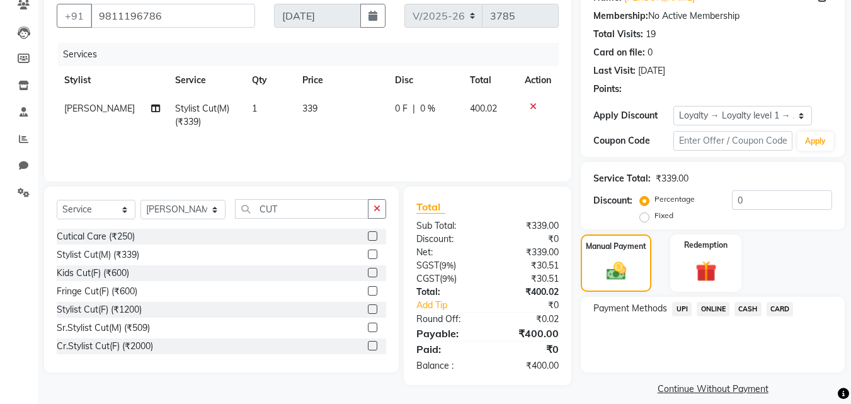
click at [748, 305] on span "CASH" at bounding box center [747, 309] width 27 height 14
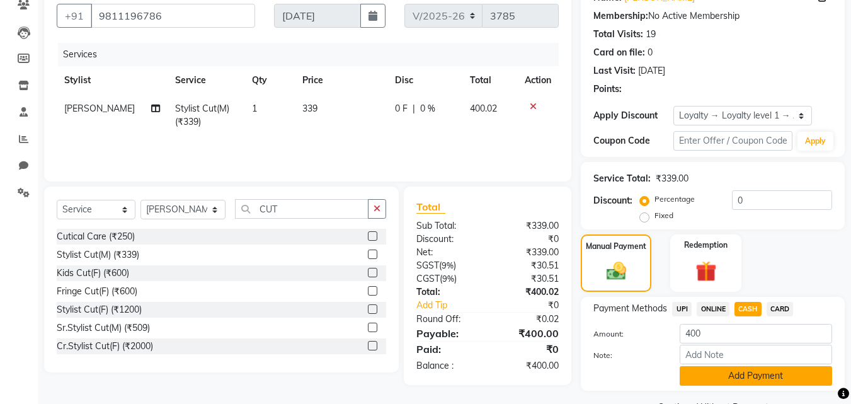
click at [708, 368] on button "Add Payment" at bounding box center [756, 376] width 152 height 20
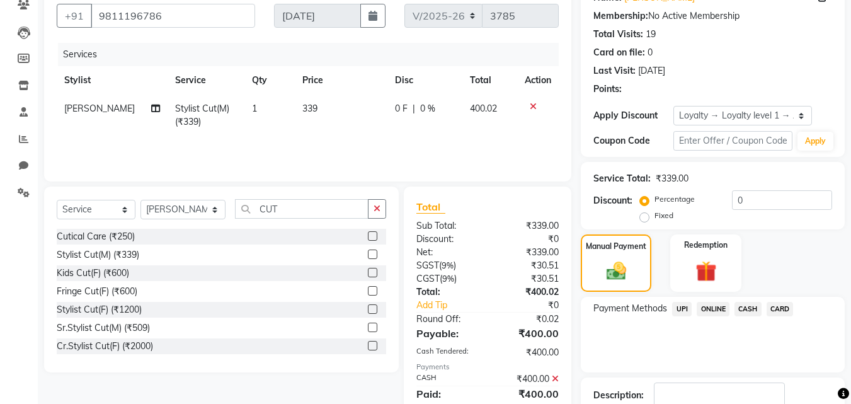
scroll to position [220, 0]
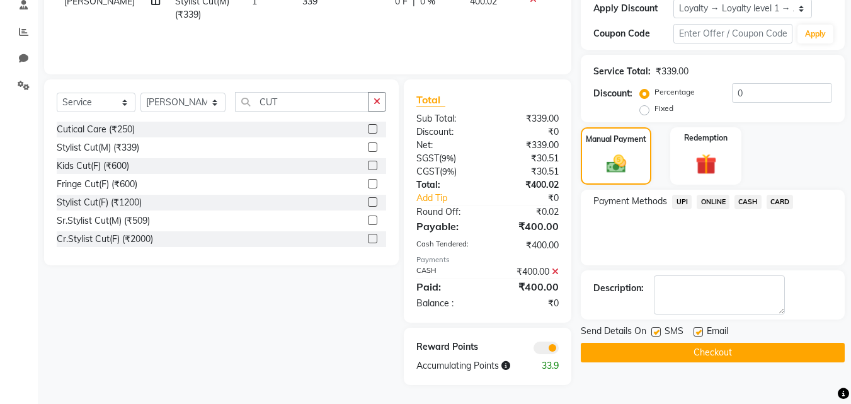
click at [709, 357] on button "Checkout" at bounding box center [713, 353] width 264 height 20
